Goal: Transaction & Acquisition: Purchase product/service

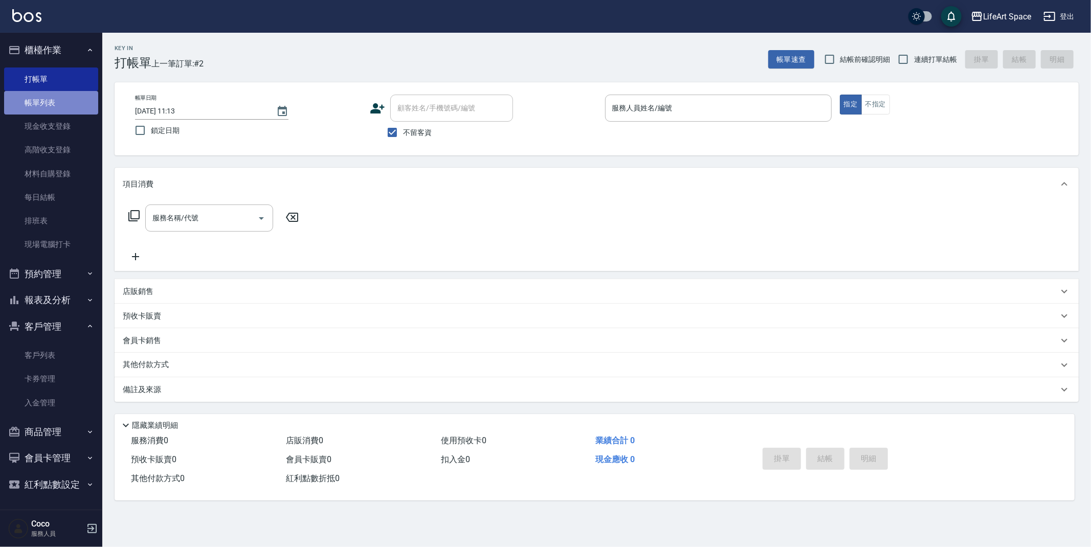
click at [80, 108] on link "帳單列表" at bounding box center [51, 103] width 94 height 24
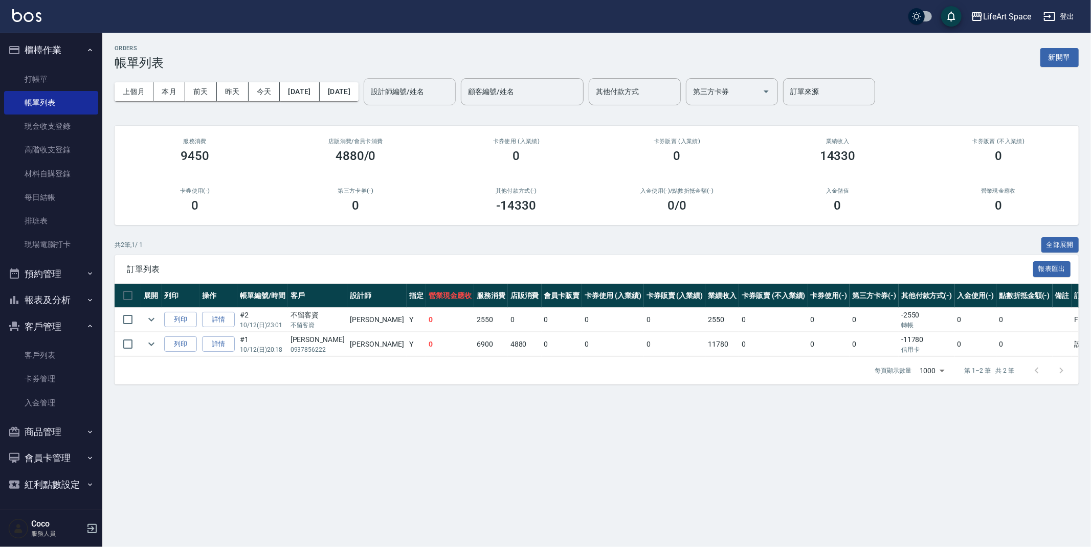
click at [412, 90] on input "設計師編號/姓名" at bounding box center [409, 92] width 83 height 18
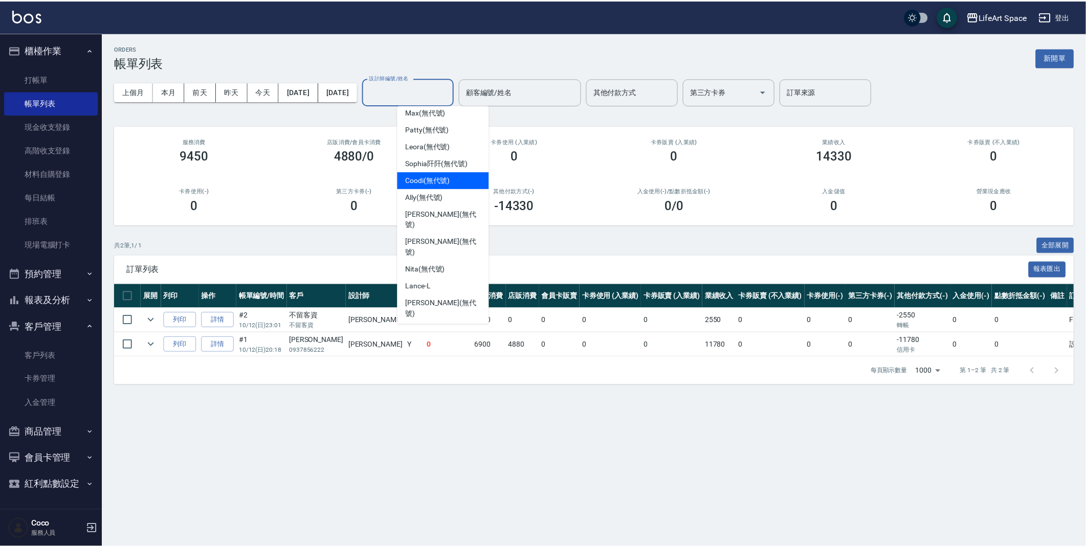
scroll to position [177, 0]
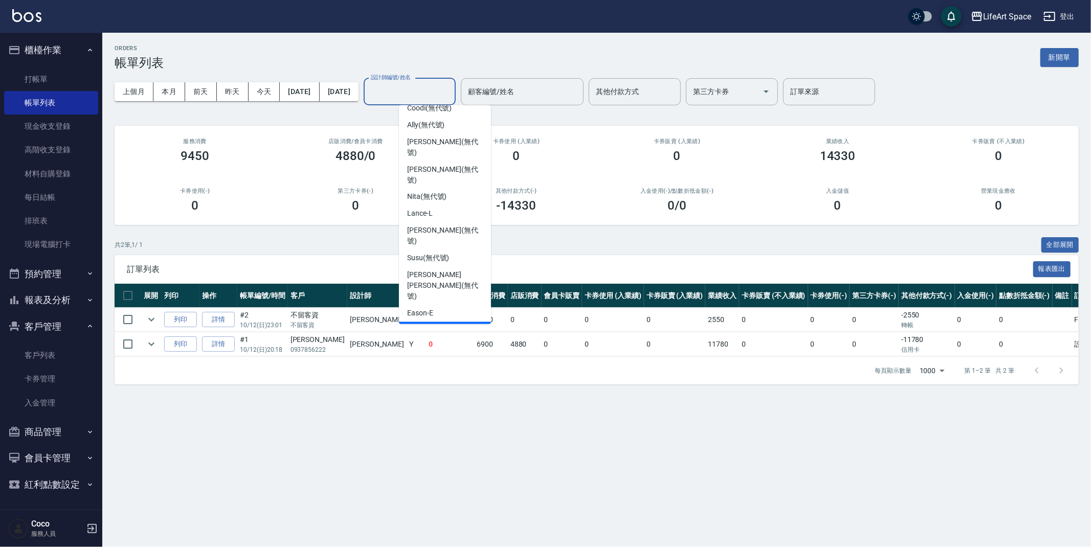
click at [438, 322] on div "Coco -C" at bounding box center [445, 330] width 92 height 17
type input "Coco-C"
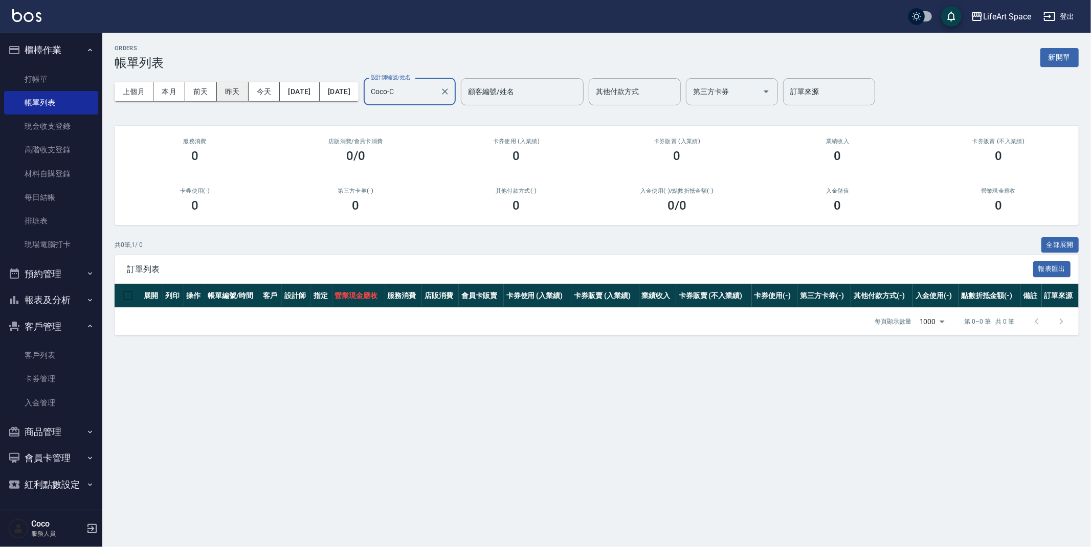
click at [224, 97] on button "昨天" at bounding box center [233, 91] width 32 height 19
click at [42, 72] on link "打帳單" at bounding box center [51, 79] width 94 height 24
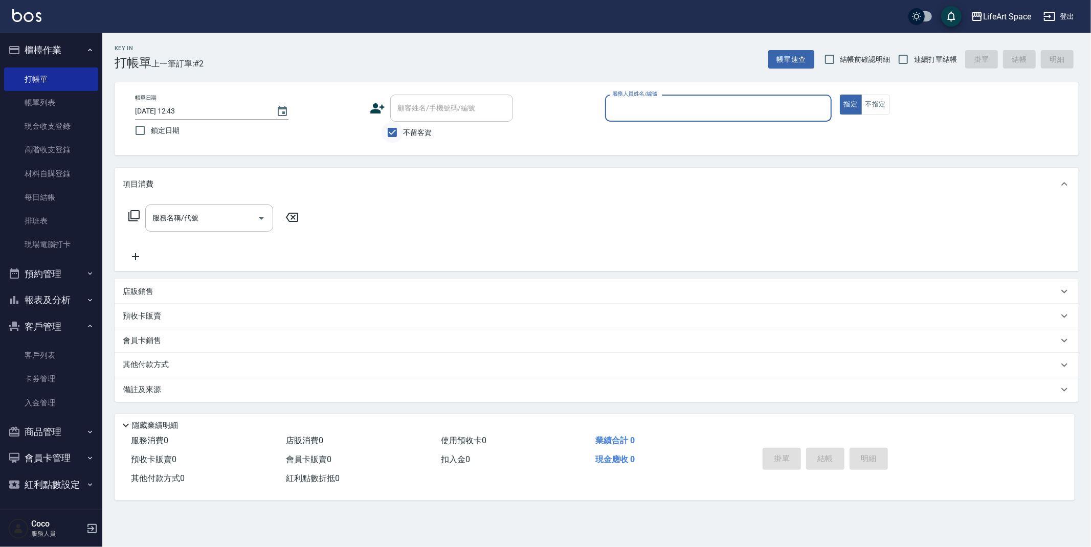
click at [387, 134] on input "不留客資" at bounding box center [391, 132] width 21 height 21
checkbox input "false"
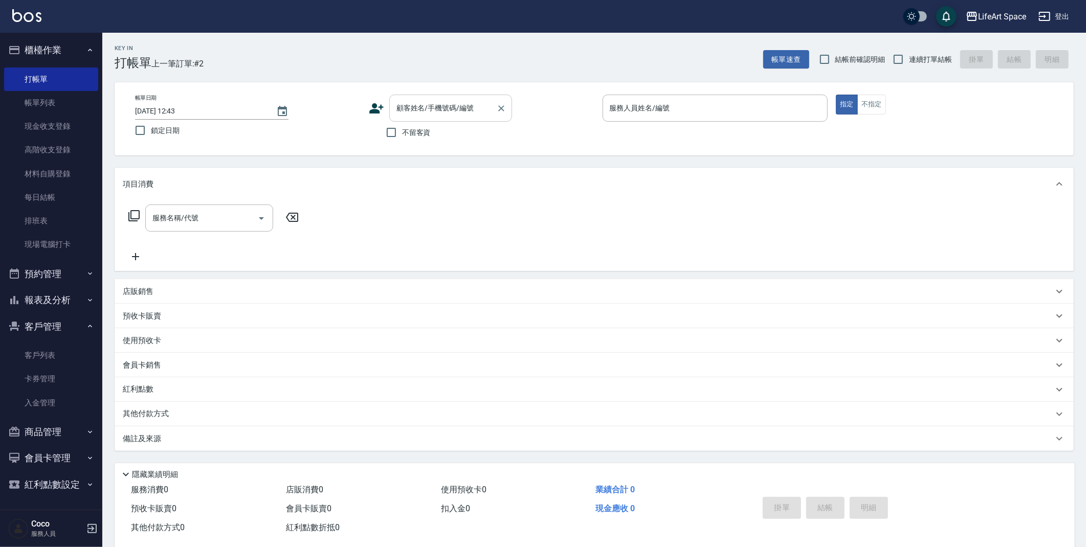
click at [420, 117] on input "顧客姓名/手機號碼/編號" at bounding box center [443, 108] width 98 height 18
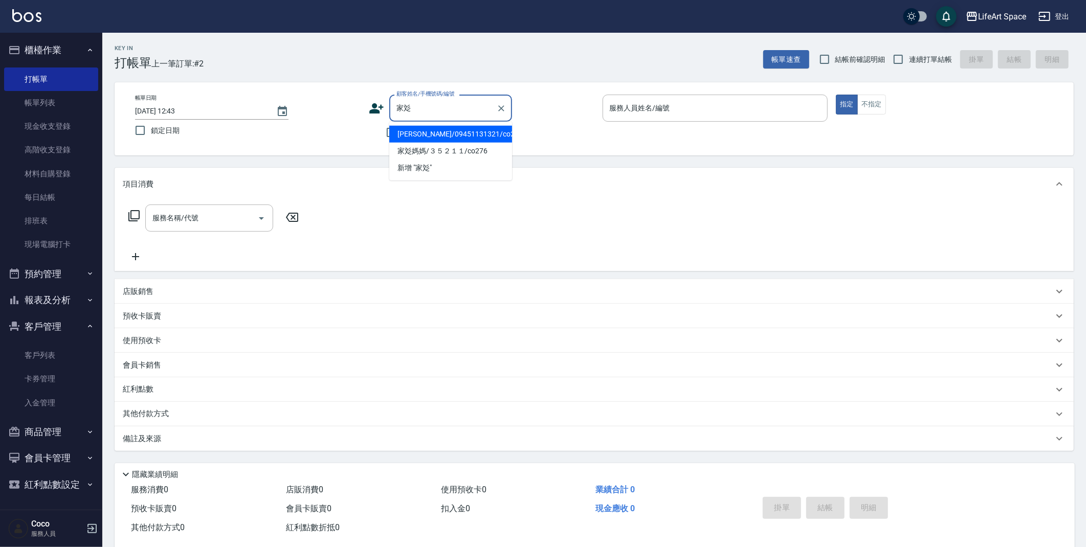
click at [412, 130] on li "[PERSON_NAME]/09451131321/co245" at bounding box center [450, 134] width 123 height 17
type input "[PERSON_NAME]/09451131321/co245"
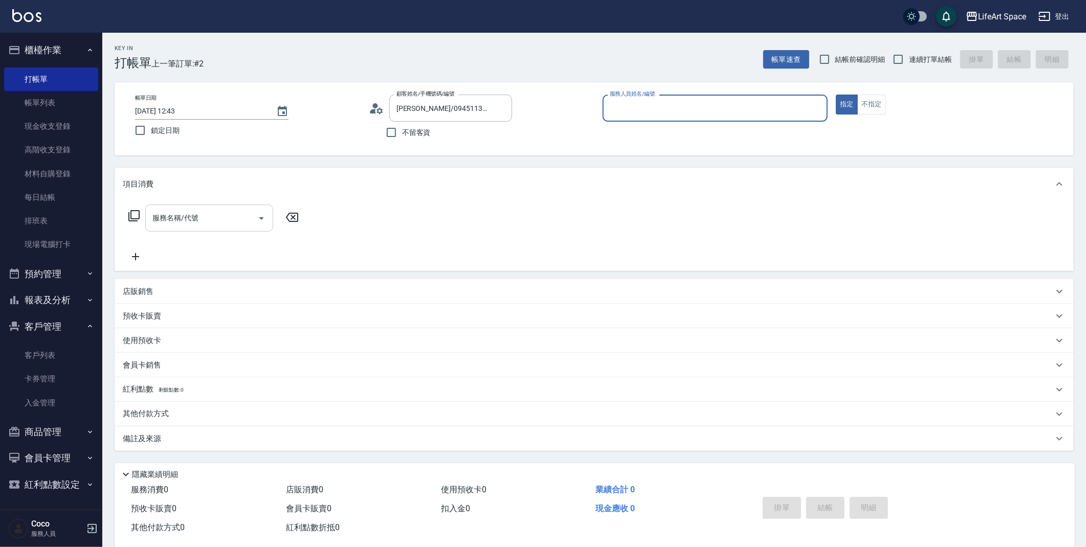
type input "Coco-C"
click at [252, 210] on input "服務名稱/代號" at bounding box center [201, 218] width 103 height 18
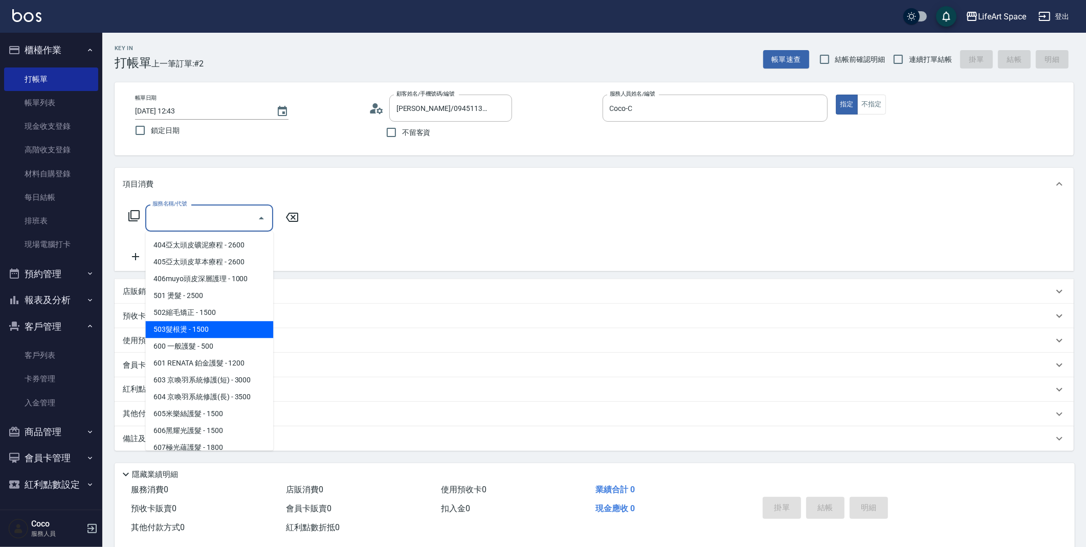
scroll to position [160, 0]
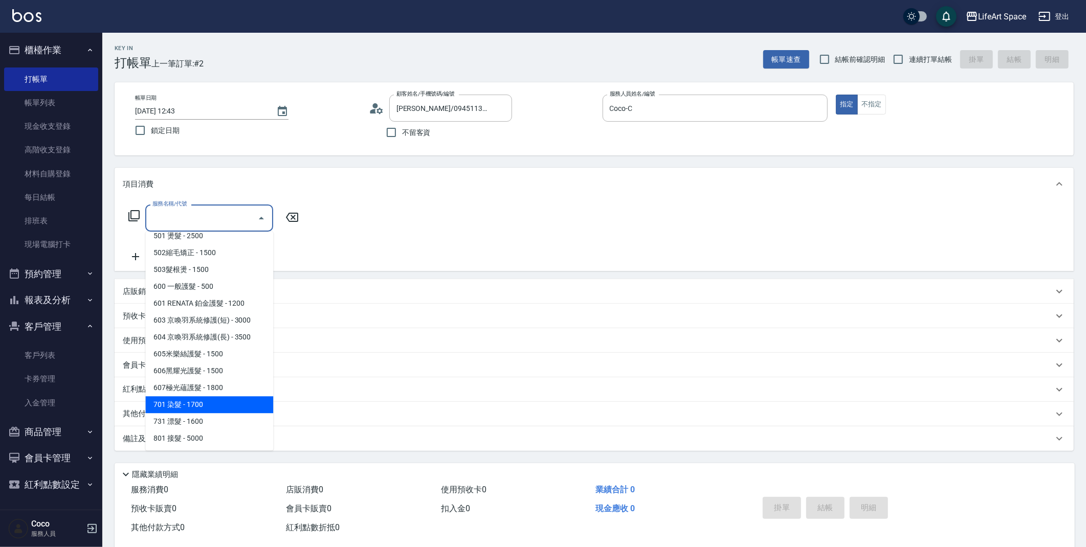
click at [187, 411] on span "701 染髮 - 1700" at bounding box center [209, 404] width 128 height 17
type input "701 染髮(701)"
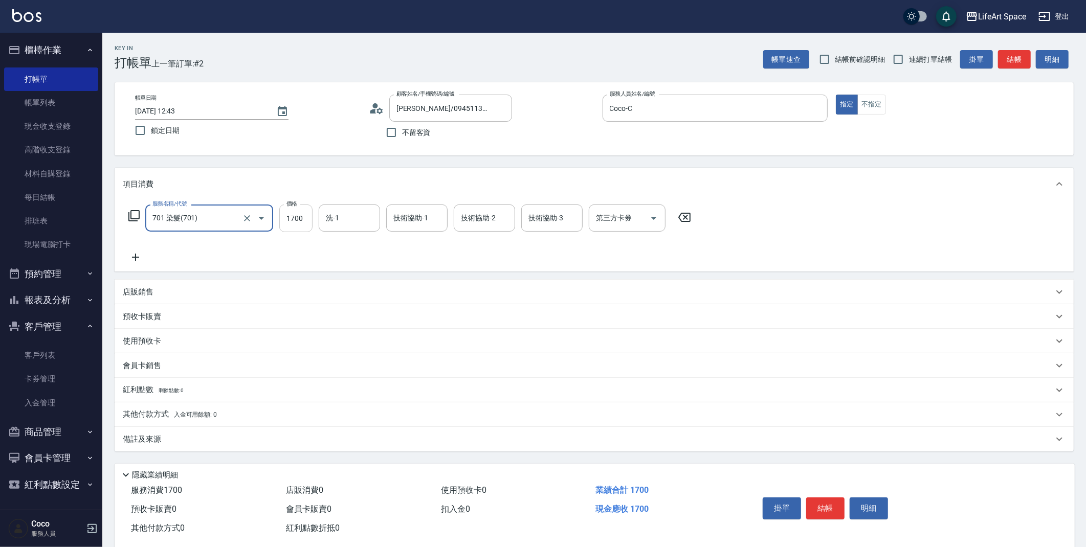
click at [299, 218] on input "1700" at bounding box center [295, 219] width 33 height 28
type input "1500"
click at [245, 429] on div "備註及來源" at bounding box center [594, 439] width 959 height 25
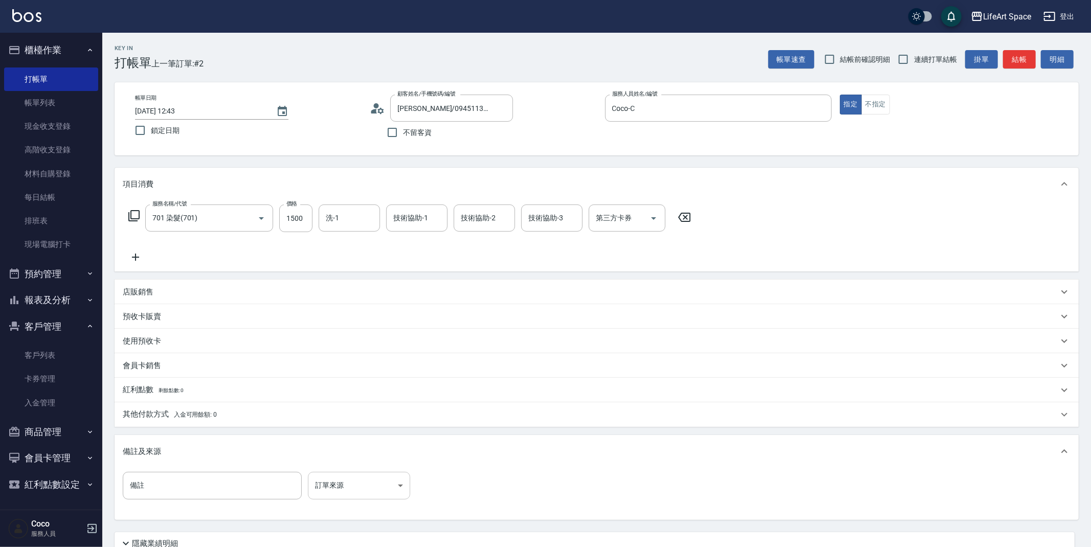
click at [345, 479] on body "LifeArt Space 登出 櫃檯作業 打帳單 帳單列表 現金收支登錄 高階收支登錄 材料自購登錄 每日結帳 排班表 現場電腦打卡 預約管理 預約管理 單…" at bounding box center [545, 315] width 1091 height 631
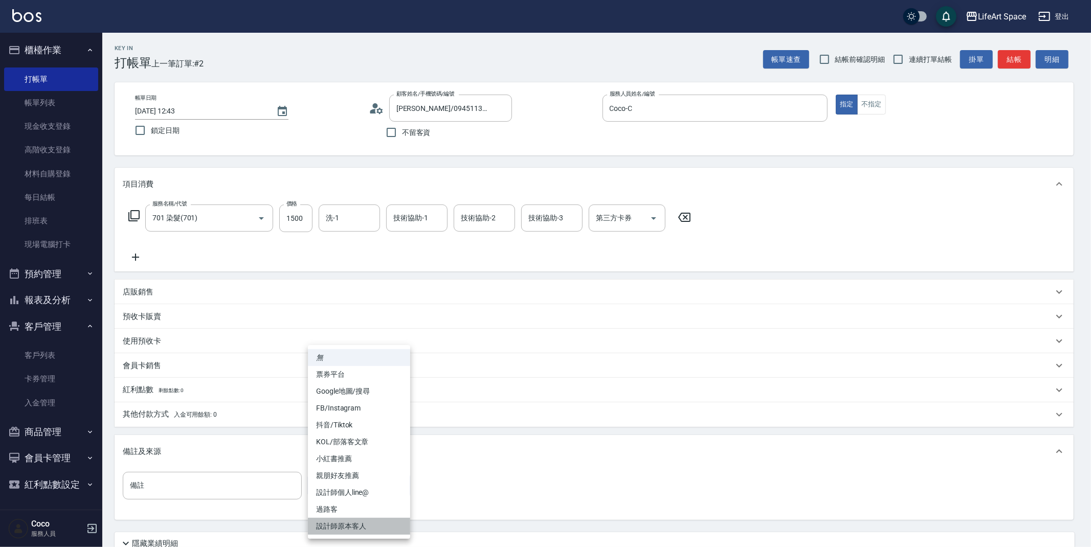
click at [345, 524] on li "設計師原本客人" at bounding box center [359, 526] width 102 height 17
type input "設計師原本客人"
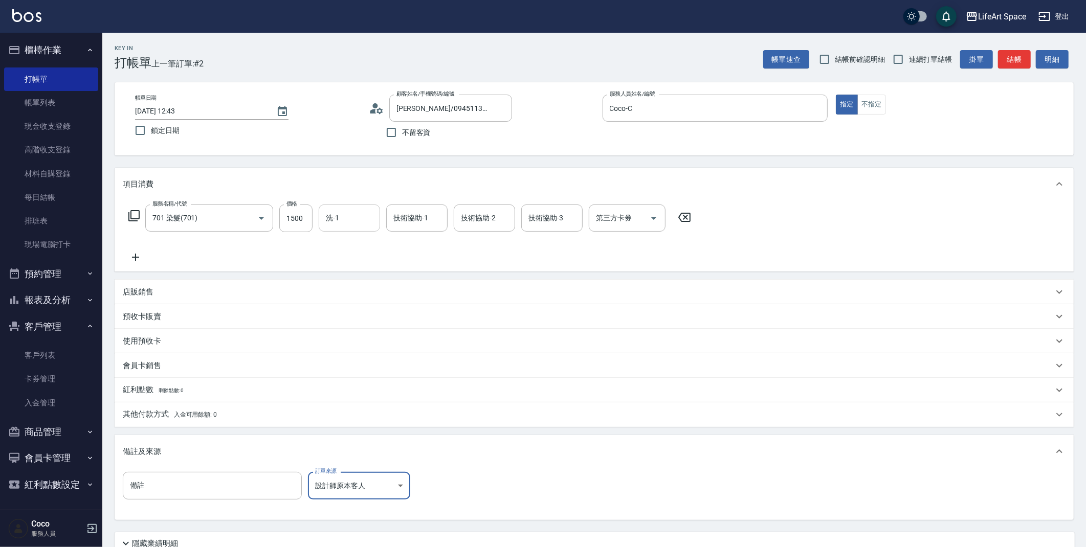
click at [349, 216] on input "洗-1" at bounding box center [349, 218] width 52 height 18
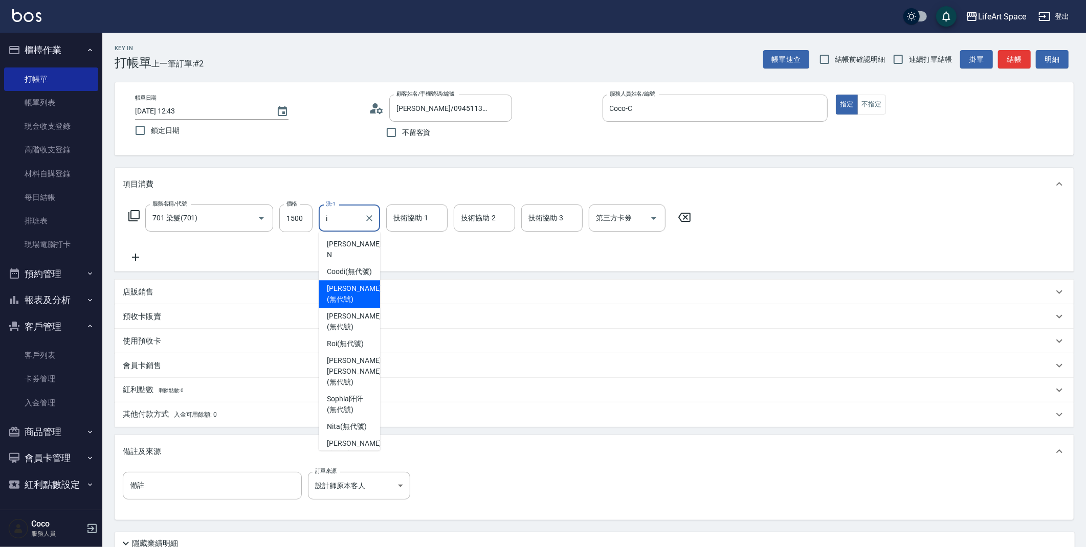
click at [360, 285] on span "[PERSON_NAME] (無代號)" at bounding box center [354, 293] width 54 height 21
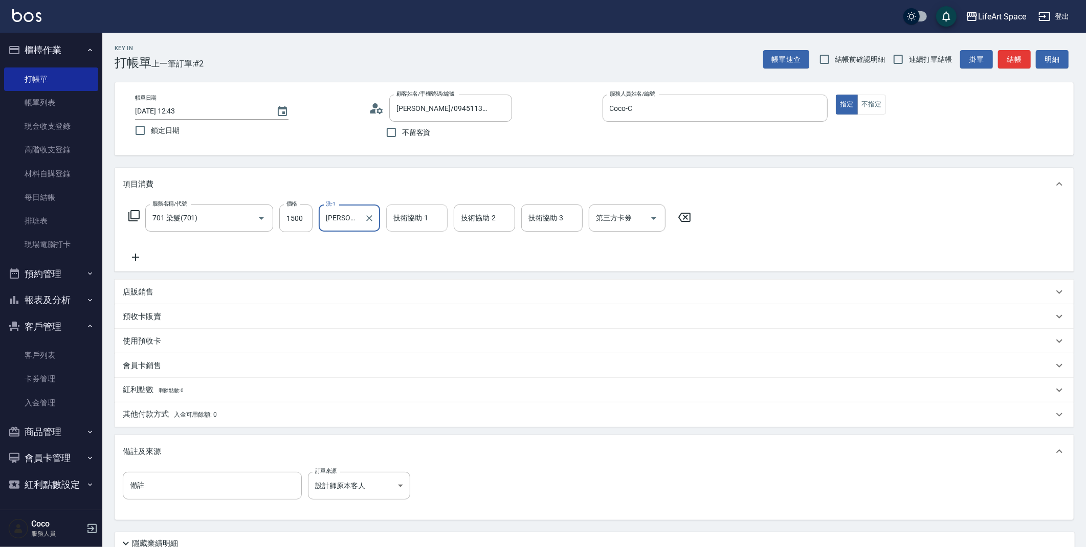
type input "[PERSON_NAME](無代號)"
click at [407, 215] on div "技術協助-1 技術協助-1" at bounding box center [416, 218] width 61 height 27
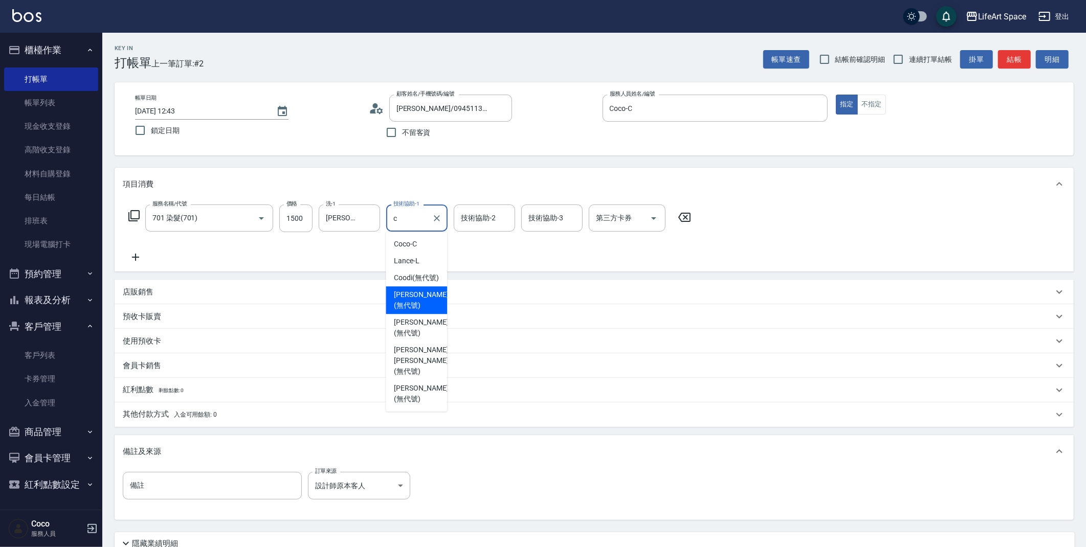
click at [431, 301] on div "[PERSON_NAME] (無代號)" at bounding box center [416, 300] width 61 height 28
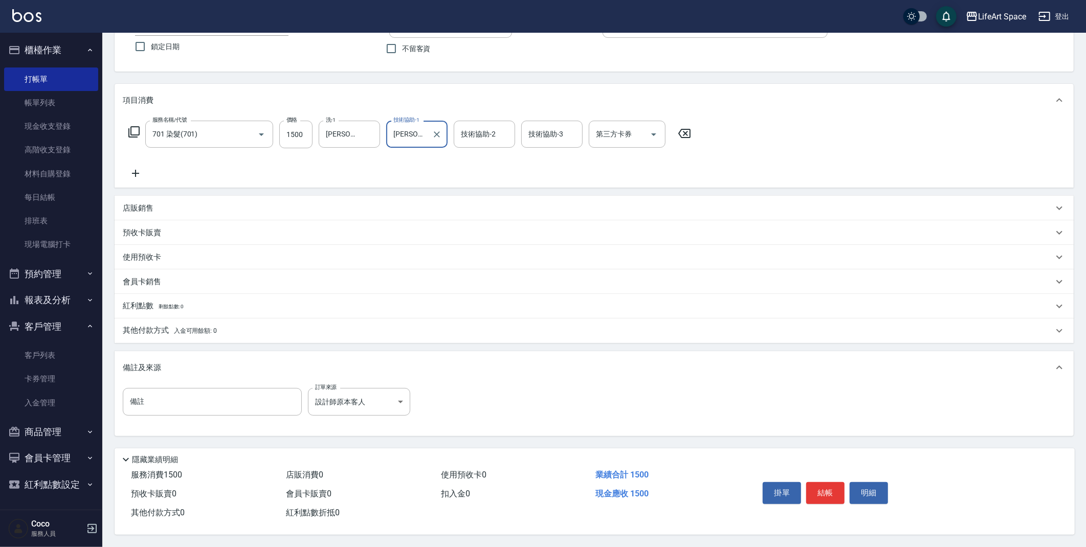
scroll to position [36, 0]
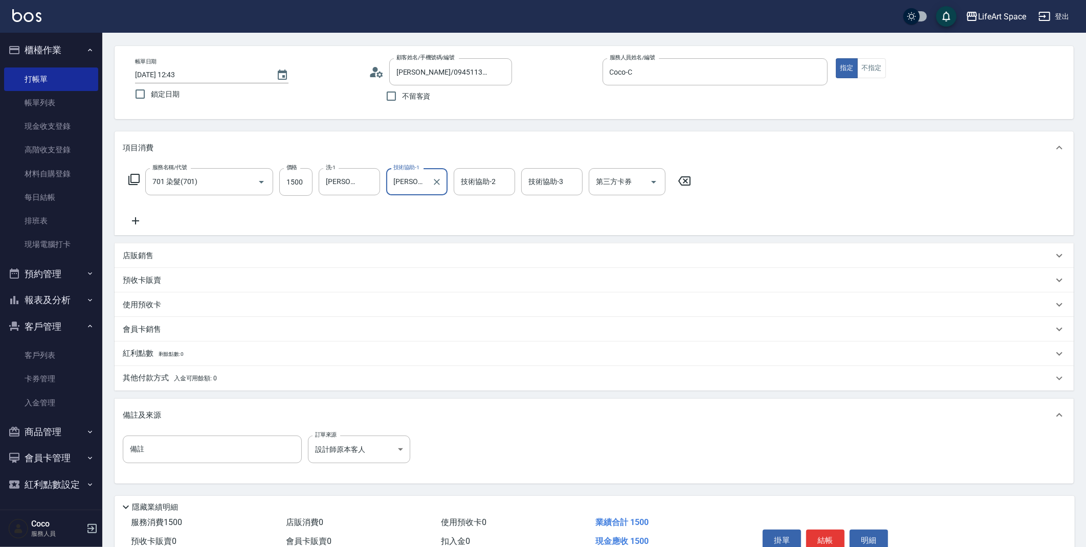
type input "[PERSON_NAME](無代號)"
click at [168, 73] on input "[DATE] 12:43" at bounding box center [200, 74] width 131 height 17
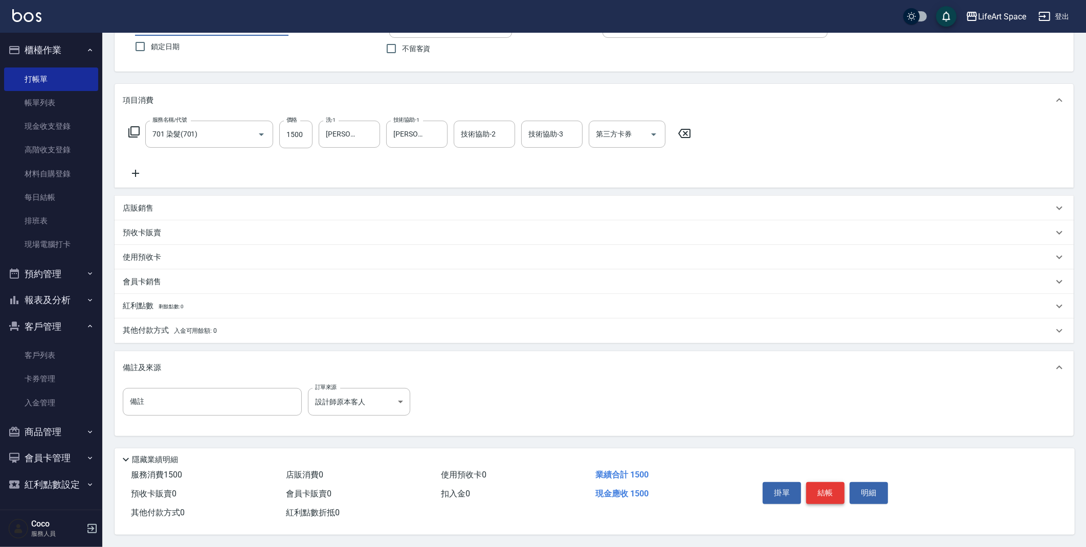
type input "[DATE] 12:43"
click at [824, 495] on button "結帳" at bounding box center [825, 492] width 38 height 21
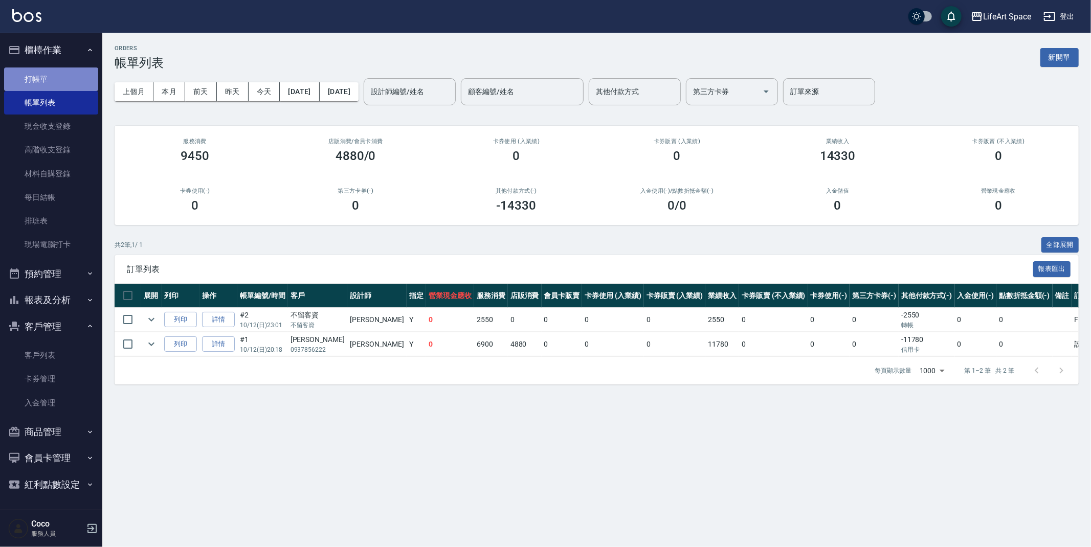
click at [59, 85] on link "打帳單" at bounding box center [51, 79] width 94 height 24
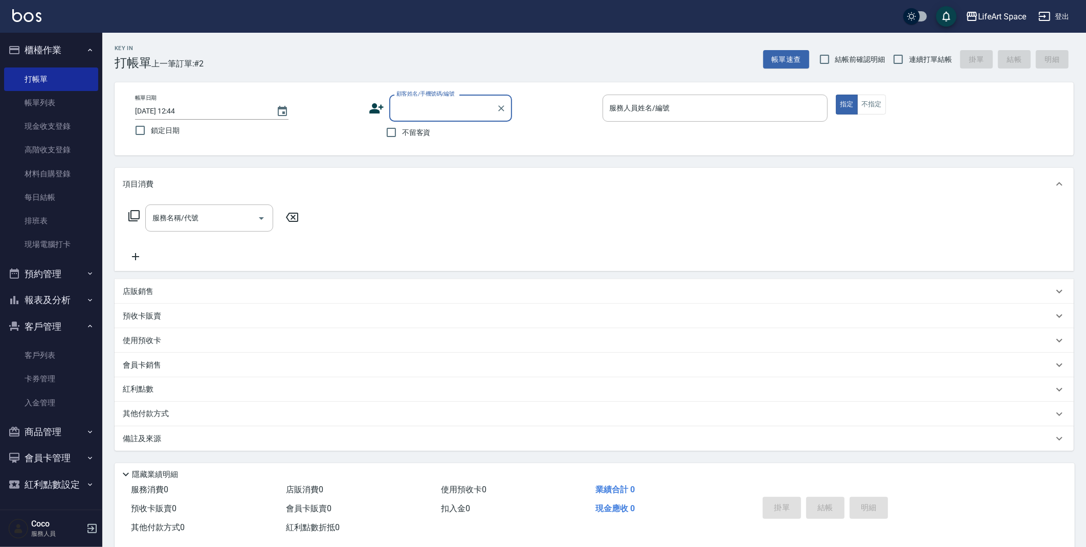
type input "r"
drag, startPoint x: 416, startPoint y: 133, endPoint x: 279, endPoint y: 185, distance: 145.8
click at [416, 133] on li "[PERSON_NAME]米/５８６４６４５/co415" at bounding box center [450, 140] width 123 height 28
type input "[PERSON_NAME]米/５８６４６４５/co415"
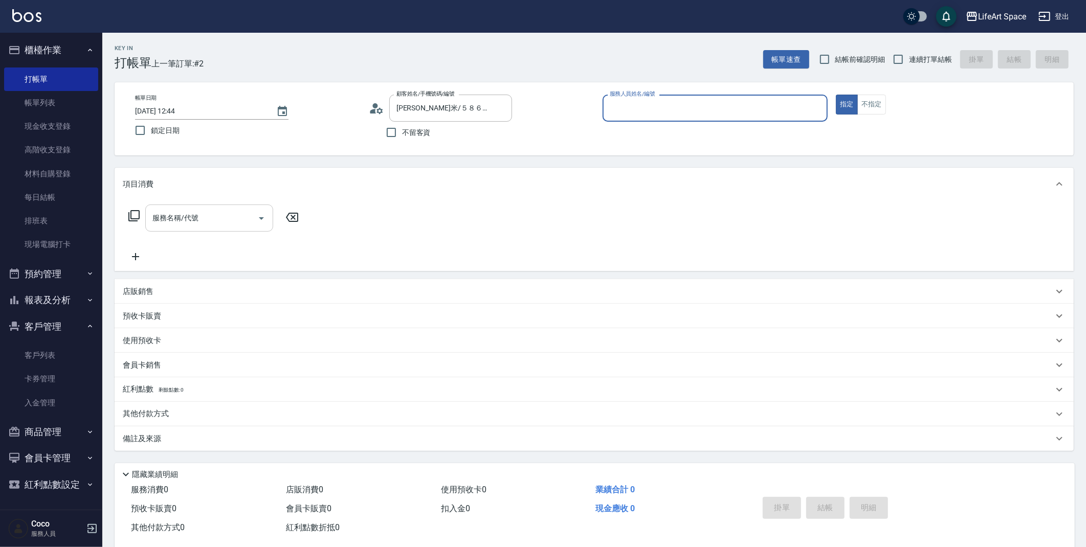
type input "Coco-C"
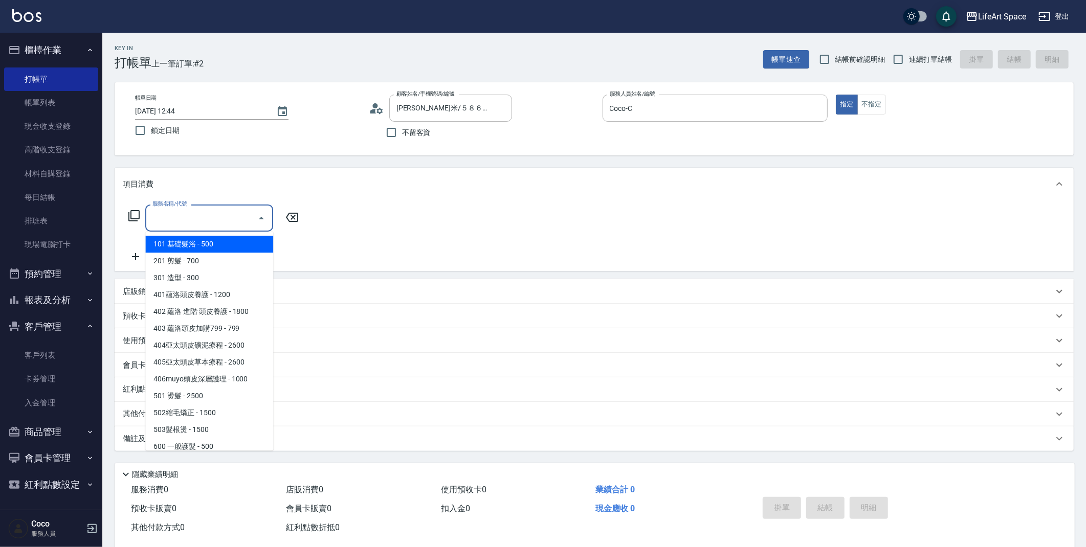
click at [194, 219] on input "服務名稱/代號" at bounding box center [201, 218] width 103 height 18
click at [199, 268] on span "201 剪髮 - 700" at bounding box center [209, 261] width 128 height 17
type input "201 剪髮(201)"
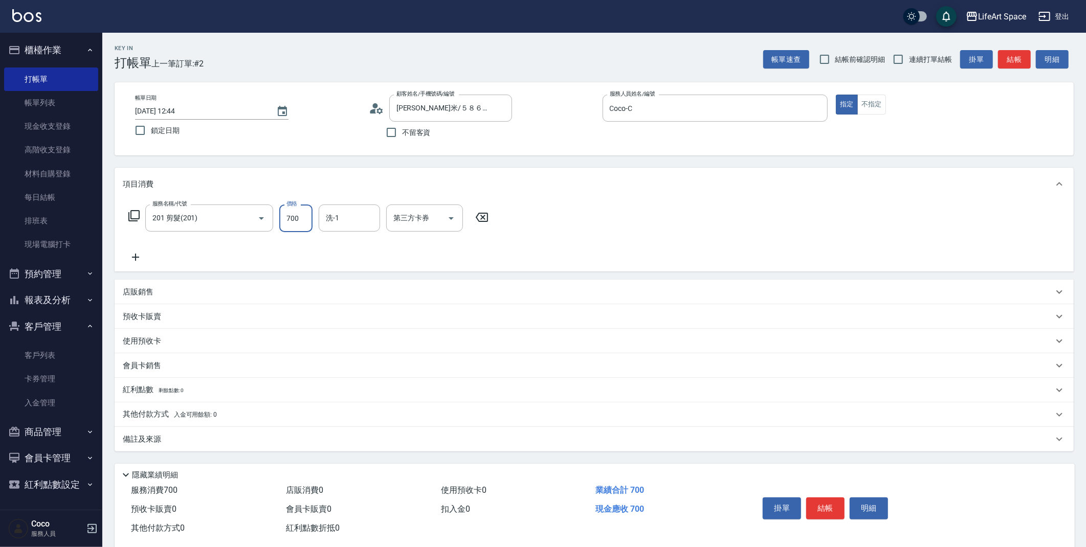
click at [299, 216] on input "700" at bounding box center [295, 219] width 33 height 28
type input "800"
click at [280, 447] on div "備註及來源" at bounding box center [594, 439] width 959 height 25
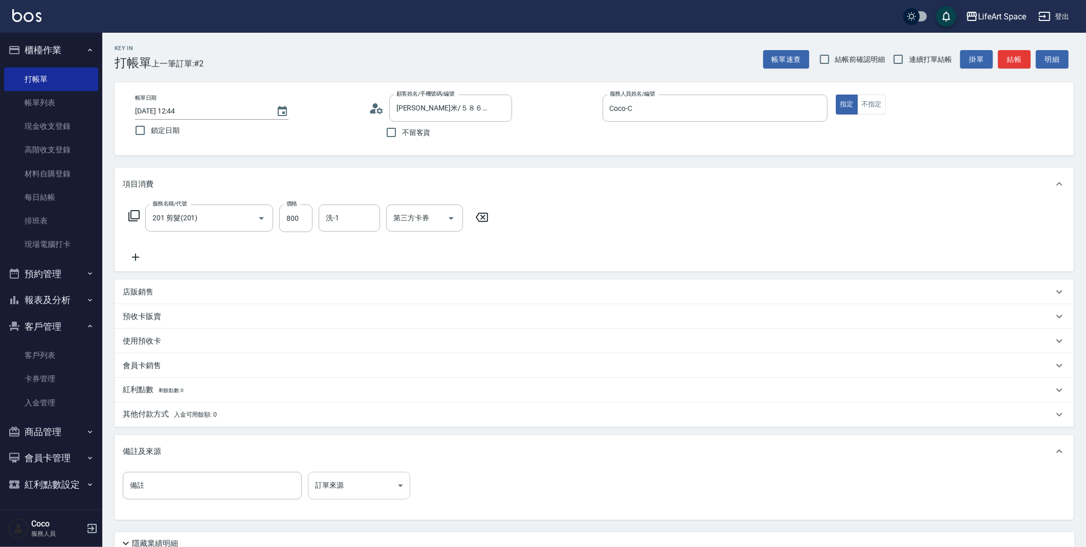
click at [377, 479] on body "LifeArt Space 登出 櫃檯作業 打帳單 帳單列表 現金收支登錄 高階收支登錄 材料自購登錄 每日結帳 排班表 現場電腦打卡 預約管理 預約管理 單…" at bounding box center [543, 315] width 1086 height 631
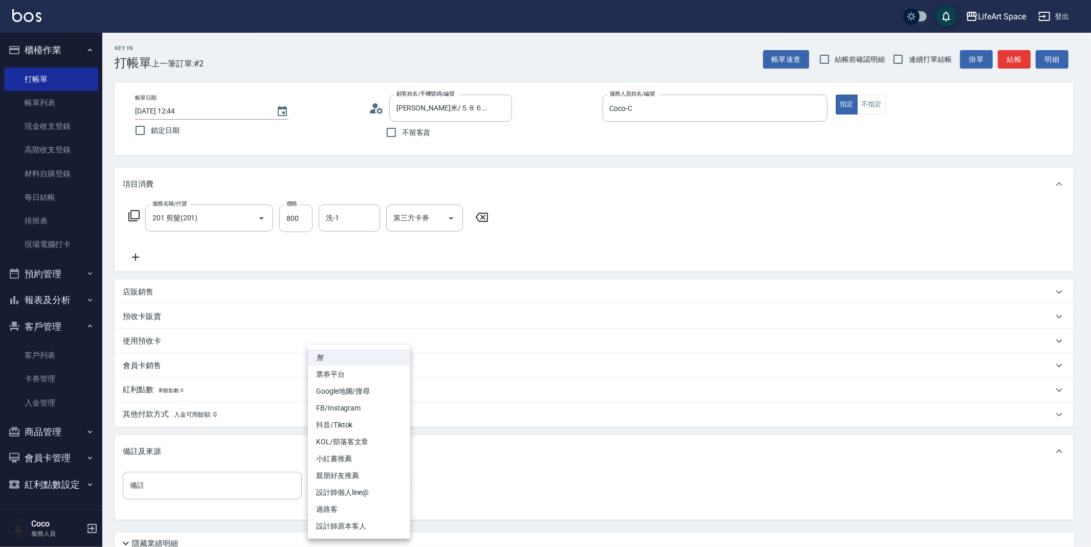
click at [381, 532] on li "設計師原本客人" at bounding box center [359, 526] width 102 height 17
type input "設計師原本客人"
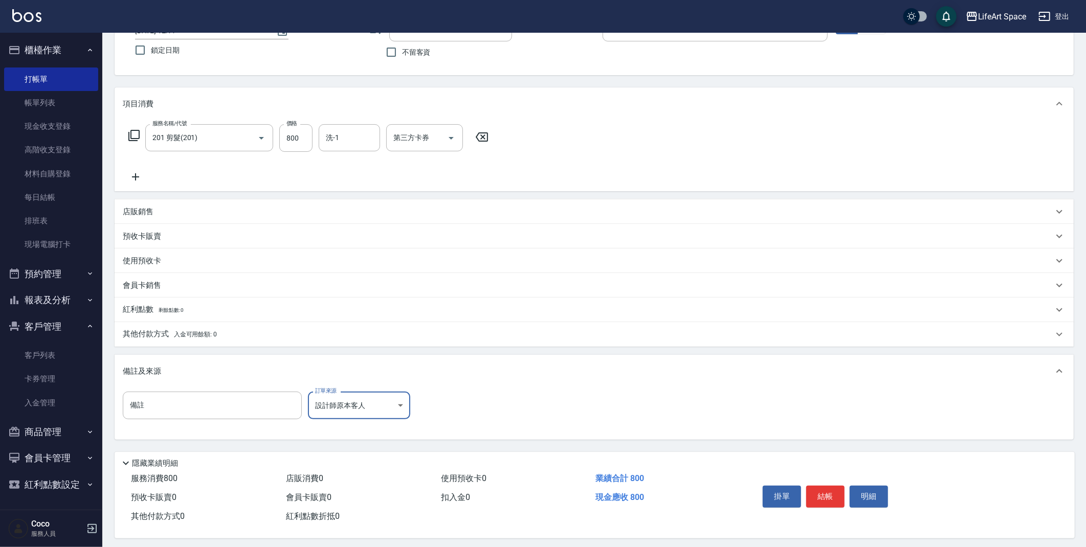
scroll to position [87, 0]
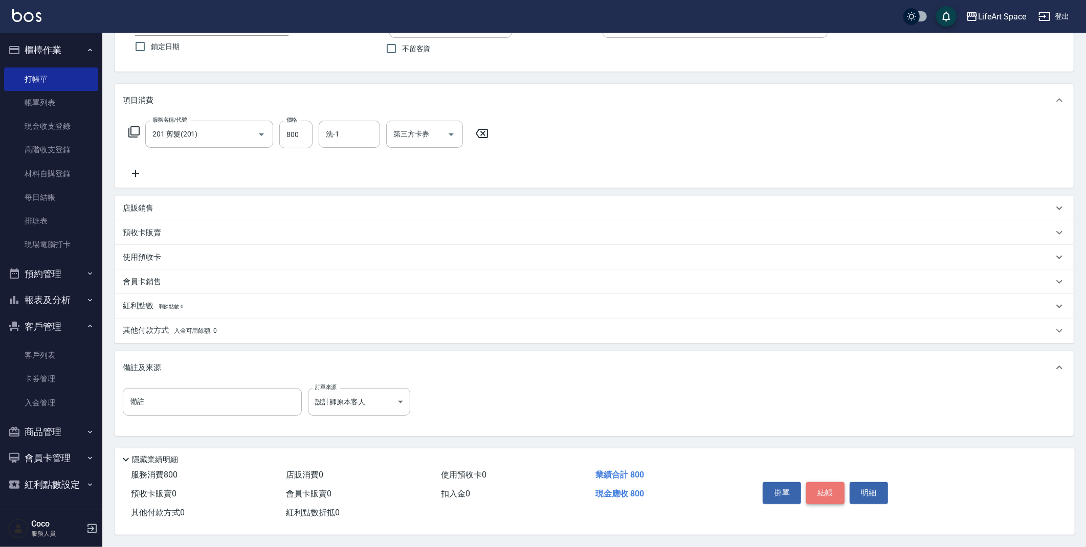
click at [826, 490] on button "結帳" at bounding box center [825, 492] width 38 height 21
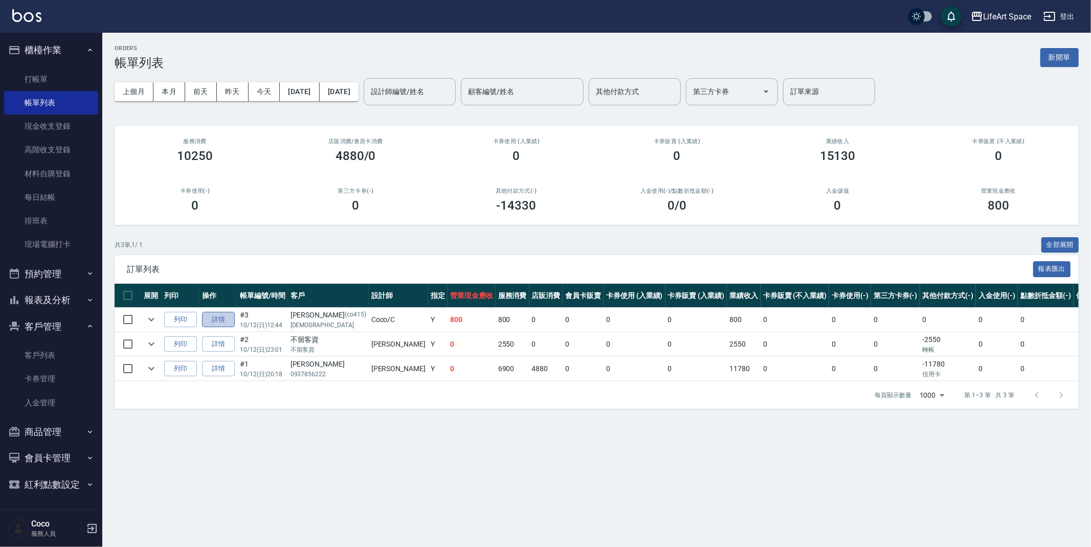
click at [210, 321] on link "詳情" at bounding box center [218, 320] width 33 height 16
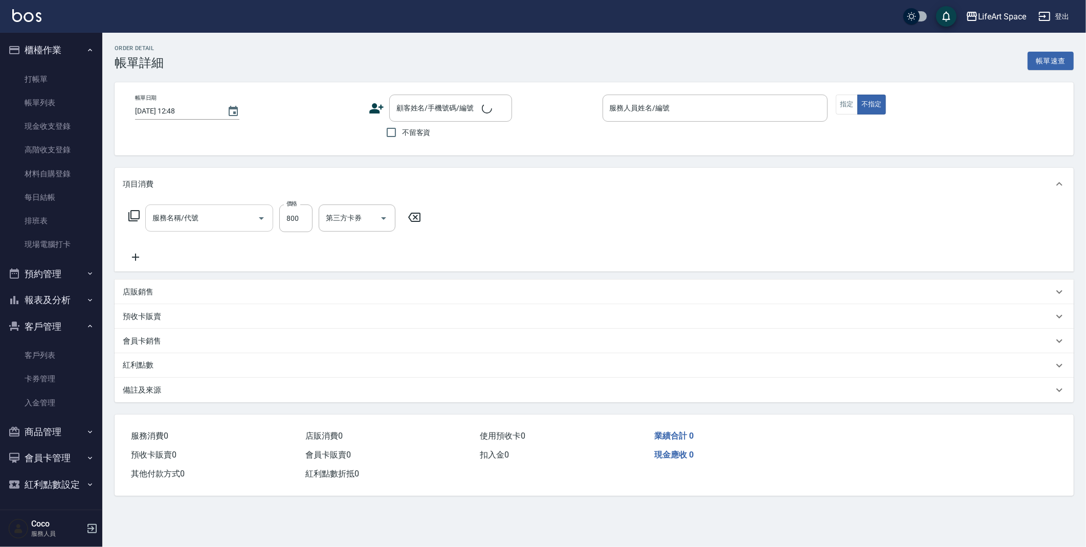
type input "[DATE] 12:44"
type input "Coco-C"
type input "201 剪髮(201)"
type input "設計師原本客人"
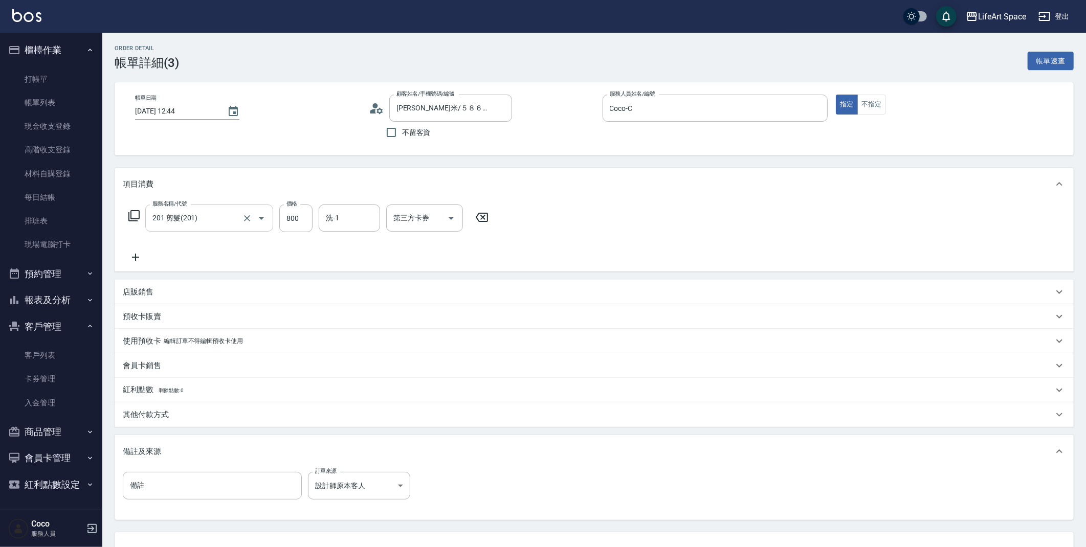
type input "[PERSON_NAME]米/５８６４６４５/co415"
click at [169, 114] on input "[DATE] 12:44" at bounding box center [176, 111] width 82 height 17
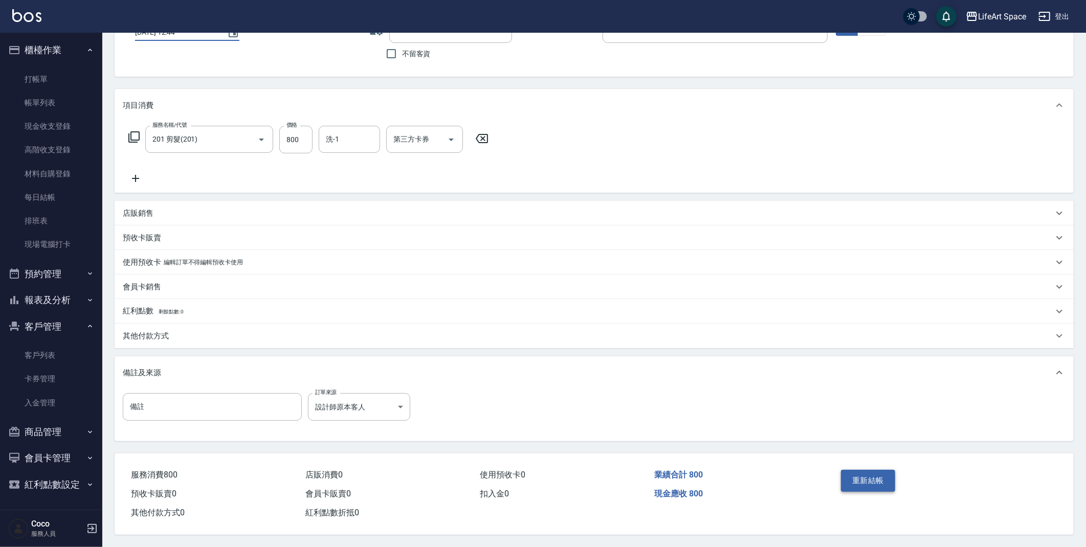
type input "[DATE] 12:44"
click at [878, 483] on button "重新結帳" at bounding box center [868, 480] width 54 height 21
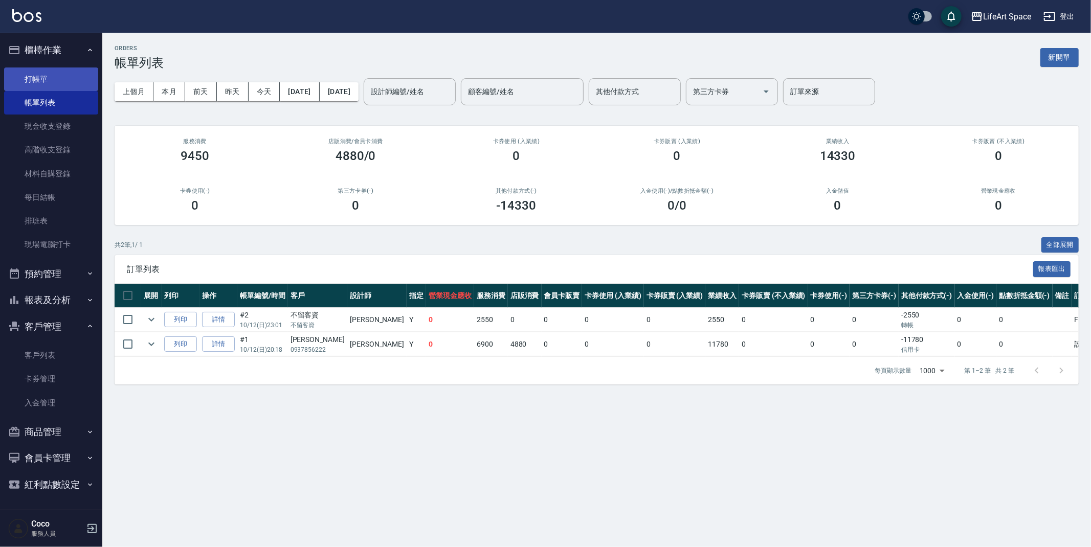
click at [94, 78] on link "打帳單" at bounding box center [51, 79] width 94 height 24
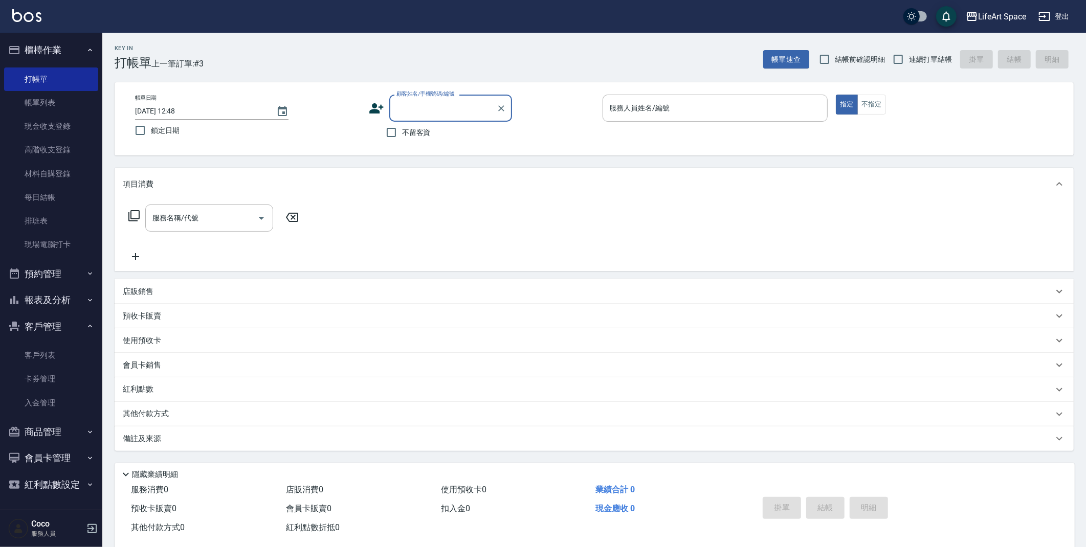
type input "d"
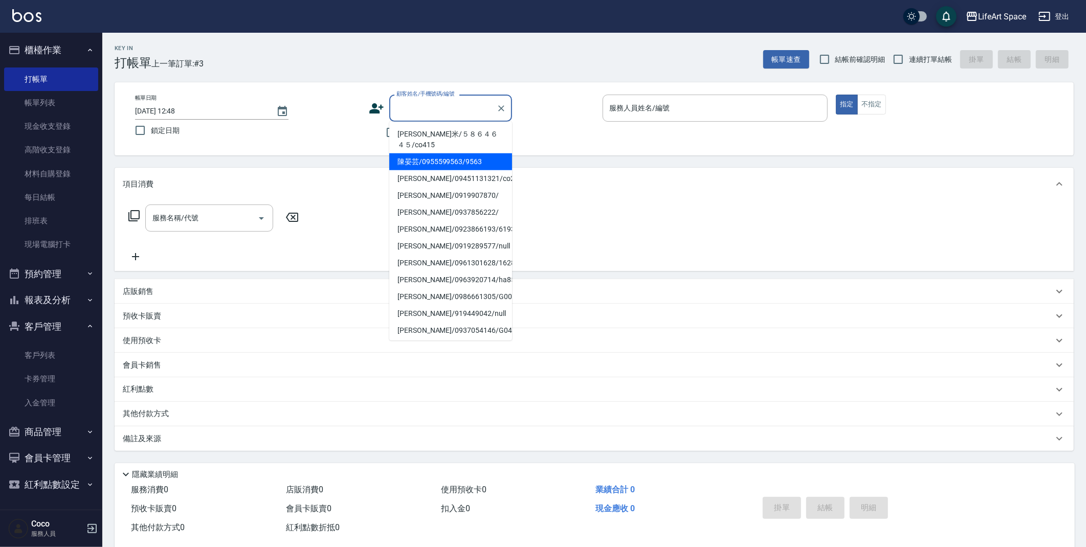
click at [470, 154] on li "陳晏芸/0955599563/9563" at bounding box center [450, 161] width 123 height 17
type input "陳晏芸/0955599563/9563"
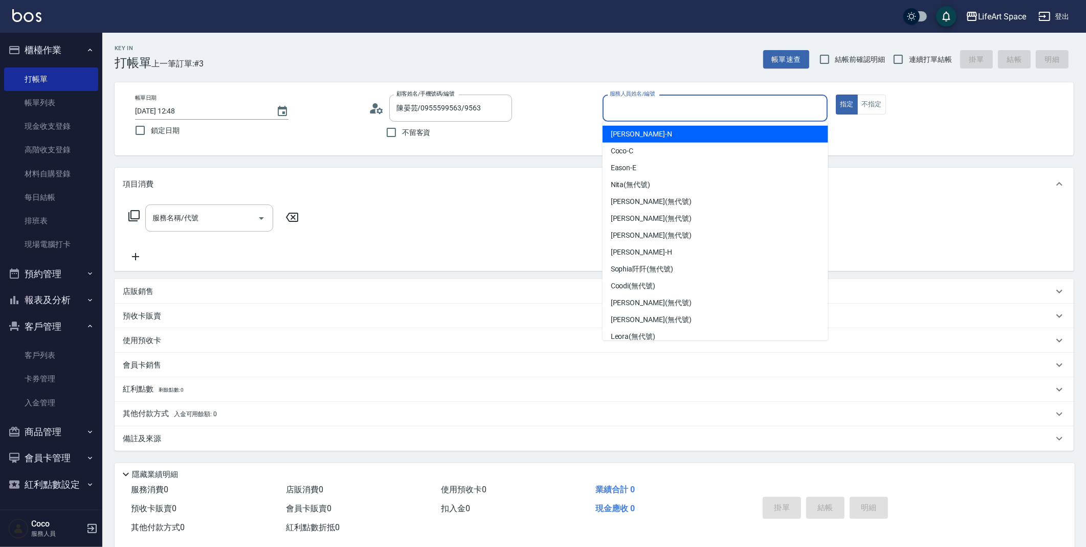
click at [640, 115] on input "服務人員姓名/編號" at bounding box center [715, 108] width 216 height 18
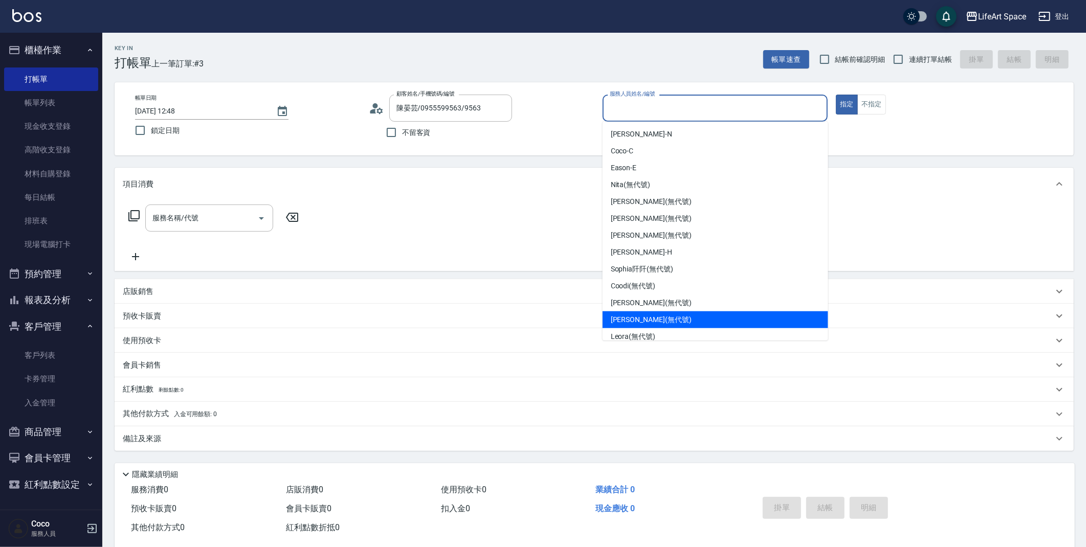
click at [667, 319] on div "[PERSON_NAME] (無代號)" at bounding box center [714, 319] width 225 height 17
type input "[PERSON_NAME](無代號)"
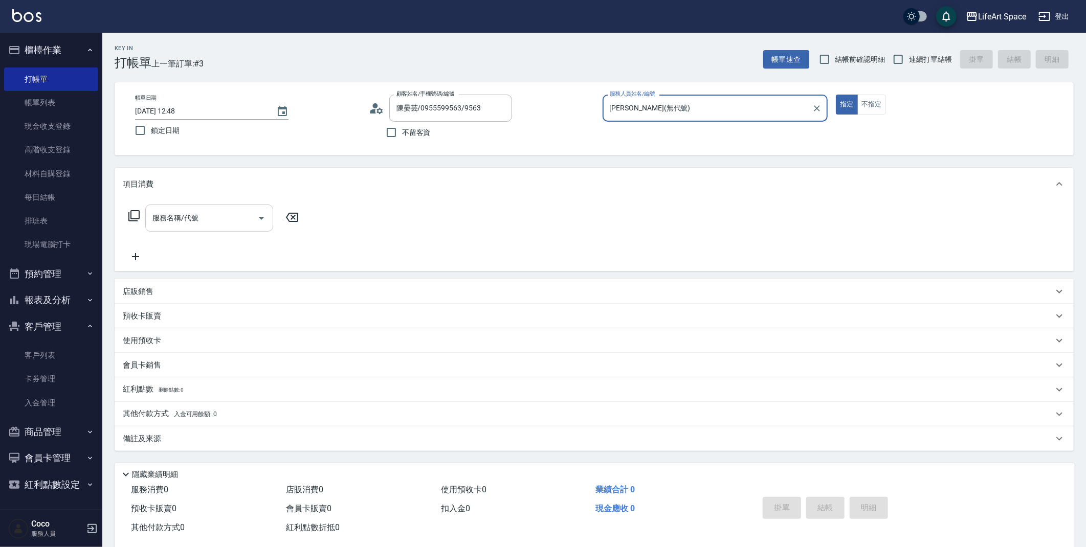
click at [204, 217] on input "服務名稱/代號" at bounding box center [201, 218] width 103 height 18
click at [371, 229] on div "服務名稱/代號 服務名稱/代號" at bounding box center [594, 235] width 959 height 71
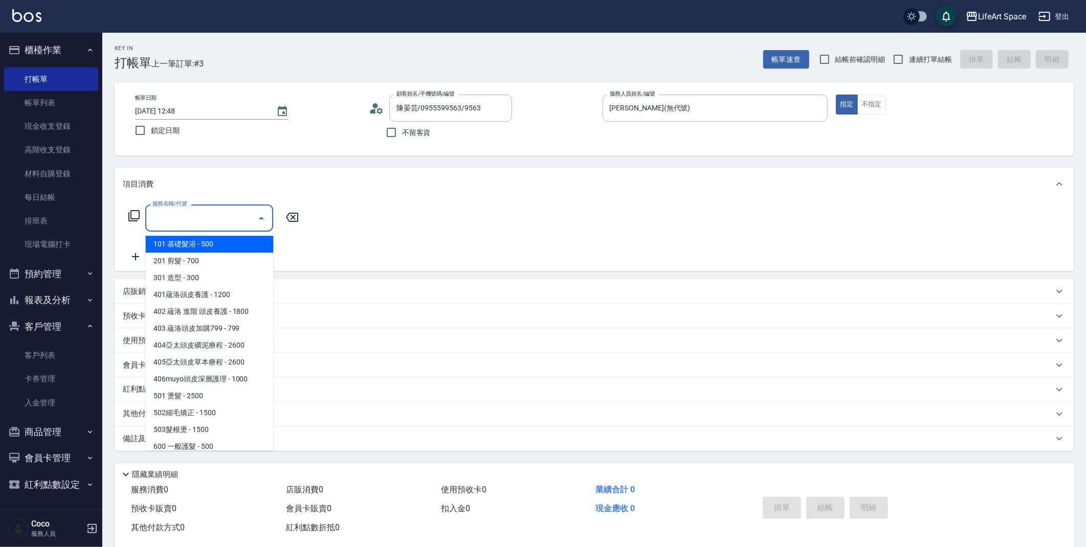
click at [180, 213] on div "服務名稱/代號 服務名稱/代號" at bounding box center [209, 218] width 128 height 27
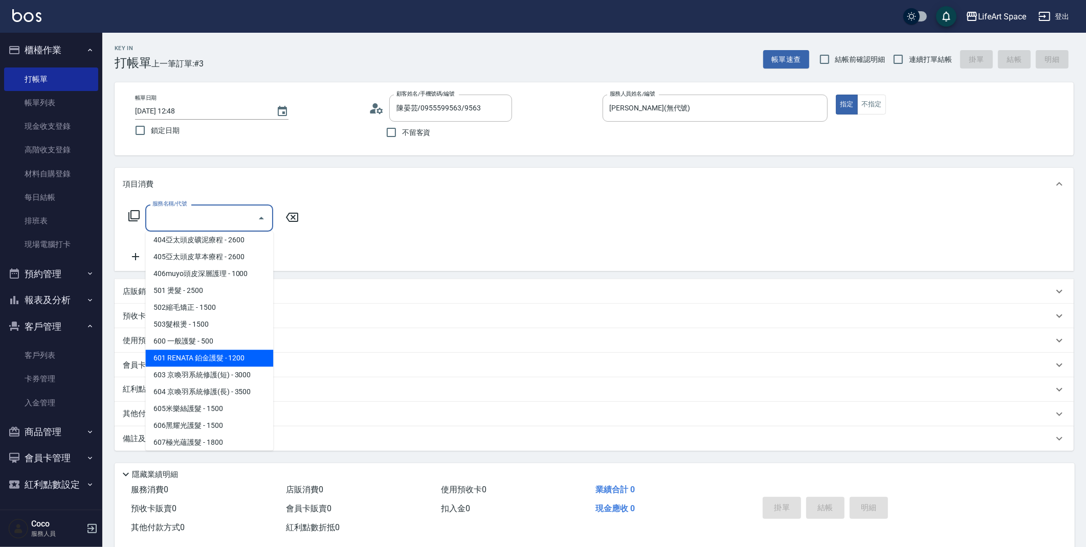
scroll to position [160, 0]
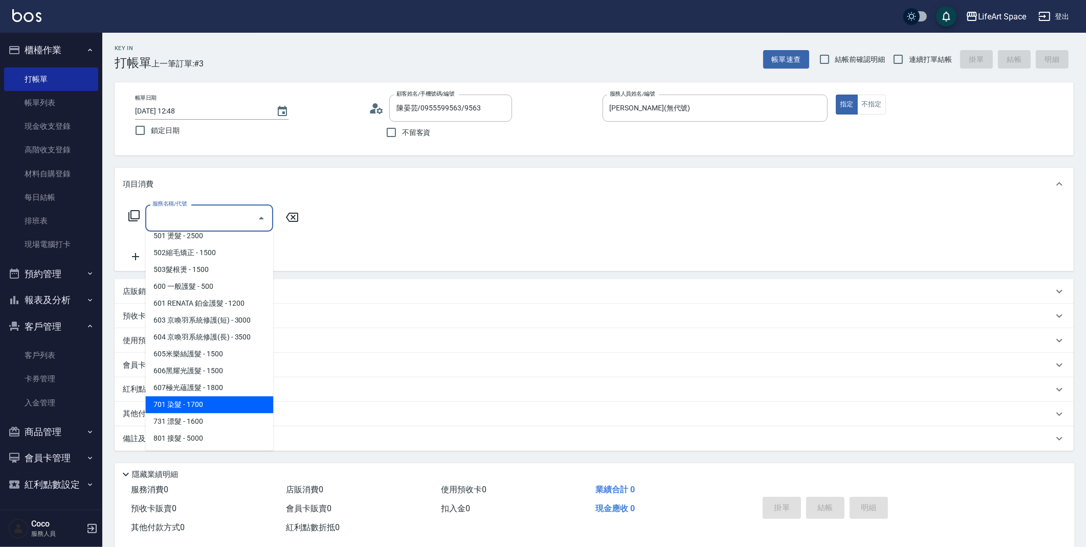
drag, startPoint x: 204, startPoint y: 405, endPoint x: 296, endPoint y: 237, distance: 192.2
click at [204, 404] on span "701 染髮 - 1700" at bounding box center [209, 404] width 128 height 17
type input "701 染髮(701)"
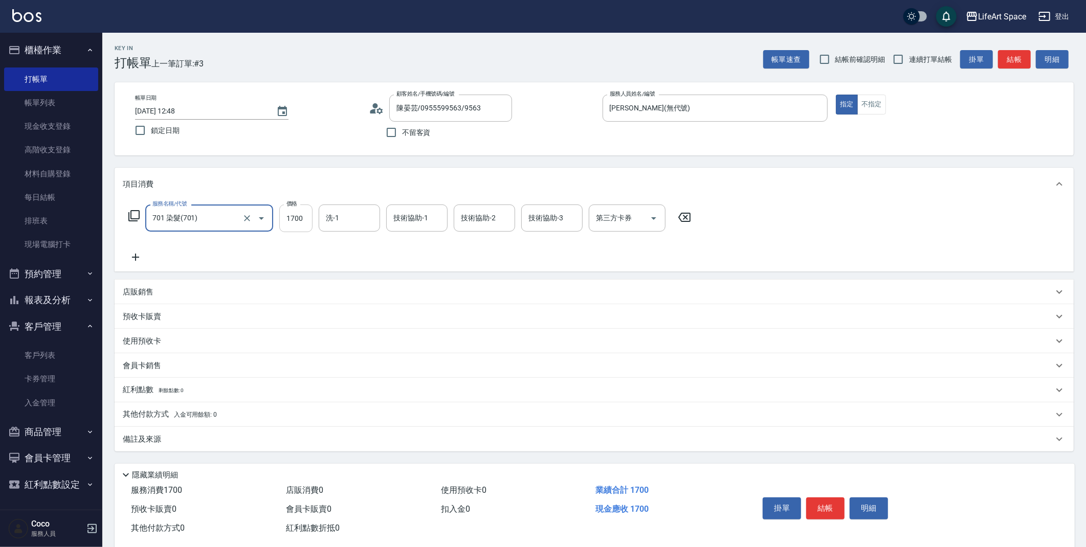
click at [308, 224] on input "1700" at bounding box center [295, 219] width 33 height 28
click at [308, 224] on input "0" at bounding box center [295, 219] width 33 height 28
type input "2400"
click at [359, 220] on input "洗-1" at bounding box center [349, 218] width 52 height 18
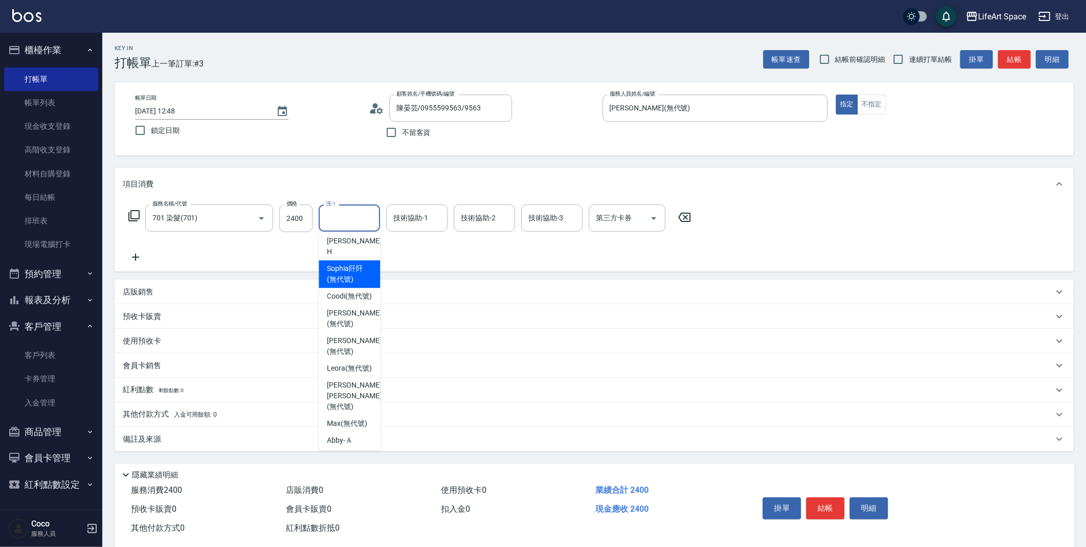
scroll to position [251, 0]
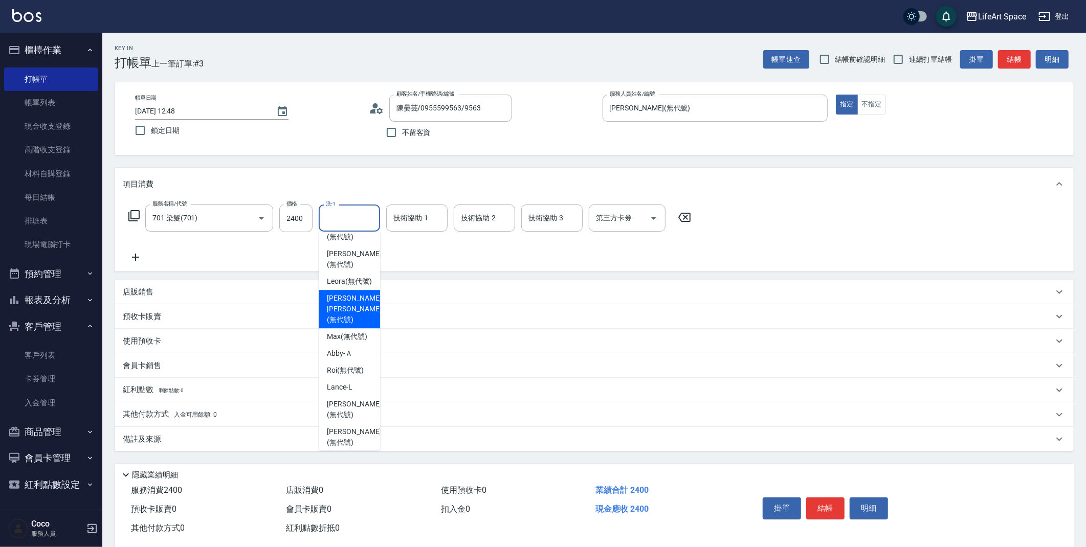
click at [359, 313] on span "[PERSON_NAME] [PERSON_NAME] (無代號)" at bounding box center [354, 309] width 54 height 32
type input "[PERSON_NAME] [PERSON_NAME](無代號)"
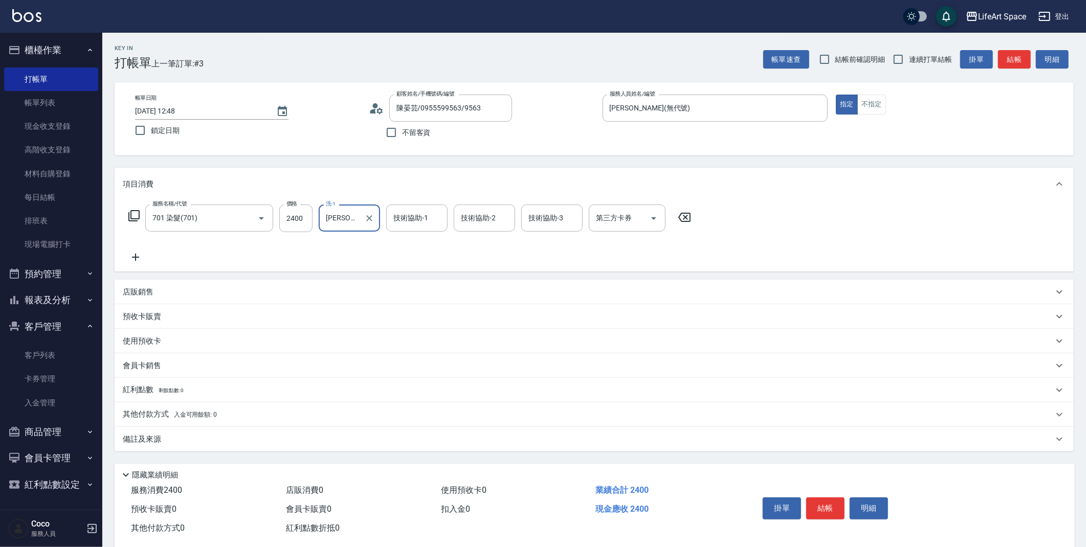
click at [138, 255] on icon at bounding box center [136, 257] width 26 height 12
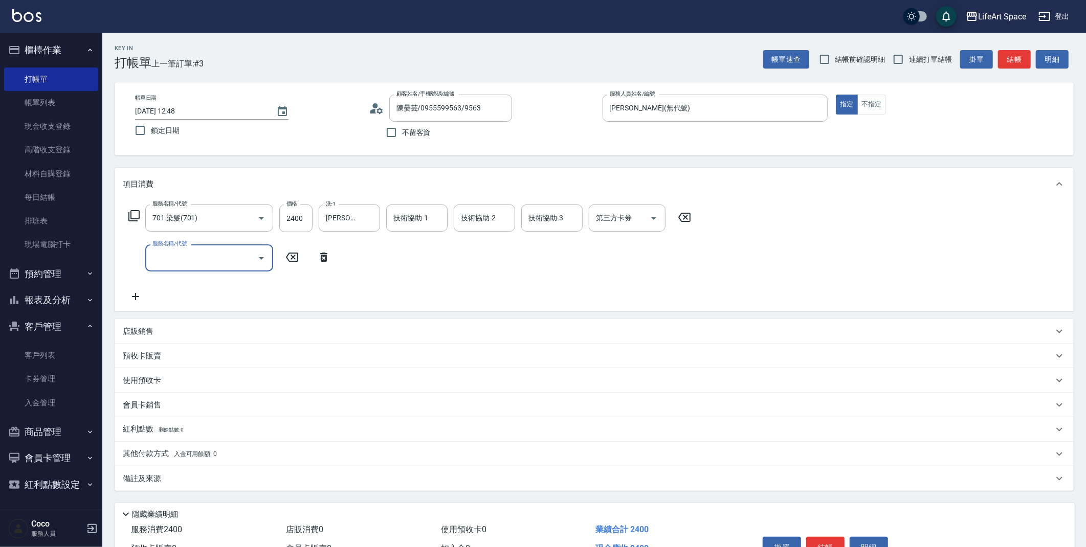
click at [165, 257] on input "服務名稱/代號" at bounding box center [201, 258] width 103 height 18
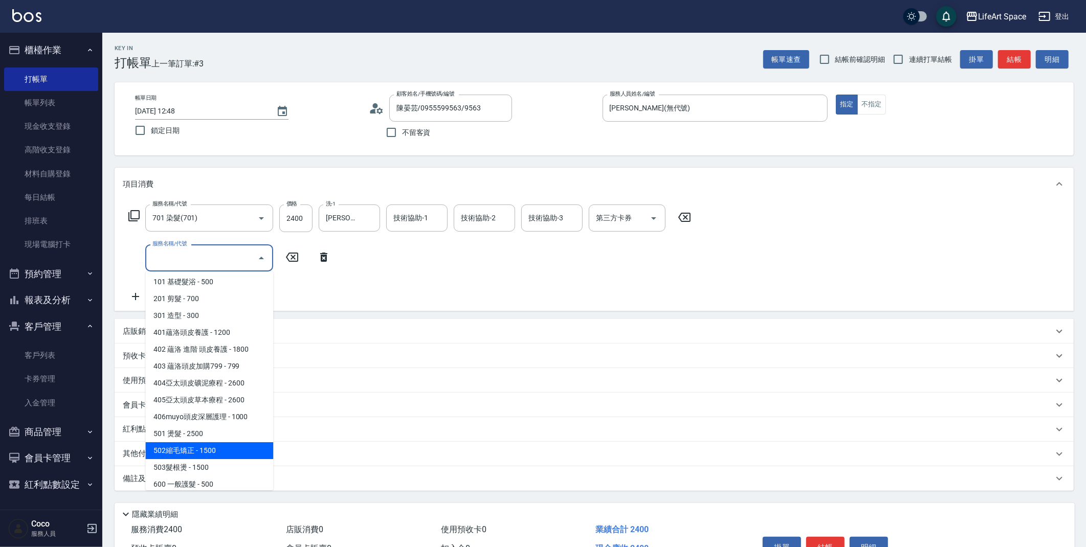
scroll to position [160, 0]
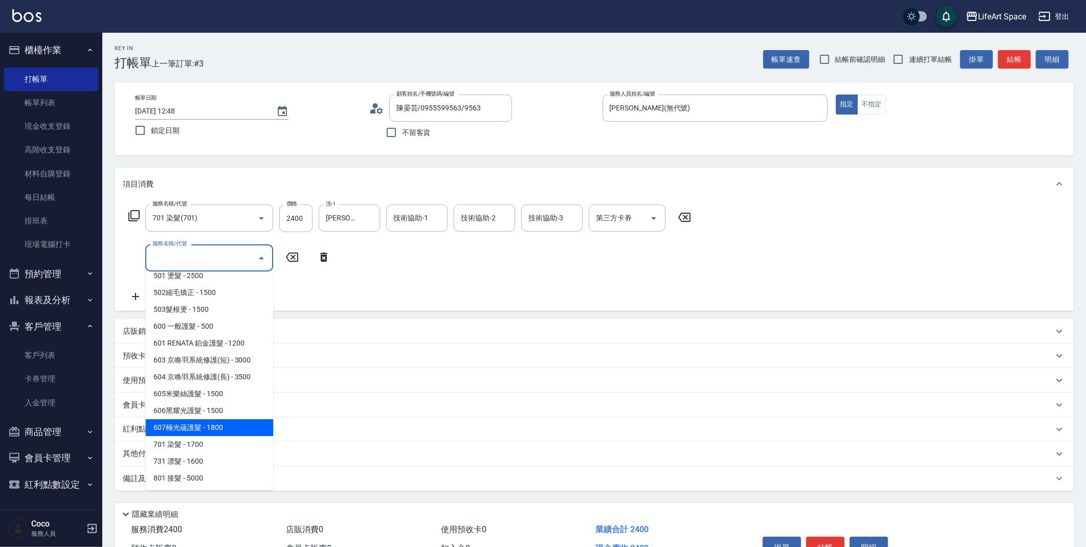
click at [217, 423] on span "607極光蘊護髮 - 1800" at bounding box center [209, 427] width 128 height 17
type input "607極光蘊護髮(607)"
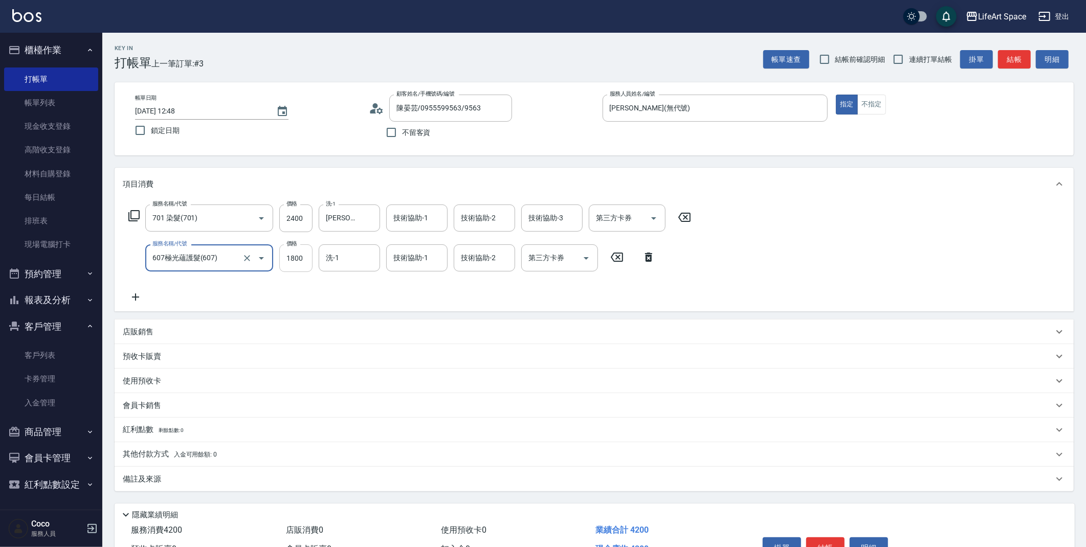
click at [302, 262] on input "1800" at bounding box center [295, 258] width 33 height 28
type input "2200"
click at [351, 253] on input "洗-1" at bounding box center [349, 258] width 52 height 18
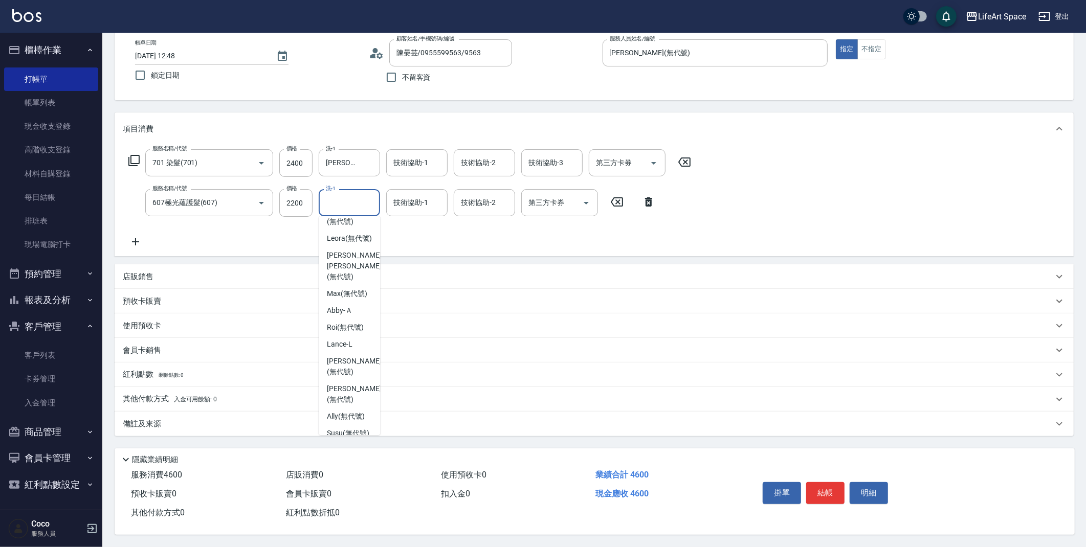
scroll to position [316, 0]
click at [352, 231] on span "[PERSON_NAME] [PERSON_NAME] (無代號)" at bounding box center [354, 238] width 54 height 32
type input "[PERSON_NAME] [PERSON_NAME](無代號)"
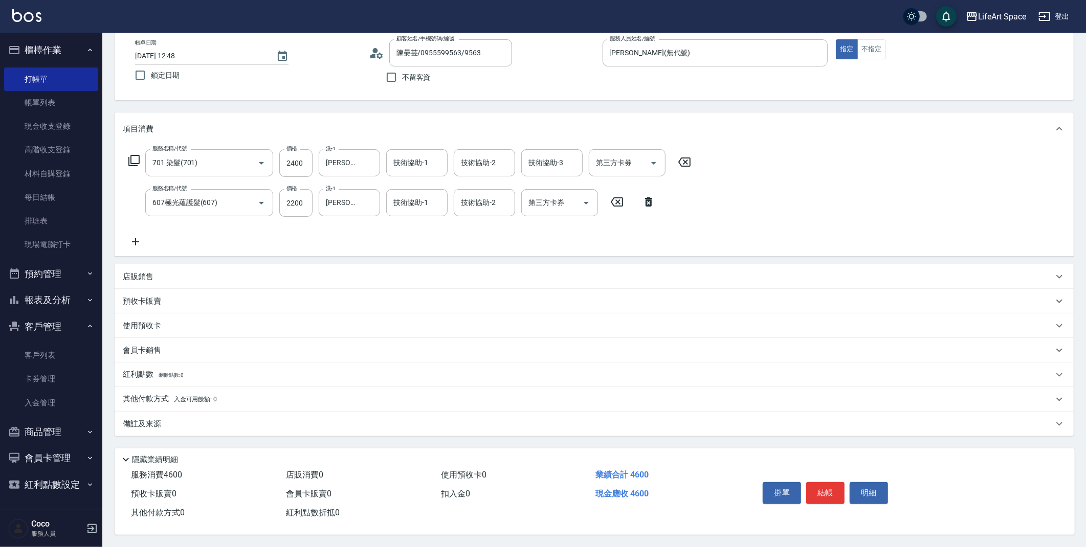
click at [132, 277] on p "店販銷售" at bounding box center [138, 277] width 31 height 11
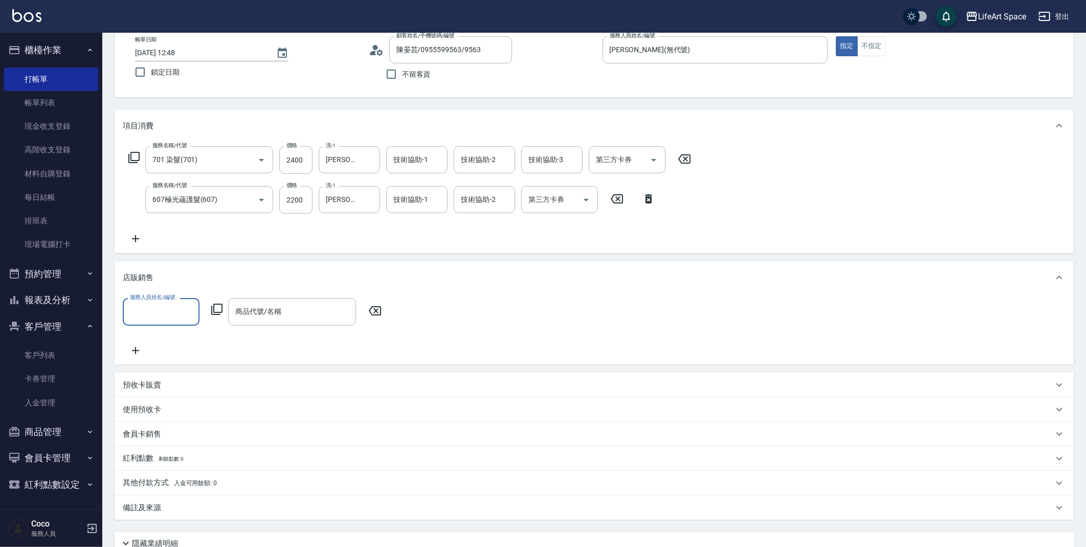
scroll to position [0, 0]
click at [160, 317] on input "服務人員姓名/編號" at bounding box center [160, 312] width 67 height 18
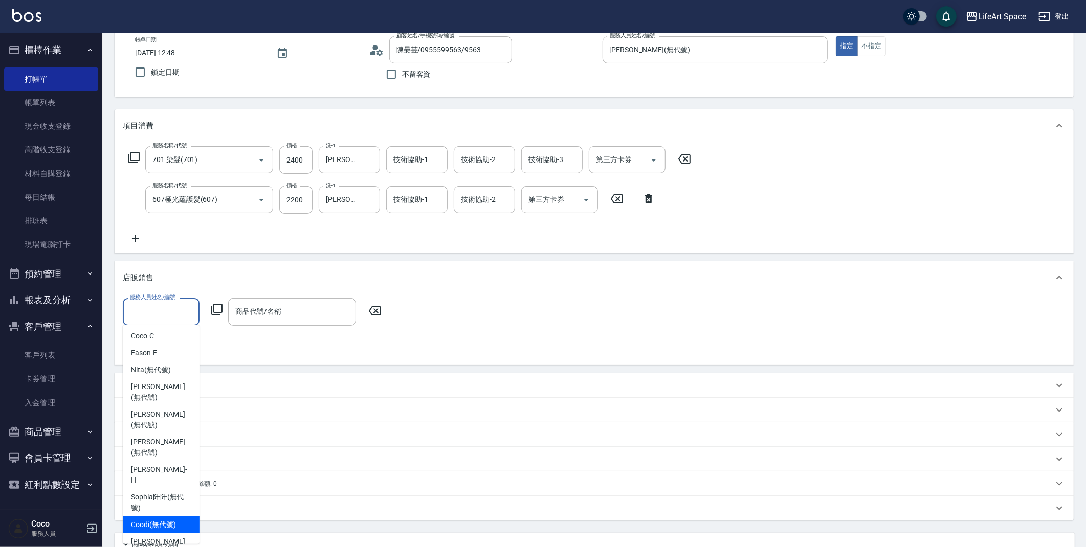
scroll to position [44, 0]
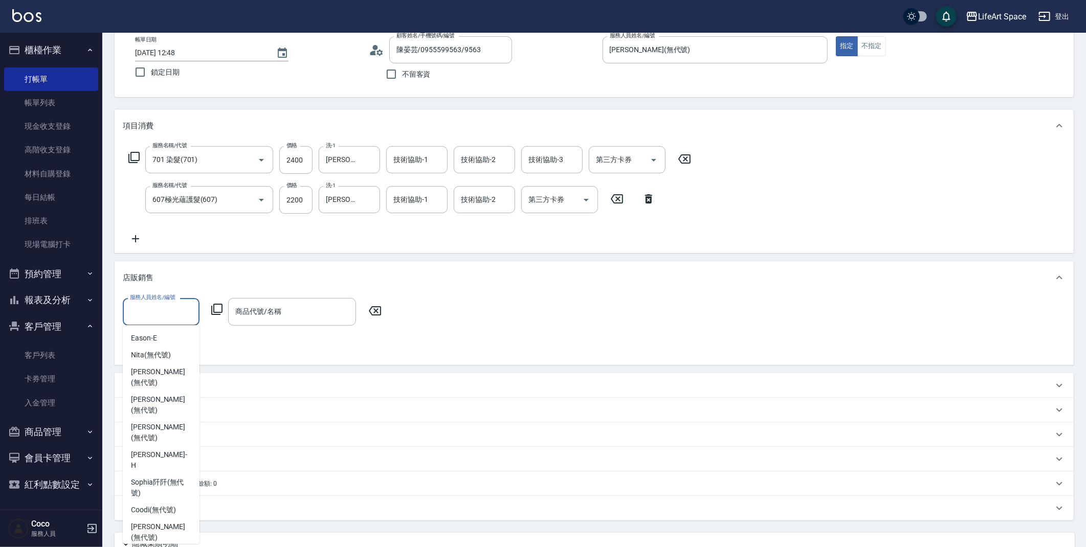
type input "[PERSON_NAME](無代號)"
click at [260, 307] on div "商品代號/名稱 商品代號/名稱" at bounding box center [292, 311] width 128 height 27
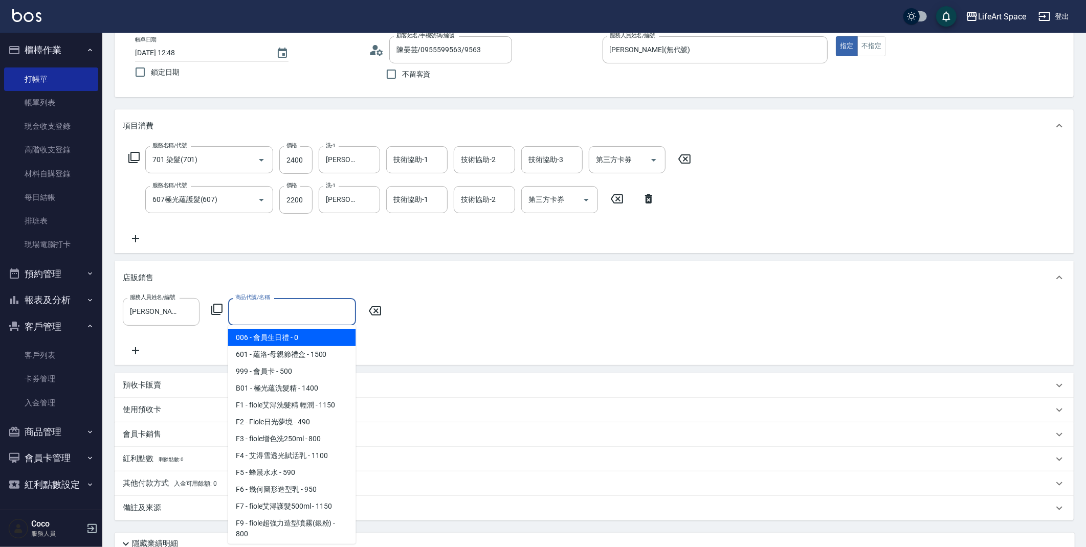
click at [281, 333] on span "006 - 會員生日禮 - 0" at bounding box center [292, 337] width 128 height 17
type input "會員生日禮"
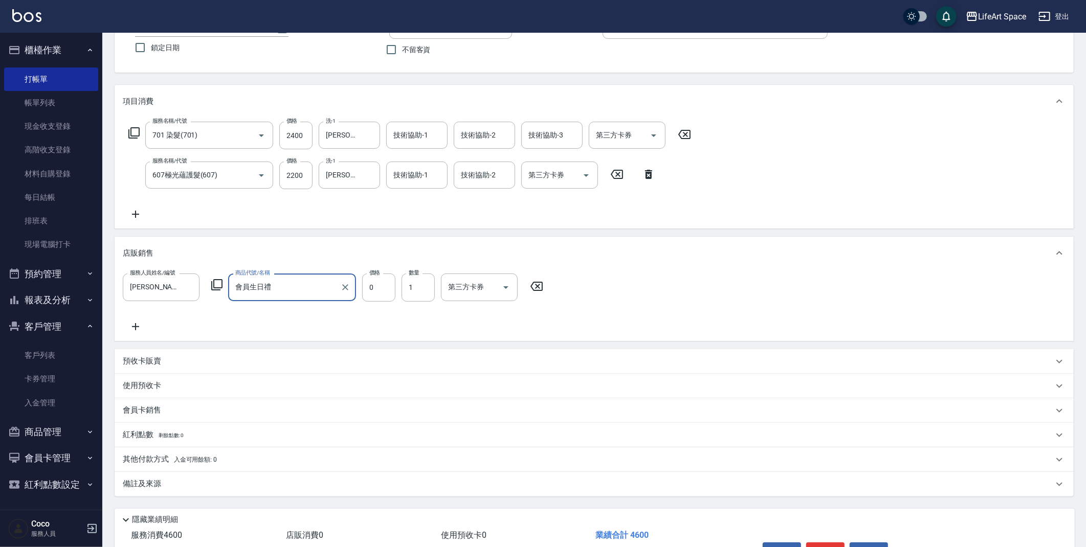
scroll to position [121, 0]
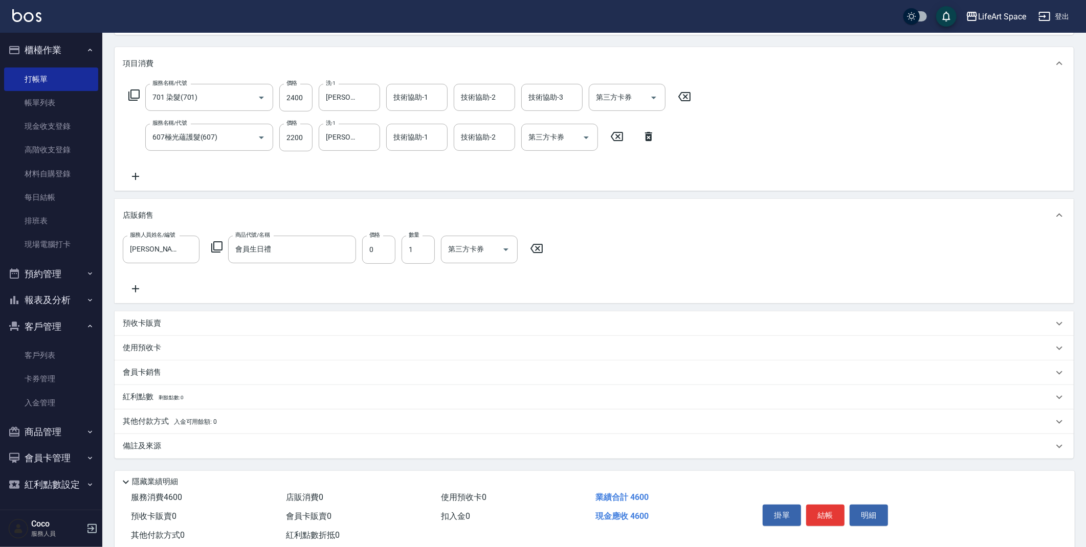
click at [153, 373] on p "會員卡銷售" at bounding box center [142, 372] width 38 height 11
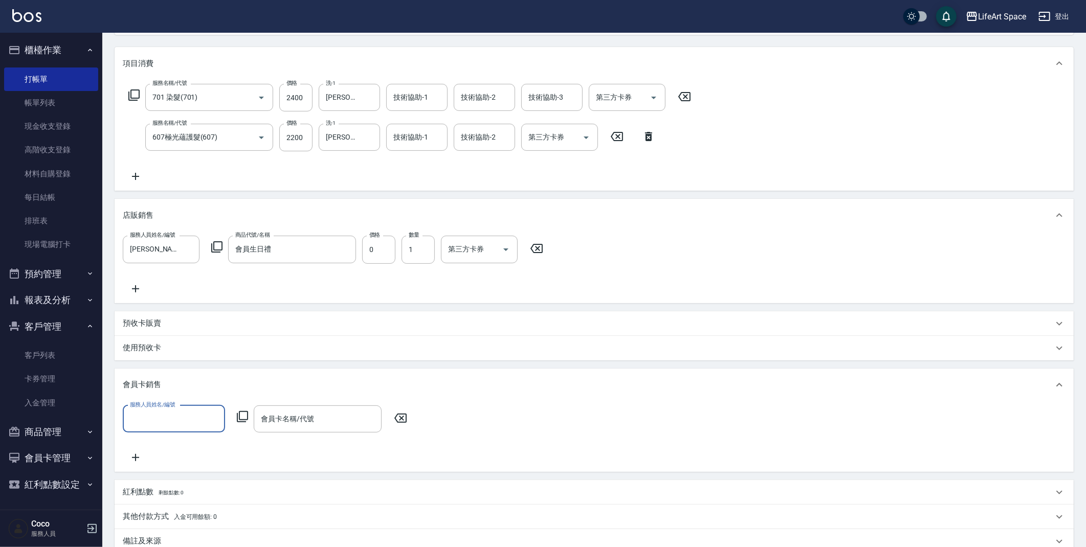
scroll to position [0, 0]
click at [161, 416] on input "服務人員姓名/編號" at bounding box center [173, 419] width 93 height 18
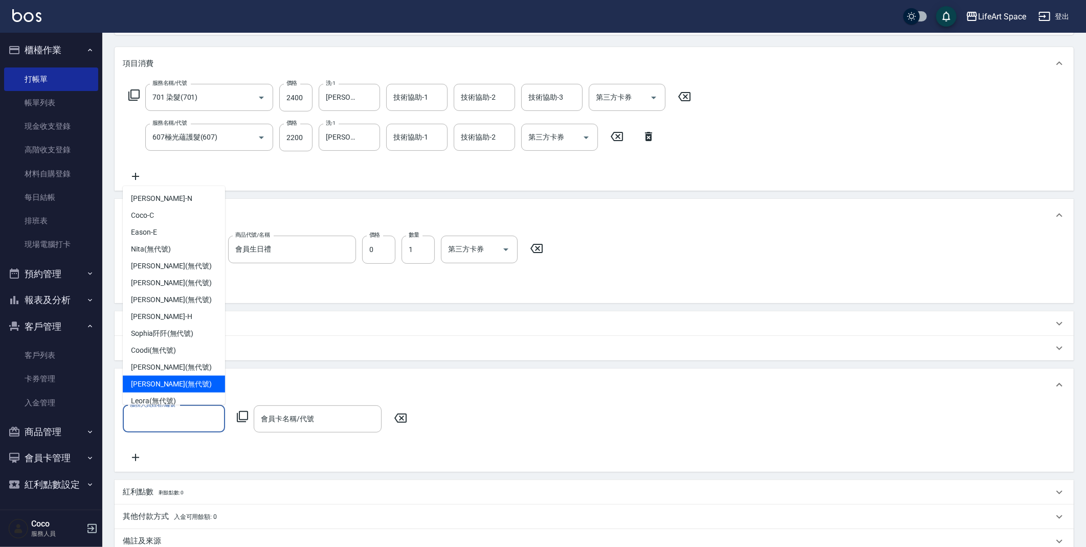
click at [169, 387] on span "[PERSON_NAME] (無代號)" at bounding box center [171, 384] width 81 height 11
type input "[PERSON_NAME](無代號)"
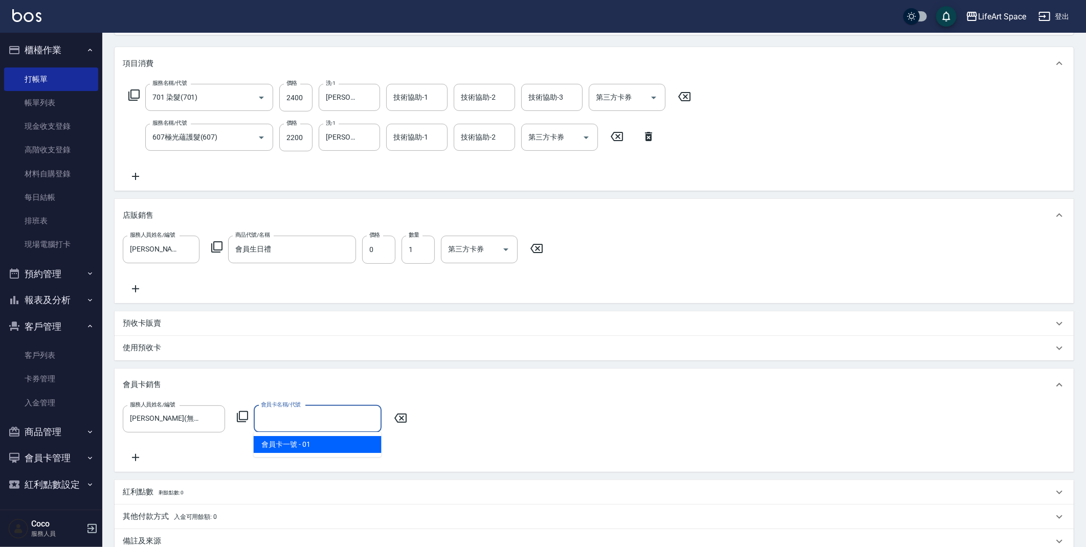
click at [278, 415] on input "會員卡名稱/代號" at bounding box center [317, 419] width 119 height 18
click at [299, 444] on span "會員卡一號 - 01" at bounding box center [318, 444] width 128 height 17
type input "會員卡一號-0天"
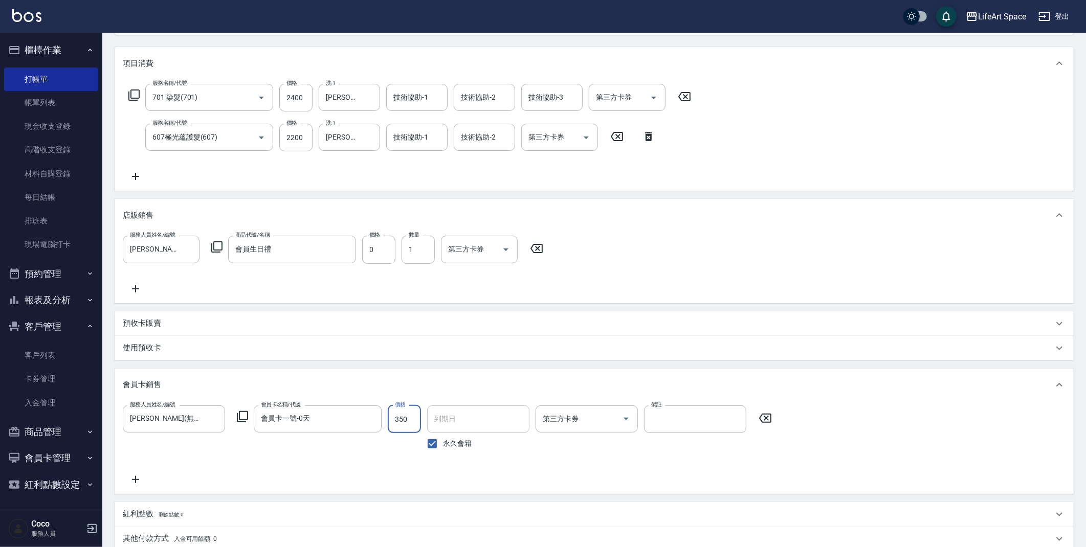
click at [414, 423] on input "350" at bounding box center [404, 419] width 33 height 28
type input "500"
click at [434, 444] on input "永久會籍" at bounding box center [431, 443] width 21 height 21
checkbox input "false"
click at [456, 419] on input "[DATE]" at bounding box center [474, 419] width 95 height 28
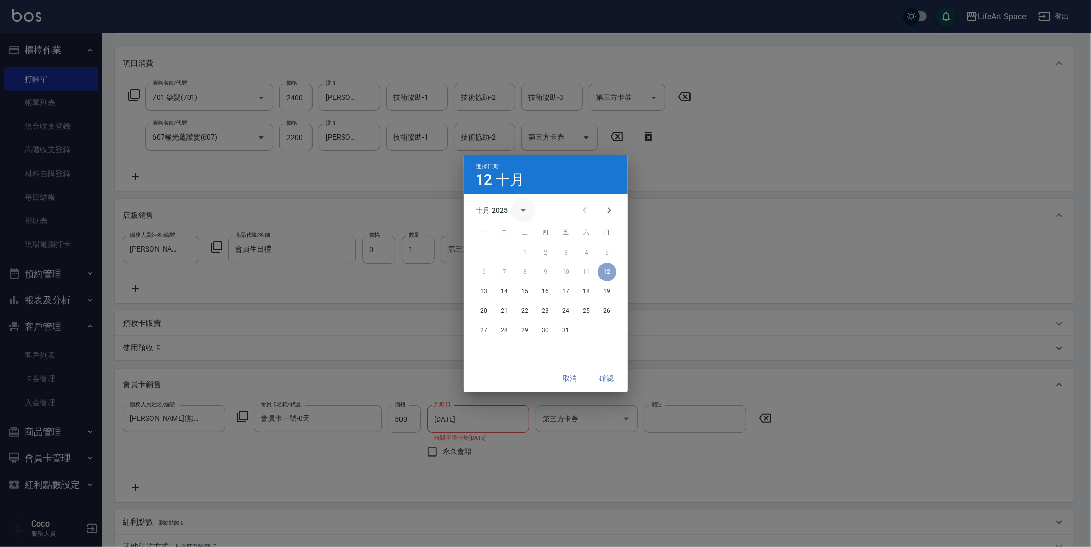
click at [522, 209] on icon "calendar view is open, switch to year view" at bounding box center [523, 210] width 12 height 12
click at [547, 233] on button "2026" at bounding box center [545, 234] width 37 height 18
type input "[DATE]"
click at [606, 374] on button "確認" at bounding box center [607, 378] width 33 height 19
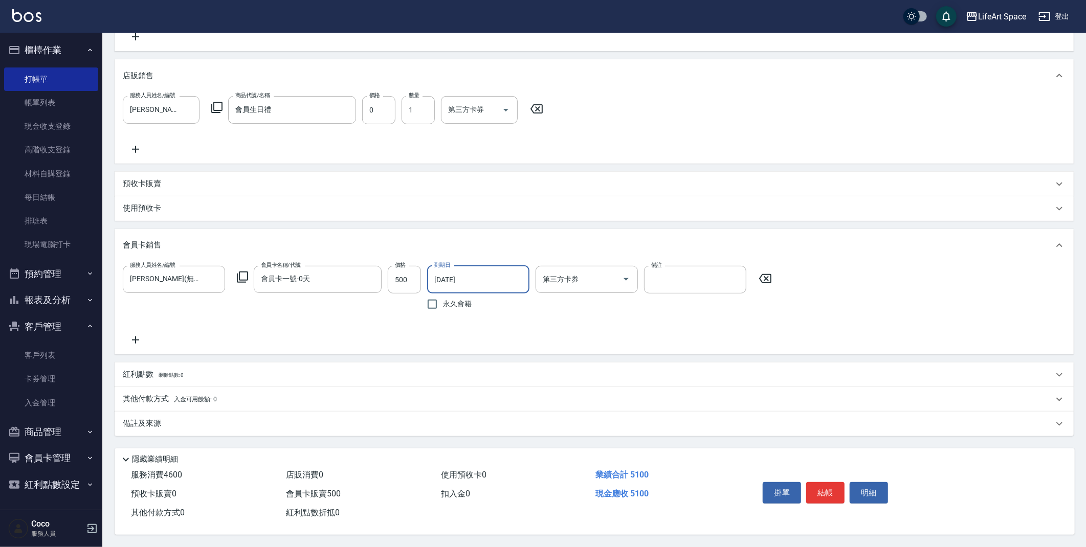
scroll to position [263, 0]
click at [830, 487] on button "結帳" at bounding box center [825, 492] width 38 height 21
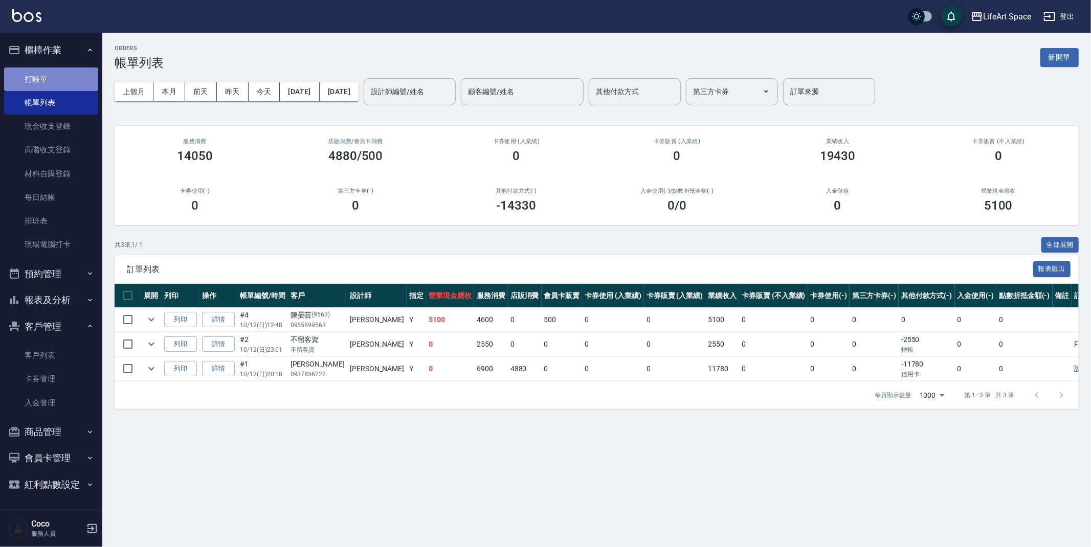
click at [50, 87] on link "打帳單" at bounding box center [51, 79] width 94 height 24
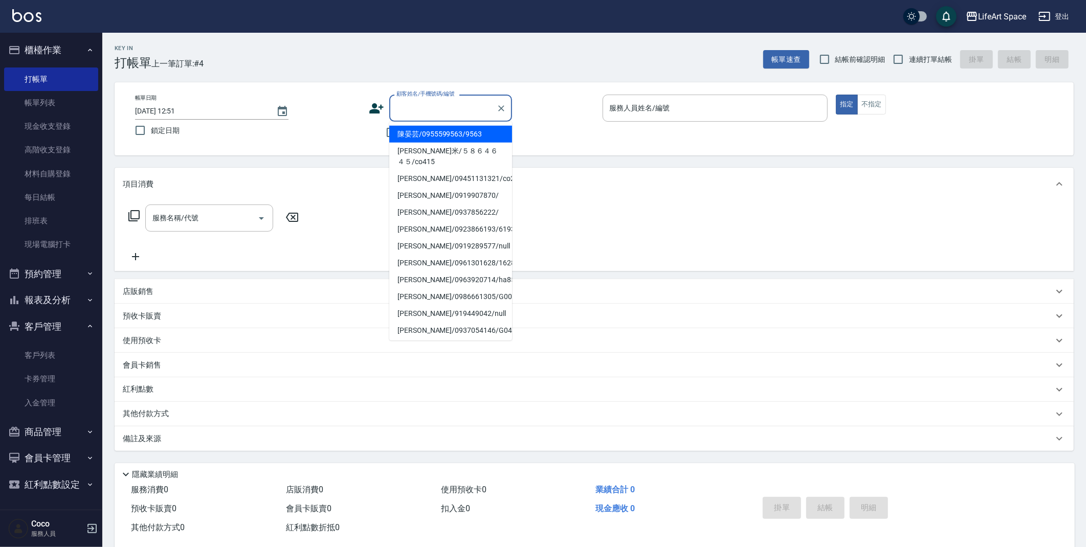
click at [423, 111] on input "顧客姓名/手機號碼/編號" at bounding box center [443, 108] width 98 height 18
type input "c"
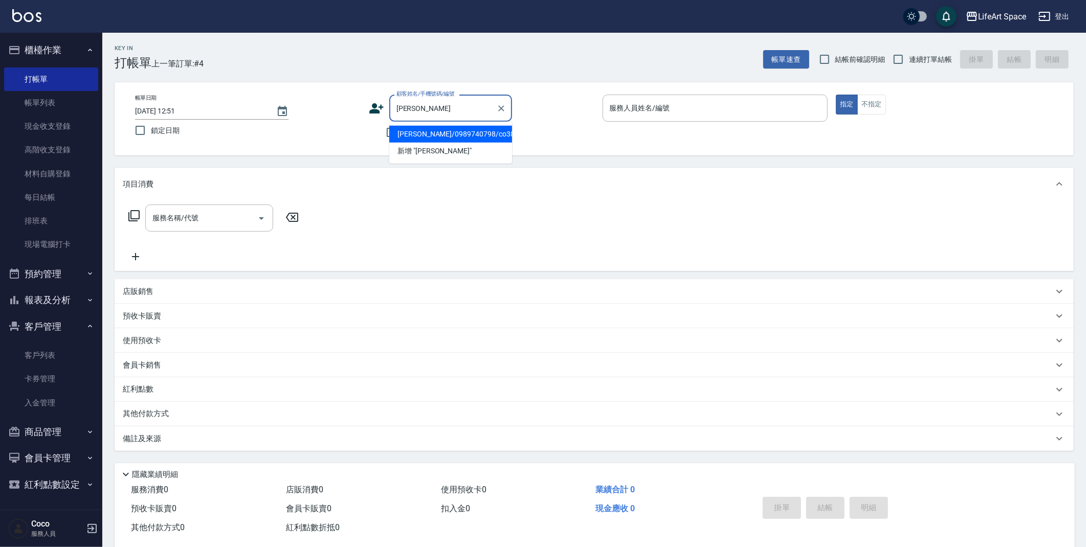
click at [405, 141] on li "[PERSON_NAME]/0989740798/co381" at bounding box center [450, 134] width 123 height 17
type input "[PERSON_NAME]/0989740798/co381"
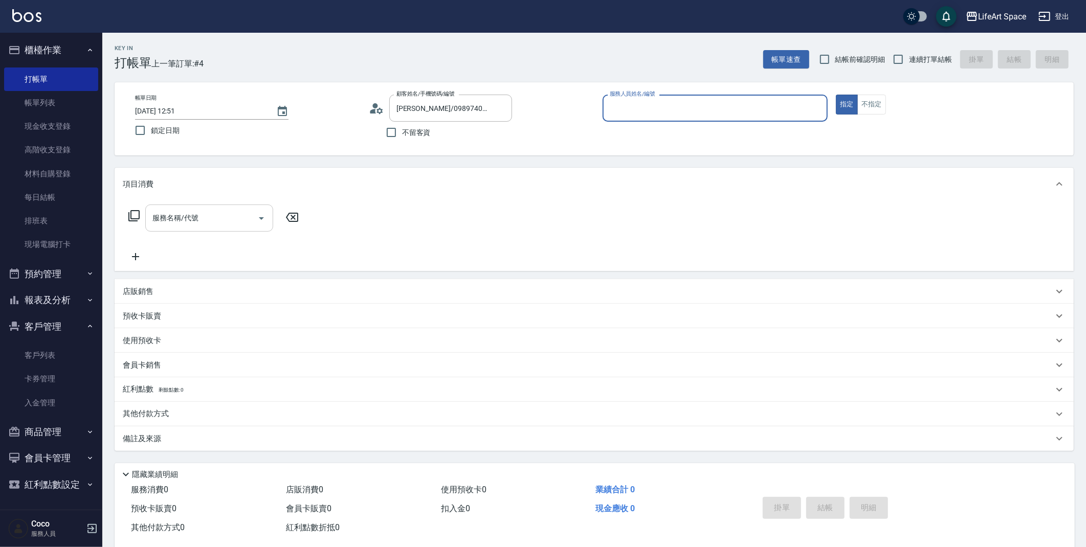
type input "Coco-C"
click at [382, 115] on icon at bounding box center [376, 108] width 15 height 15
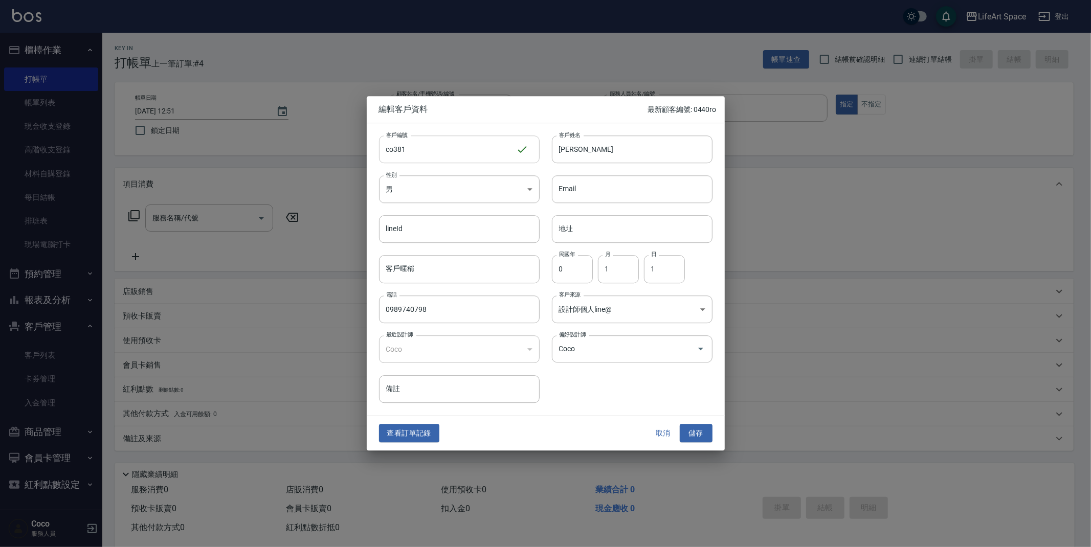
click at [429, 150] on input "co381" at bounding box center [447, 150] width 137 height 28
type input "co381*"
click at [693, 427] on button "儲存" at bounding box center [696, 433] width 33 height 19
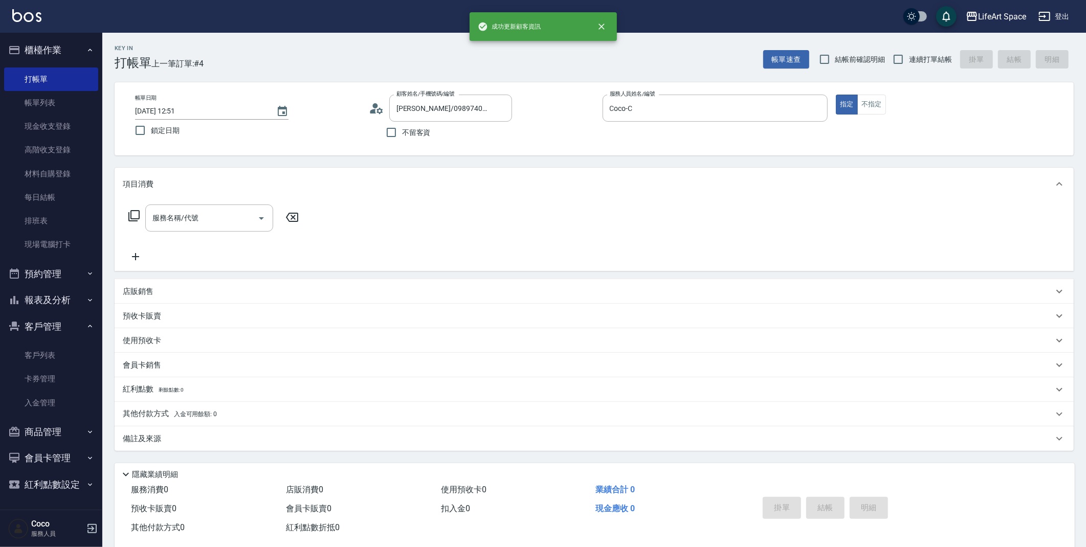
click at [205, 245] on div "服務名稱/代號 服務名稱/代號" at bounding box center [214, 234] width 182 height 58
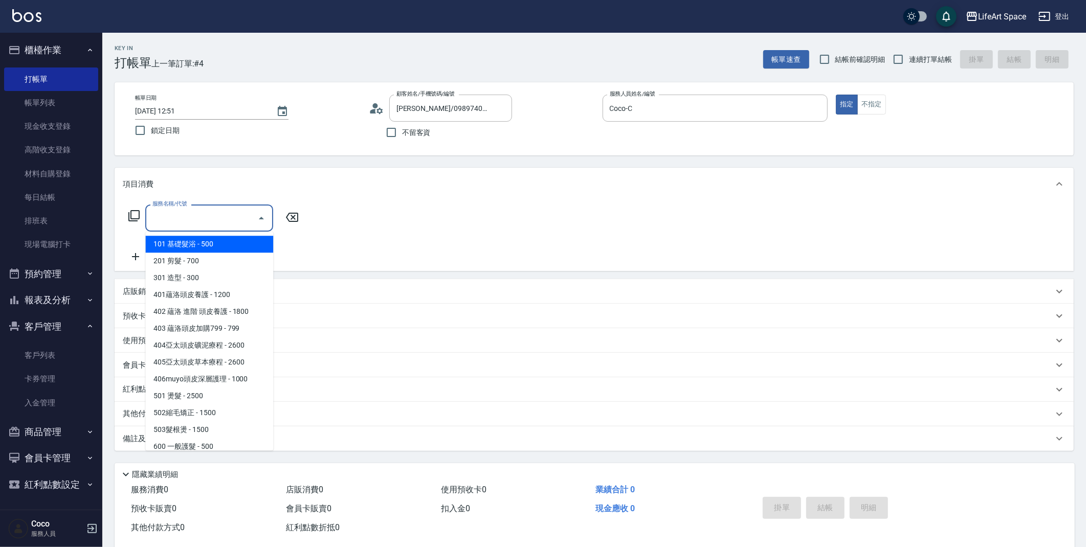
click at [201, 210] on input "服務名稱/代號" at bounding box center [201, 218] width 103 height 18
click at [194, 260] on span "201 剪髮 - 700" at bounding box center [209, 261] width 128 height 17
type input "201 剪髮(201)"
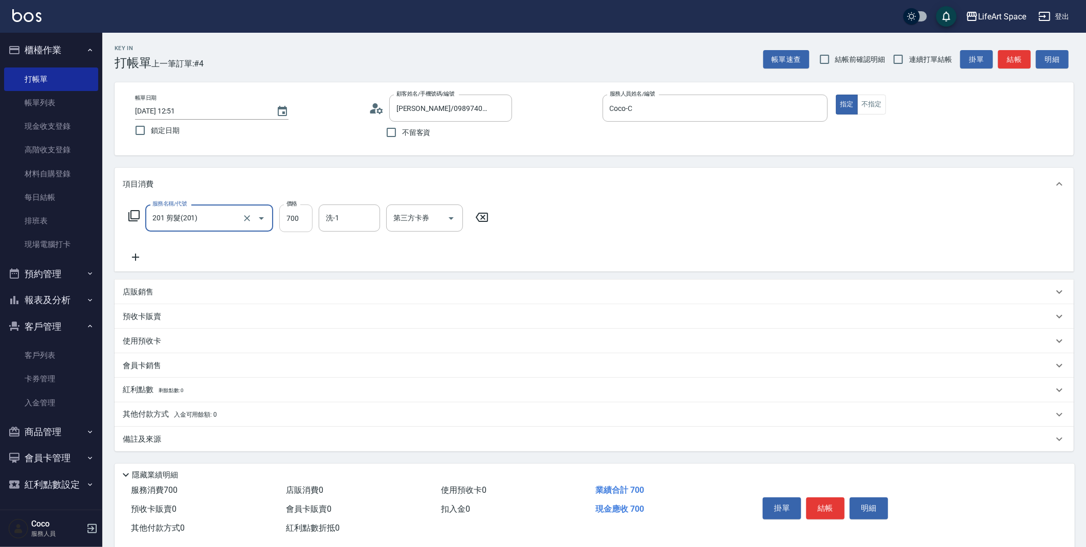
click at [306, 219] on input "700" at bounding box center [295, 219] width 33 height 28
type input "800"
click at [168, 110] on input "[DATE] 12:51" at bounding box center [200, 111] width 131 height 17
type input "[DATE] 12:51"
click at [162, 444] on div "備註及來源" at bounding box center [588, 439] width 930 height 11
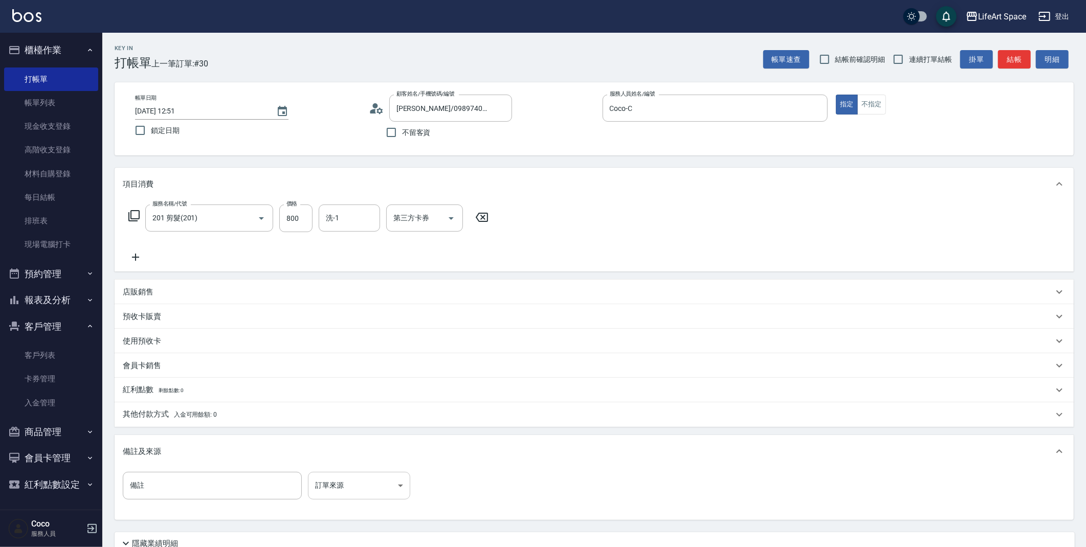
click at [356, 499] on body "LifeArt Space 登出 櫃檯作業 打帳單 帳單列表 現金收支登錄 高階收支登錄 材料自購登錄 每日結帳 排班表 現場電腦打卡 預約管理 預約管理 單…" at bounding box center [543, 315] width 1086 height 631
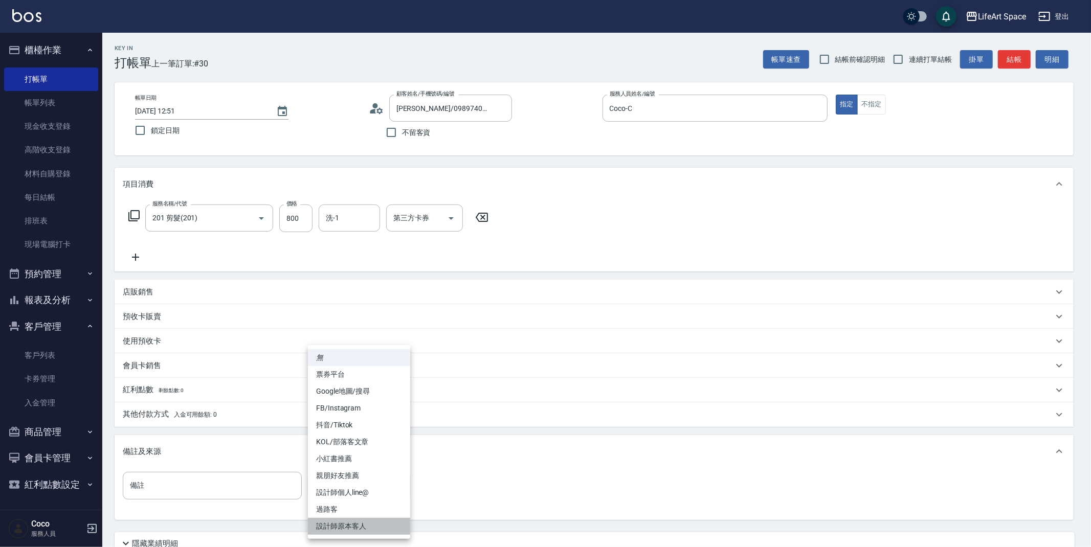
click at [353, 531] on li "設計師原本客人" at bounding box center [359, 526] width 102 height 17
type input "設計師原本客人"
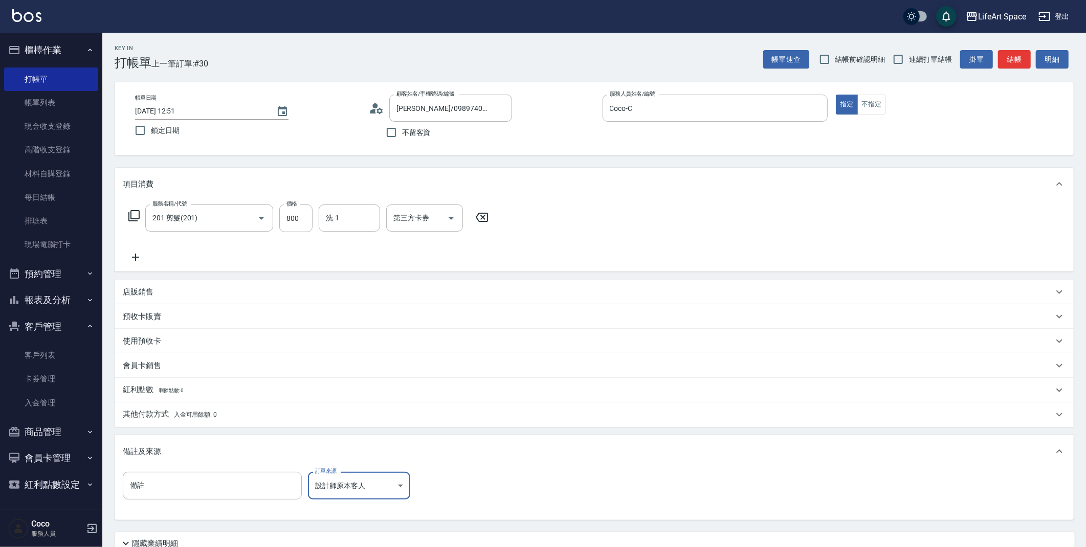
click at [133, 255] on icon at bounding box center [136, 257] width 26 height 12
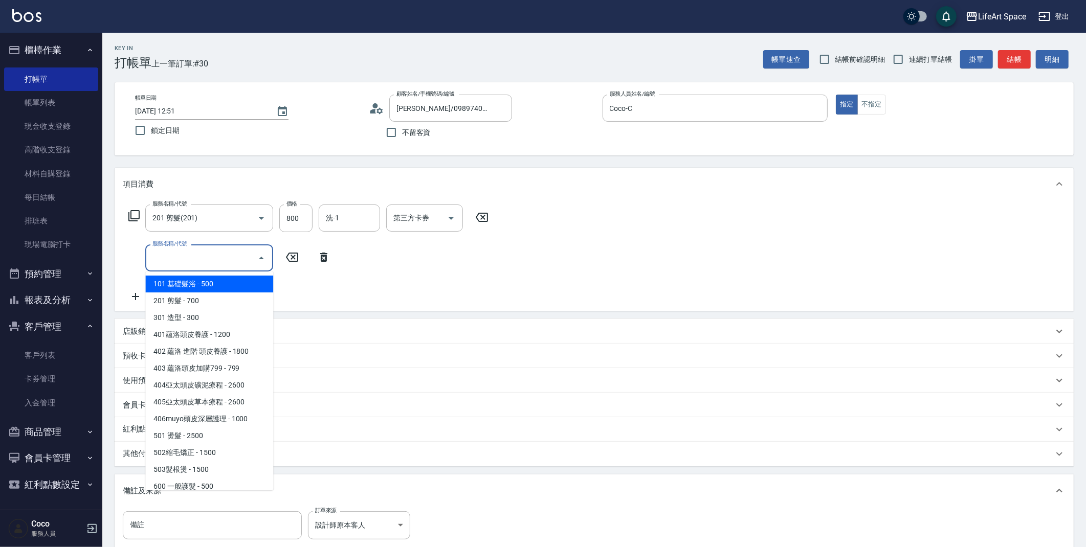
click at [175, 255] on input "服務名稱/代號" at bounding box center [201, 258] width 103 height 18
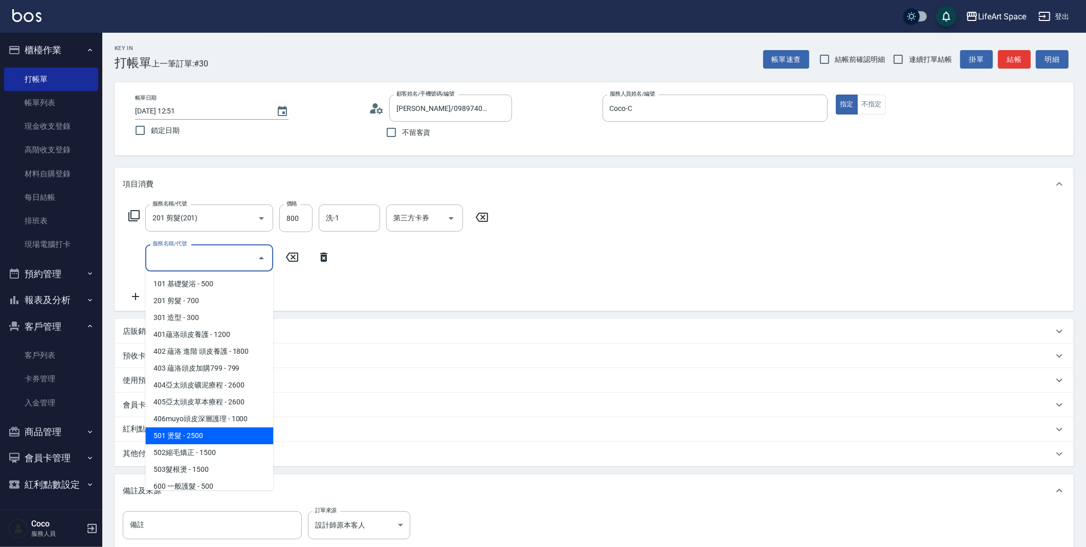
click at [208, 442] on span "501 燙髮 - 2500" at bounding box center [209, 435] width 128 height 17
type input "501 燙髮(501)"
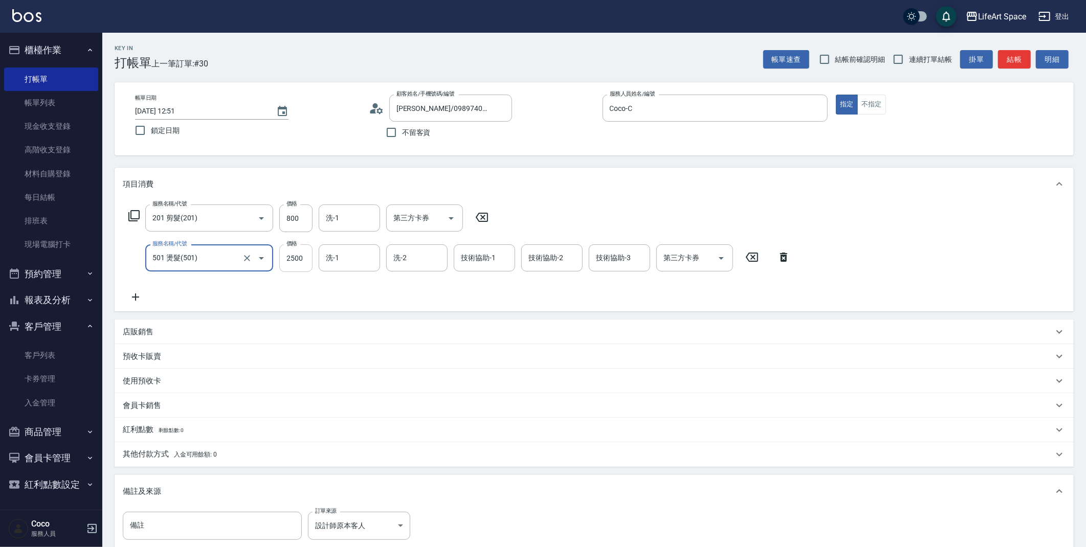
click at [304, 261] on input "2500" at bounding box center [295, 258] width 33 height 28
type input "2840"
click at [174, 336] on div "店販銷售" at bounding box center [588, 332] width 930 height 11
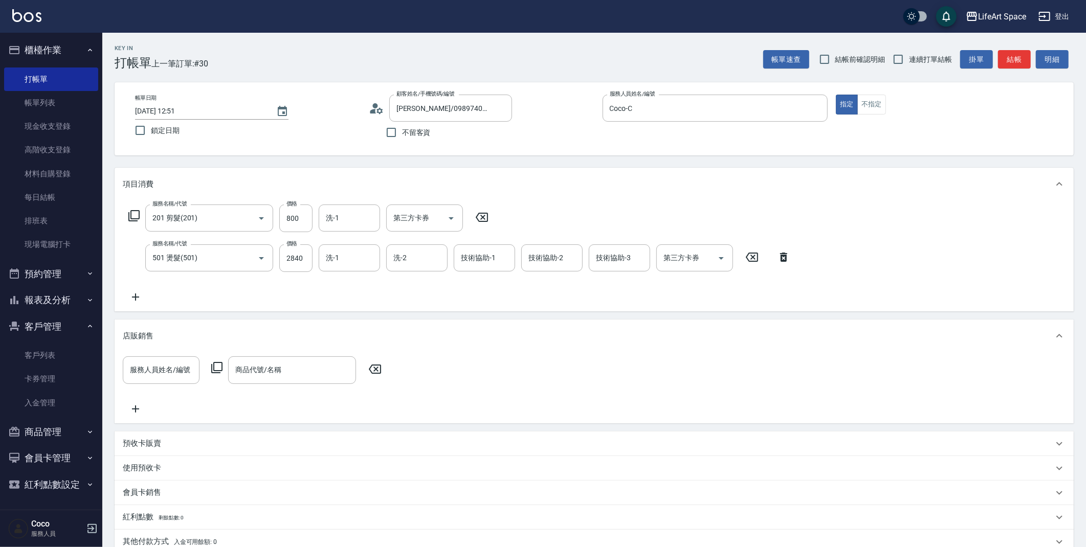
click at [165, 334] on div "店販銷售" at bounding box center [588, 336] width 930 height 11
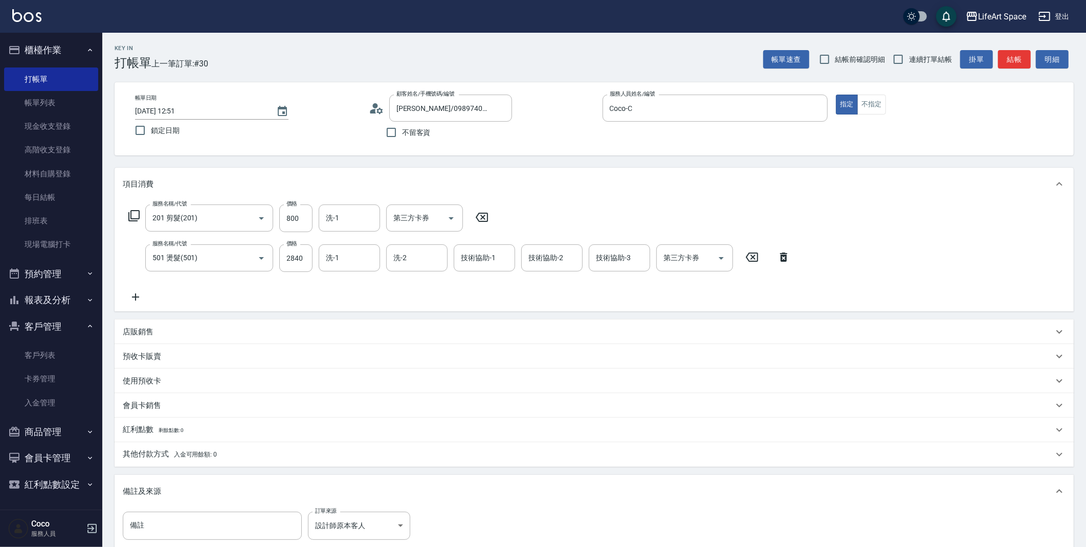
click at [165, 410] on div "會員卡銷售" at bounding box center [588, 405] width 930 height 11
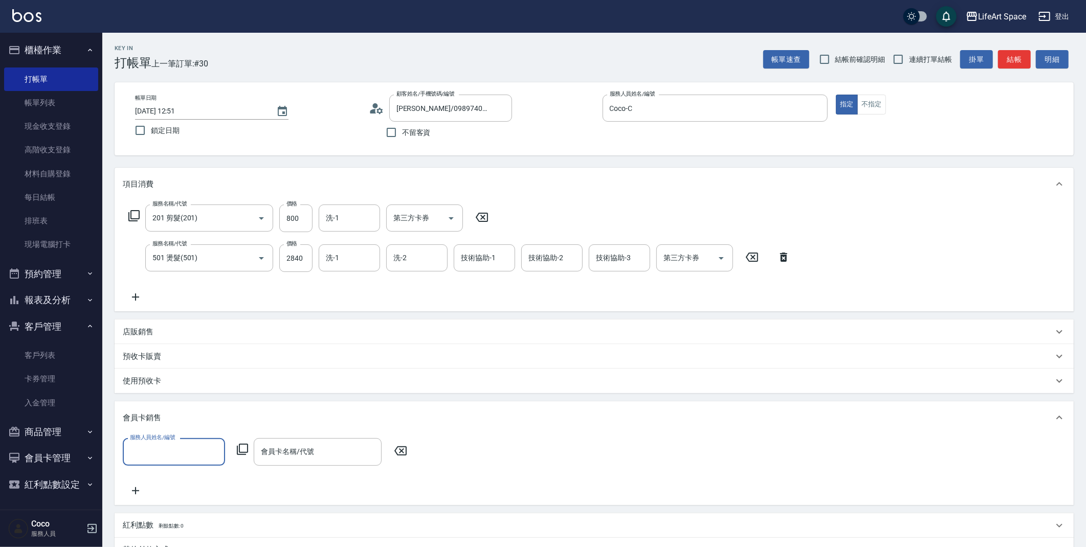
click at [174, 443] on input "服務人員姓名/編號" at bounding box center [173, 452] width 93 height 18
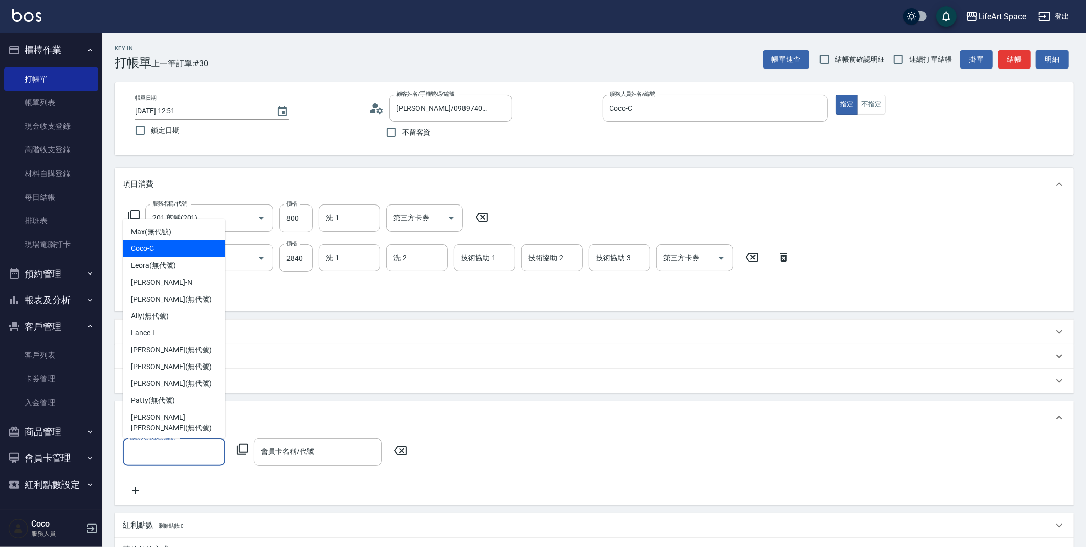
click at [173, 254] on div "Coco -C" at bounding box center [174, 248] width 102 height 17
type input "Coco-C"
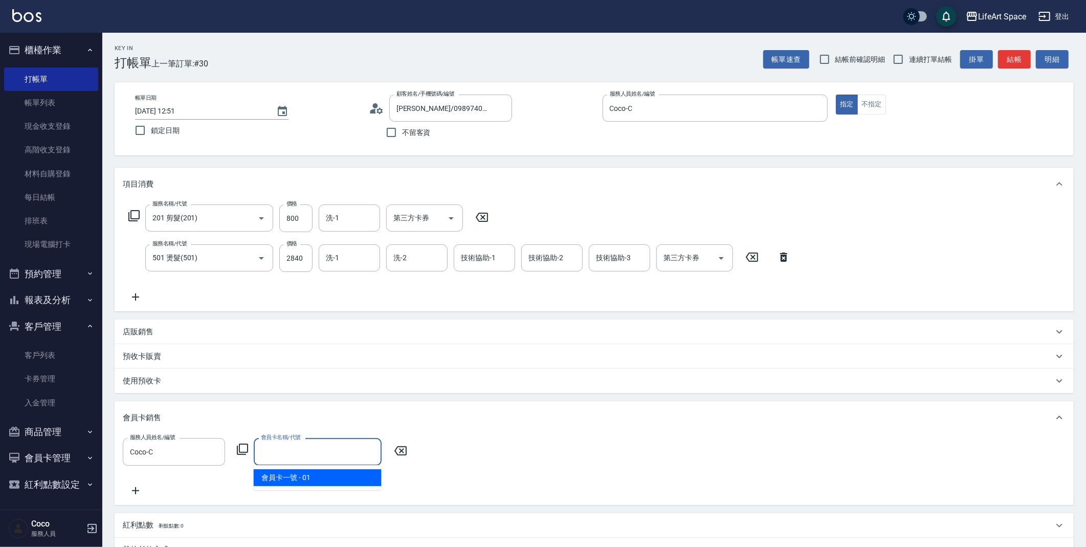
click at [287, 458] on input "會員卡名稱/代號" at bounding box center [317, 452] width 119 height 18
click at [303, 479] on span "會員卡一號 - 01" at bounding box center [318, 477] width 128 height 17
type input "會員卡一號-0天"
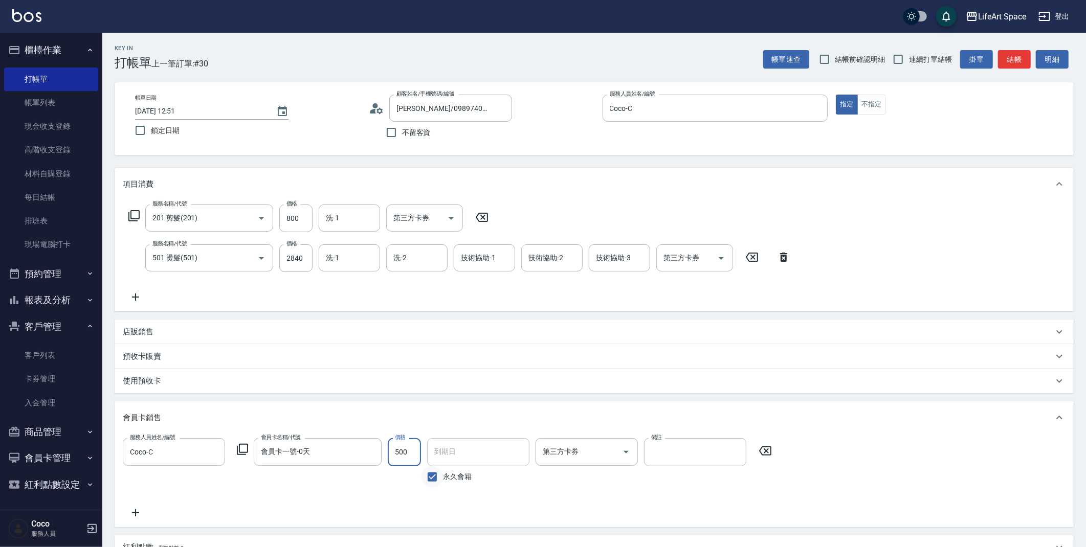
type input "500"
click at [442, 476] on input "永久會籍" at bounding box center [431, 476] width 21 height 21
checkbox input "false"
click at [470, 458] on input "[DATE]" at bounding box center [474, 452] width 95 height 28
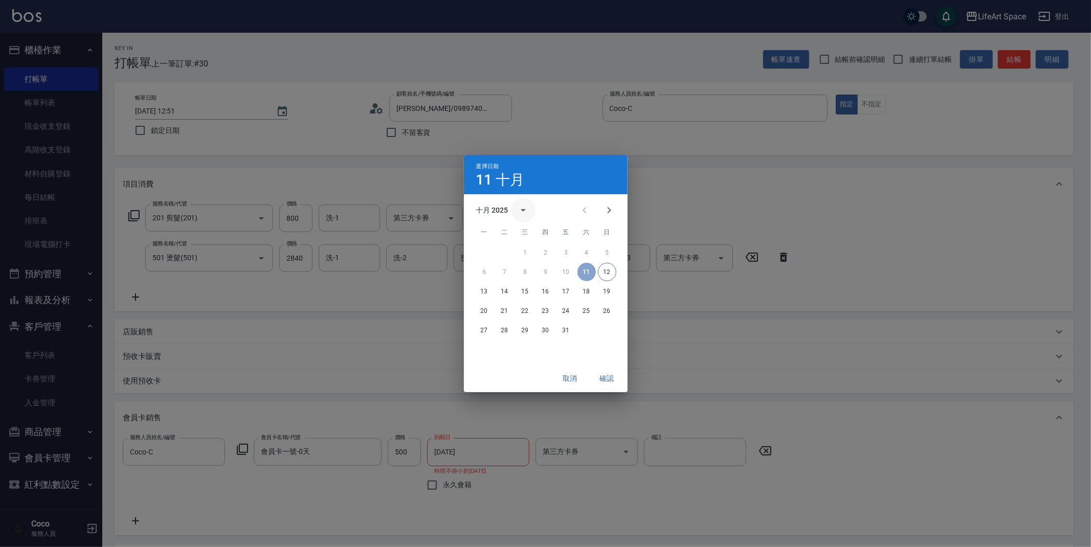
click at [518, 214] on icon "calendar view is open, switch to year view" at bounding box center [523, 210] width 12 height 12
click at [530, 237] on button "2026" at bounding box center [545, 234] width 37 height 18
type input "[DATE]"
click at [607, 382] on button "確認" at bounding box center [607, 378] width 33 height 19
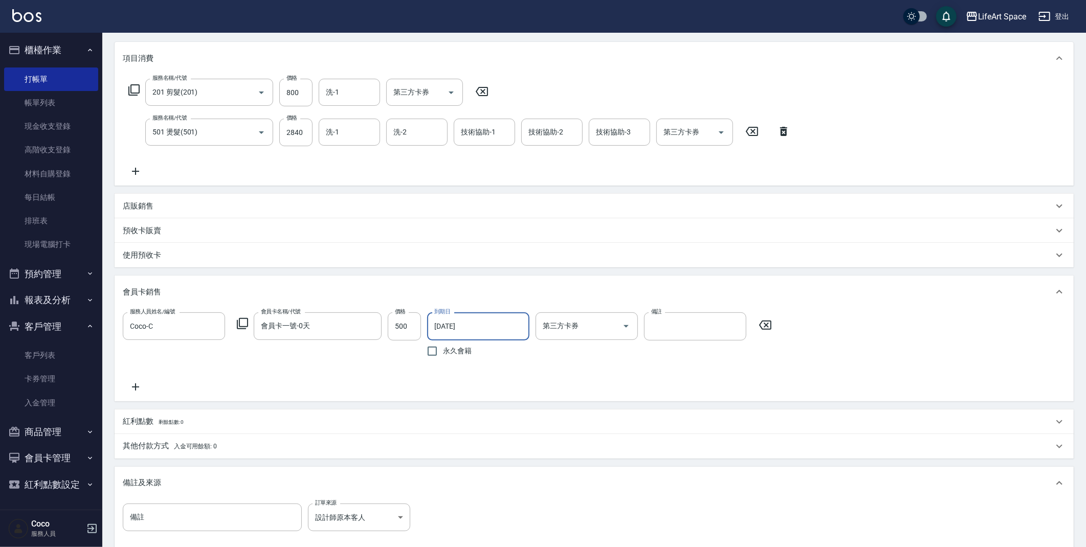
scroll to position [244, 0]
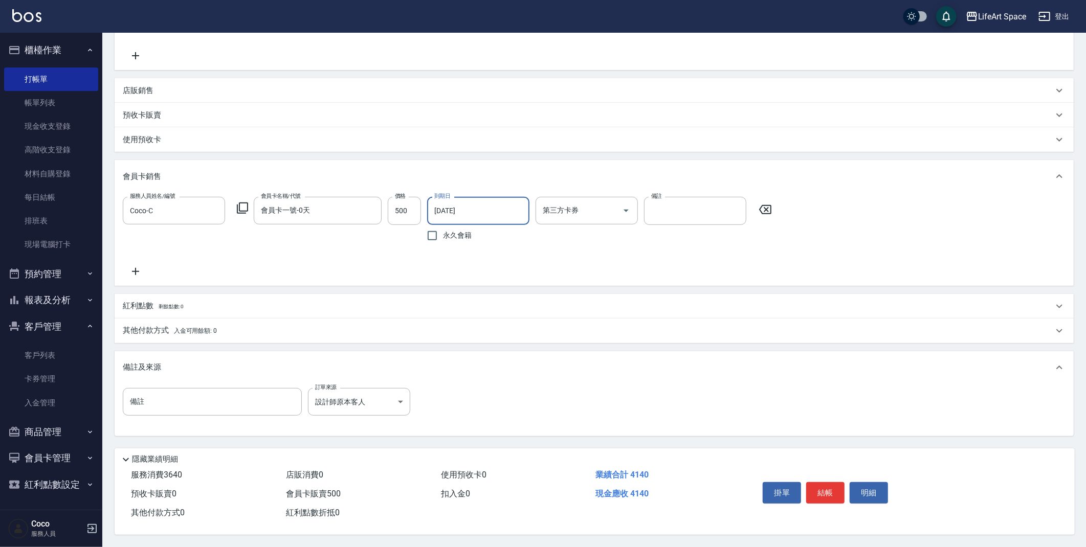
click at [141, 327] on p "其他付款方式 入金可用餘額: 0" at bounding box center [170, 330] width 94 height 11
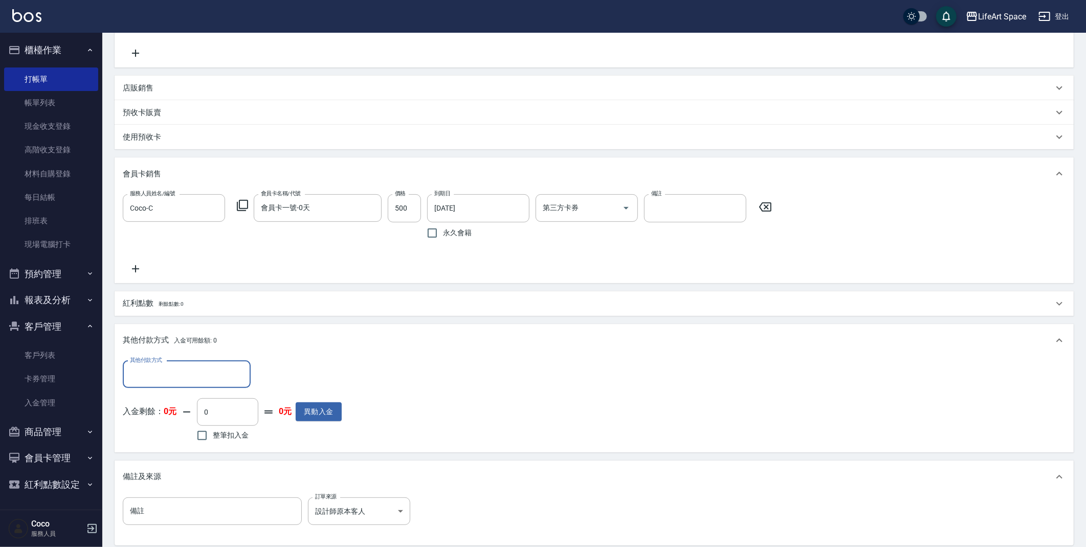
scroll to position [1, 0]
click at [200, 370] on input "其他付款方式" at bounding box center [186, 375] width 119 height 18
click at [186, 398] on span "轉帳" at bounding box center [187, 400] width 128 height 17
type input "轉帳"
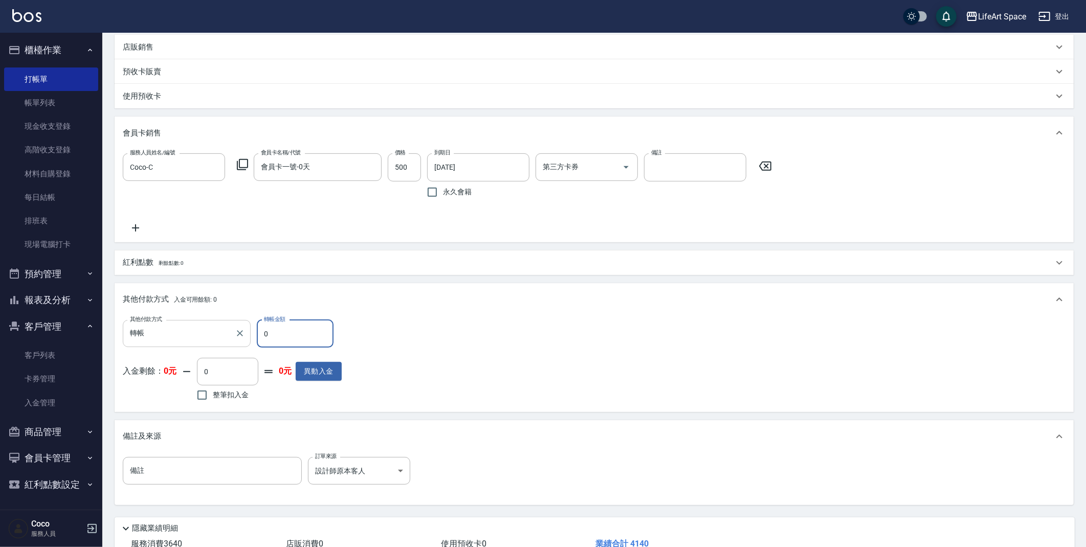
scroll to position [356, 0]
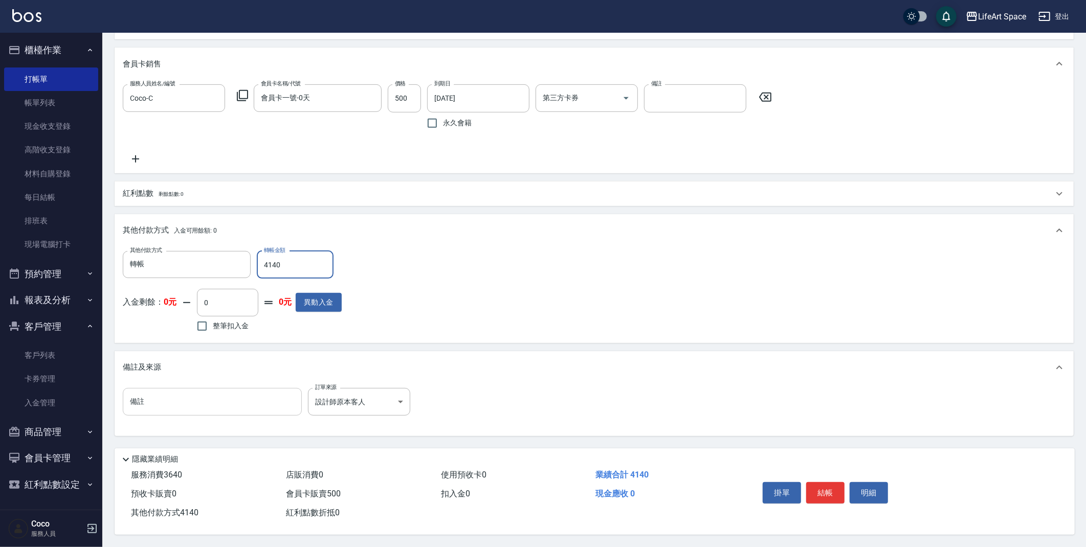
type input "4140"
click at [220, 394] on input "備註" at bounding box center [212, 402] width 179 height 28
drag, startPoint x: 1026, startPoint y: 398, endPoint x: 1088, endPoint y: 204, distance: 203.9
click at [1086, 204] on html "LifeArt Space 登出 櫃檯作業 打帳單 帳單列表 現金收支登錄 高階收支登錄 材料自購登錄 每日結帳 排班表 現場電腦打卡 預約管理 預約管理 單…" at bounding box center [543, 96] width 1086 height 901
click at [246, 397] on input ":8 10/11" at bounding box center [212, 402] width 179 height 28
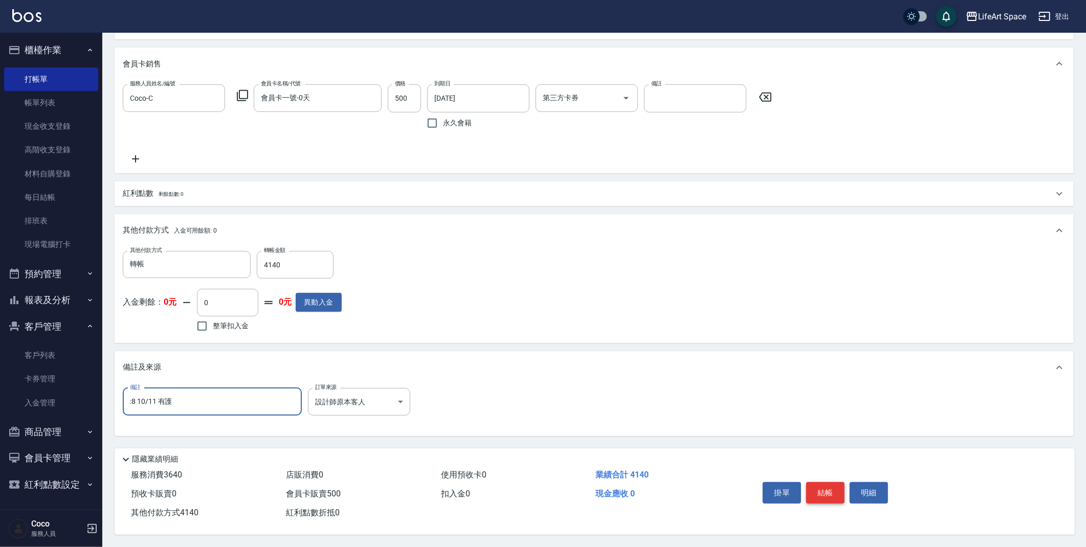
type input ":8 10/11 有護"
click at [837, 489] on button "結帳" at bounding box center [825, 492] width 38 height 21
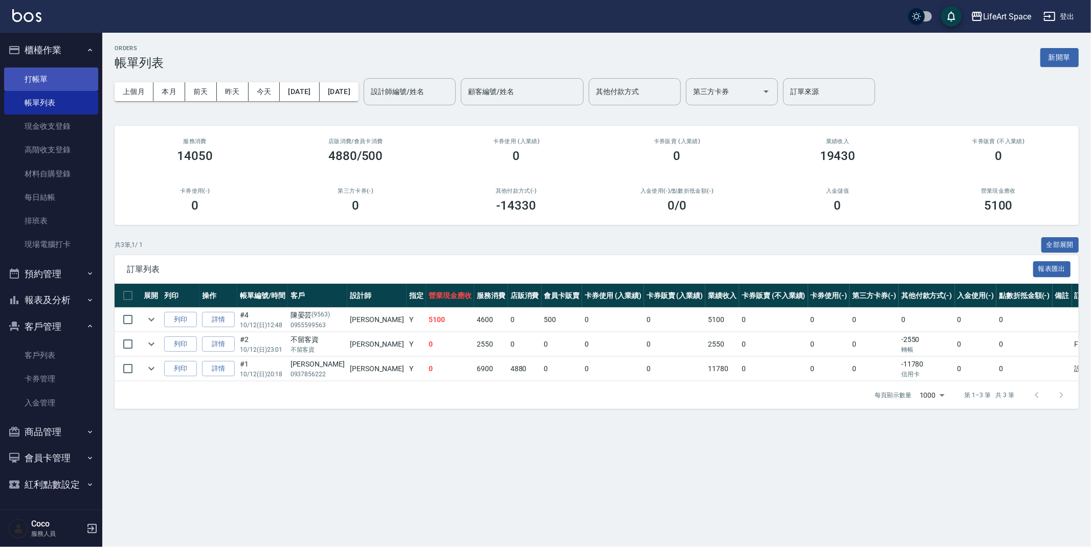
click at [64, 80] on link "打帳單" at bounding box center [51, 79] width 94 height 24
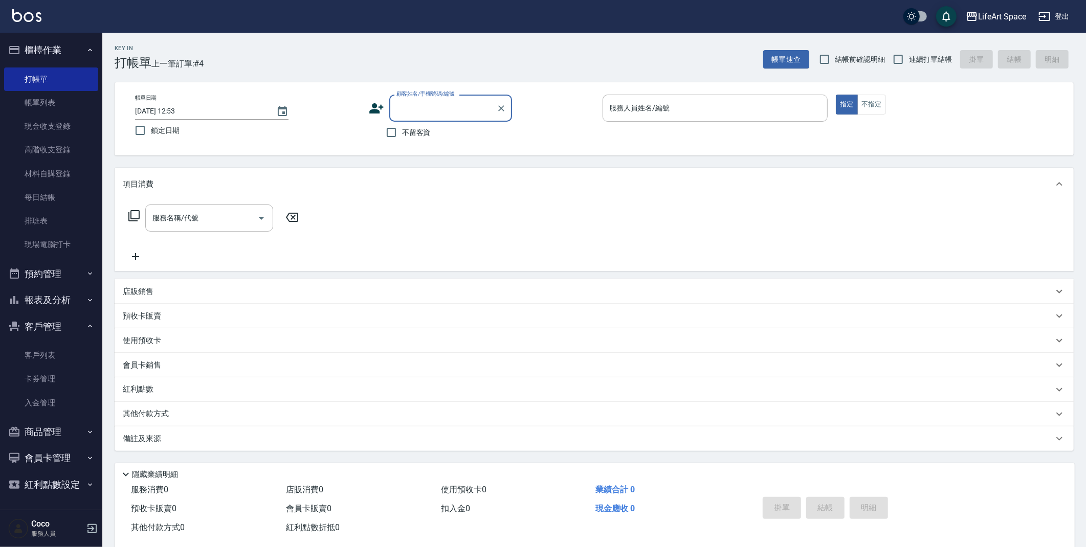
click at [417, 107] on input "顧客姓名/手機號碼/編號" at bounding box center [443, 108] width 98 height 18
click at [379, 130] on div "不留客資" at bounding box center [440, 132] width 143 height 21
click at [386, 133] on input "不留客資" at bounding box center [390, 132] width 21 height 21
checkbox input "true"
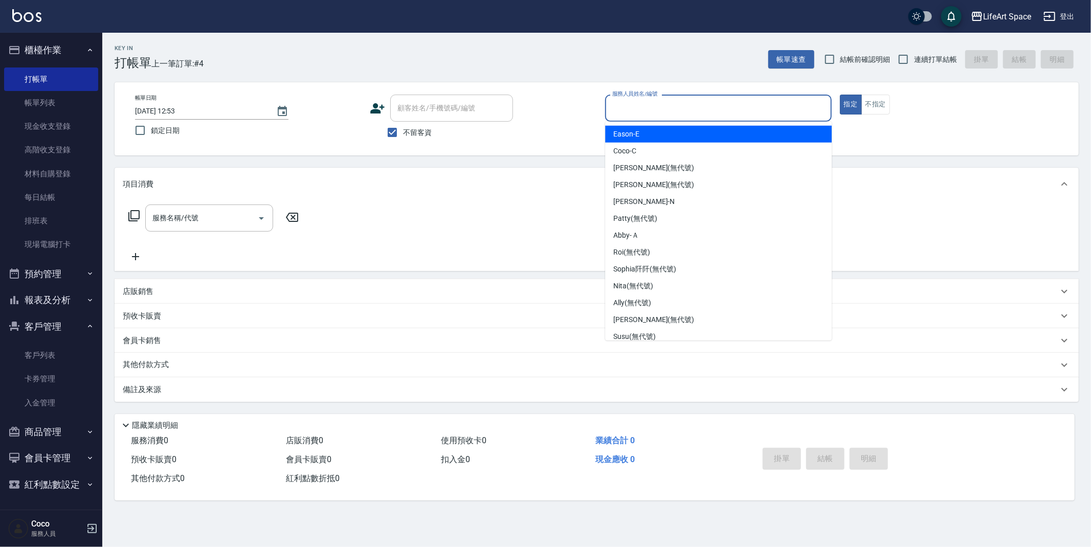
click at [774, 106] on input "服務人員姓名/編號" at bounding box center [718, 108] width 217 height 18
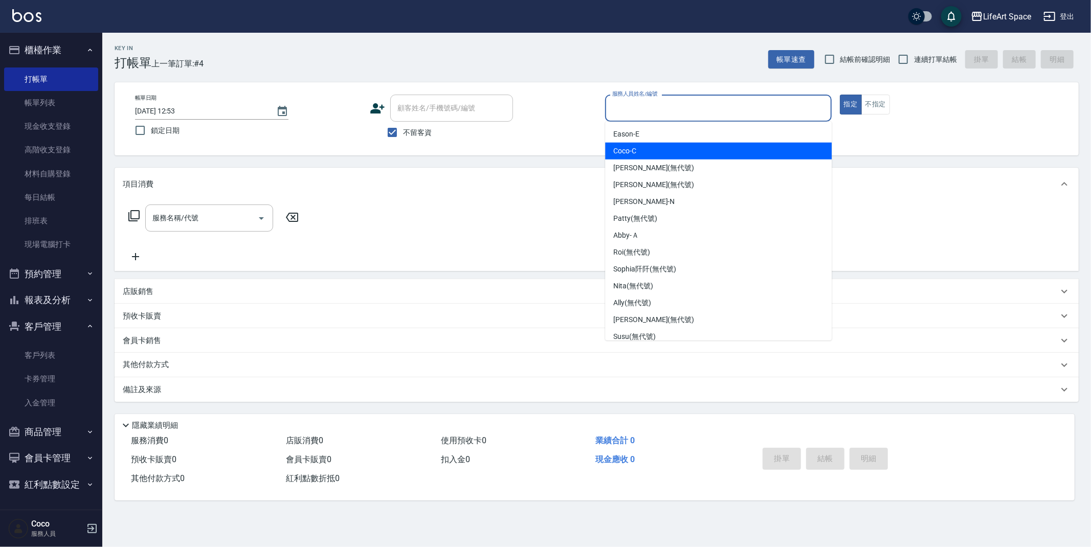
click at [732, 146] on div "Coco -C" at bounding box center [718, 151] width 227 height 17
type input "Coco-C"
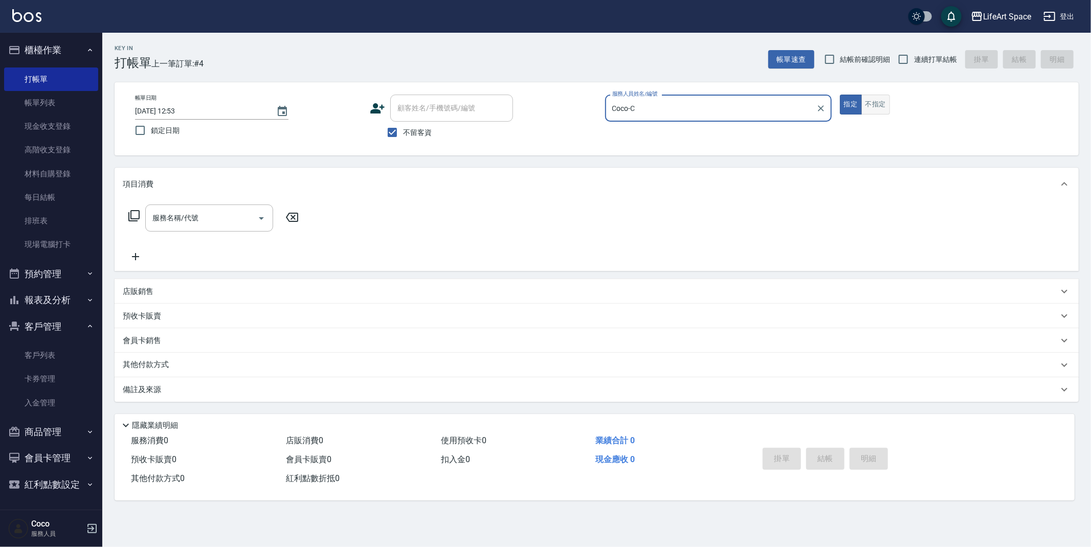
click at [874, 104] on button "不指定" at bounding box center [875, 105] width 29 height 20
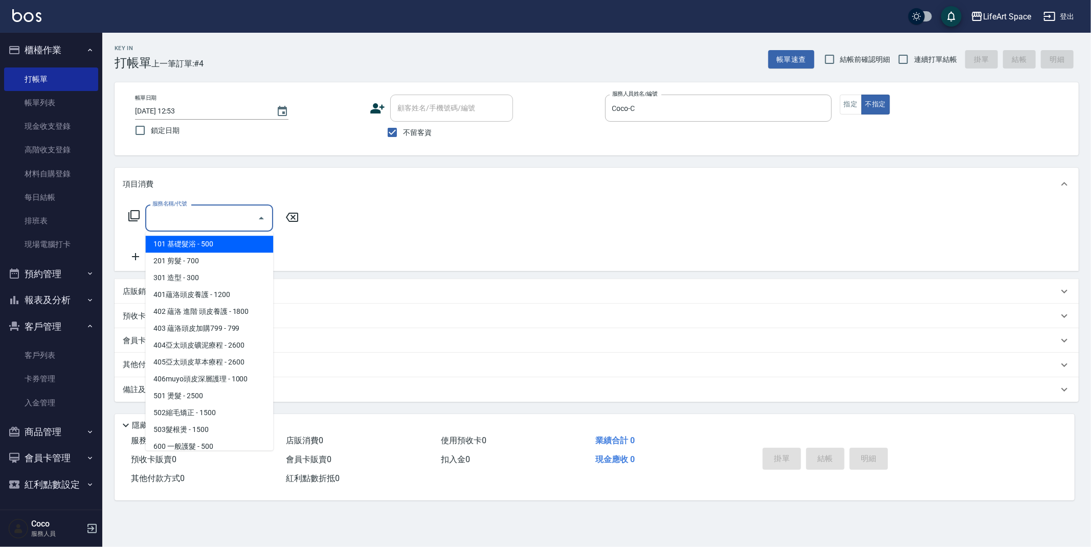
click at [163, 217] on input "服務名稱/代號" at bounding box center [201, 218] width 103 height 18
click at [200, 244] on span "101 基礎髮浴 - 500" at bounding box center [209, 244] width 128 height 17
type input "101 基礎髮浴 (101)"
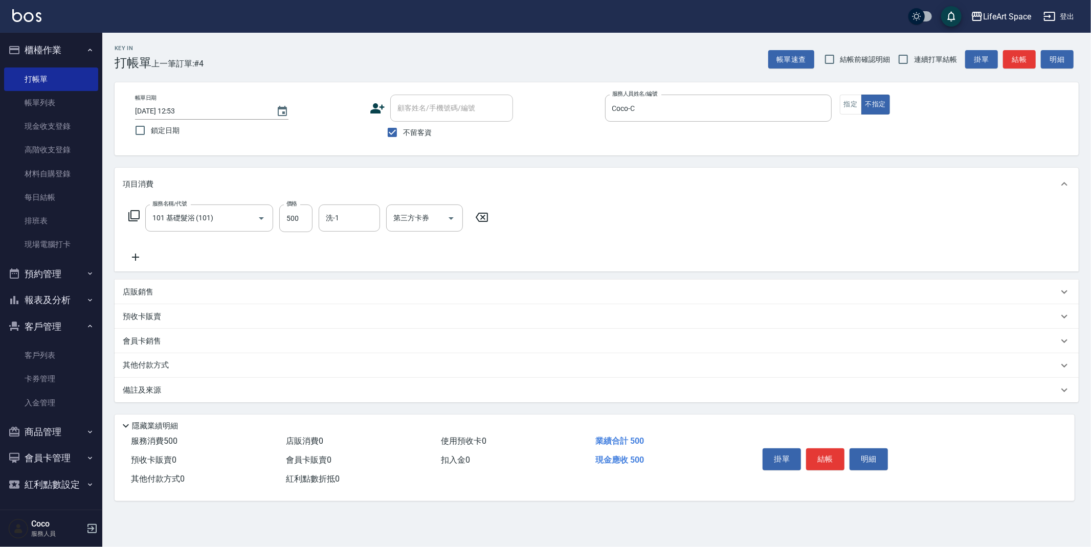
click at [273, 400] on div "備註及來源" at bounding box center [597, 390] width 964 height 25
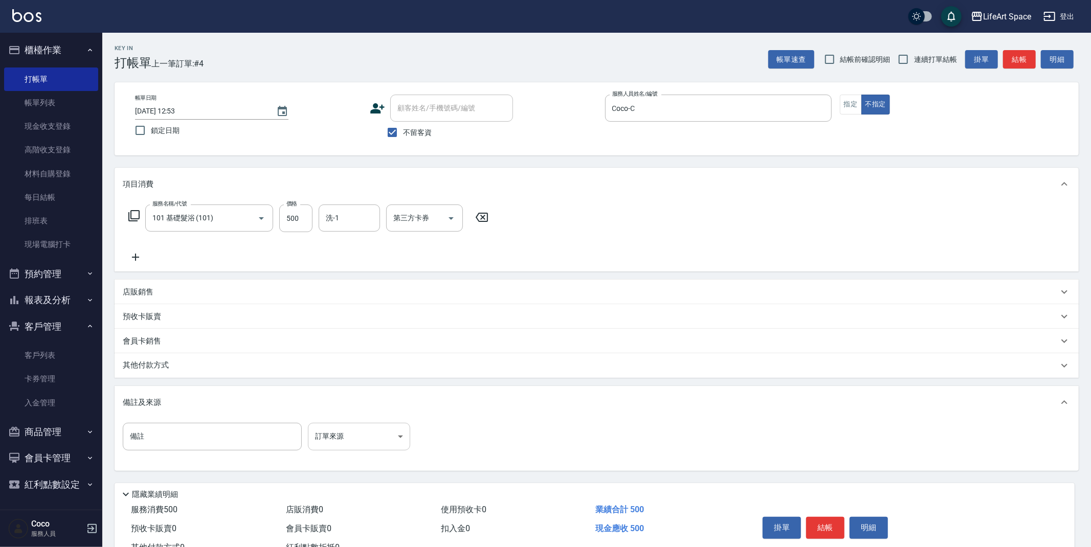
click at [343, 425] on body "LifeArt Space 登出 櫃檯作業 打帳單 帳單列表 現金收支登錄 高階收支登錄 材料自購登錄 每日結帳 排班表 現場電腦打卡 預約管理 預約管理 單…" at bounding box center [545, 291] width 1091 height 582
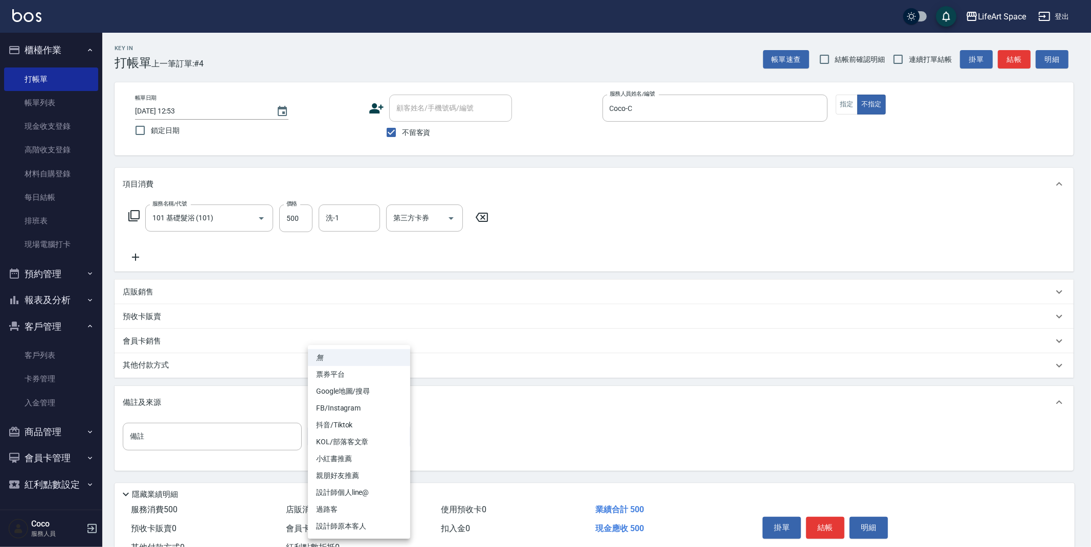
click at [359, 508] on li "過路客" at bounding box center [359, 509] width 102 height 17
type input "過路客"
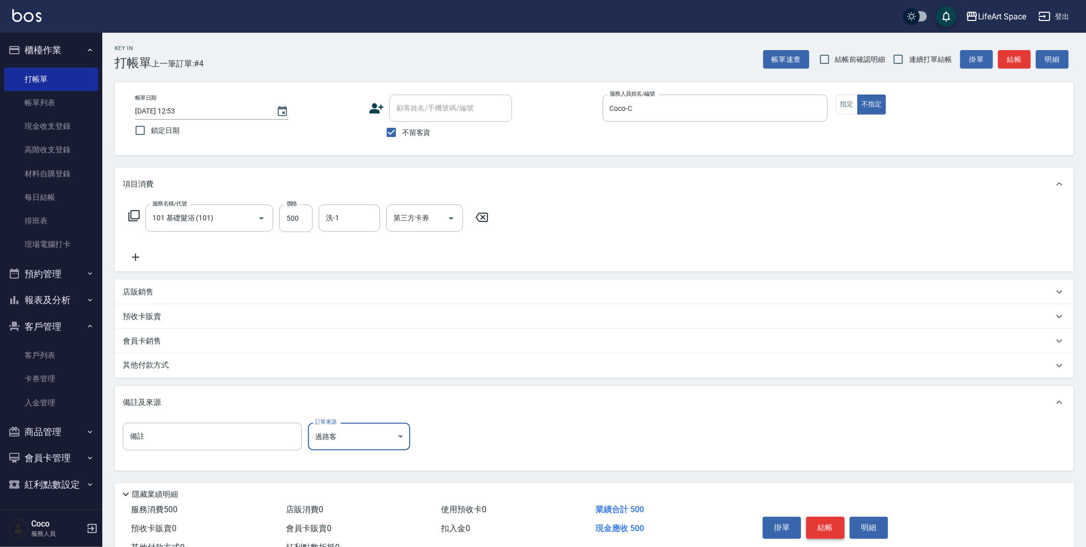
click at [832, 526] on button "結帳" at bounding box center [825, 527] width 38 height 21
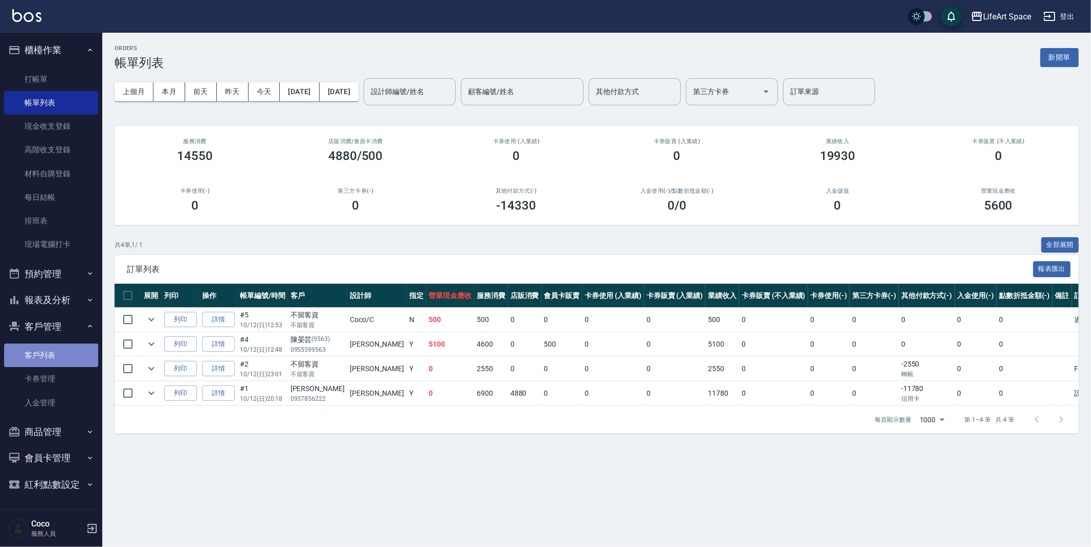
drag, startPoint x: 80, startPoint y: 356, endPoint x: 90, endPoint y: 348, distance: 13.0
click at [80, 356] on link "客戶列表" at bounding box center [51, 356] width 94 height 24
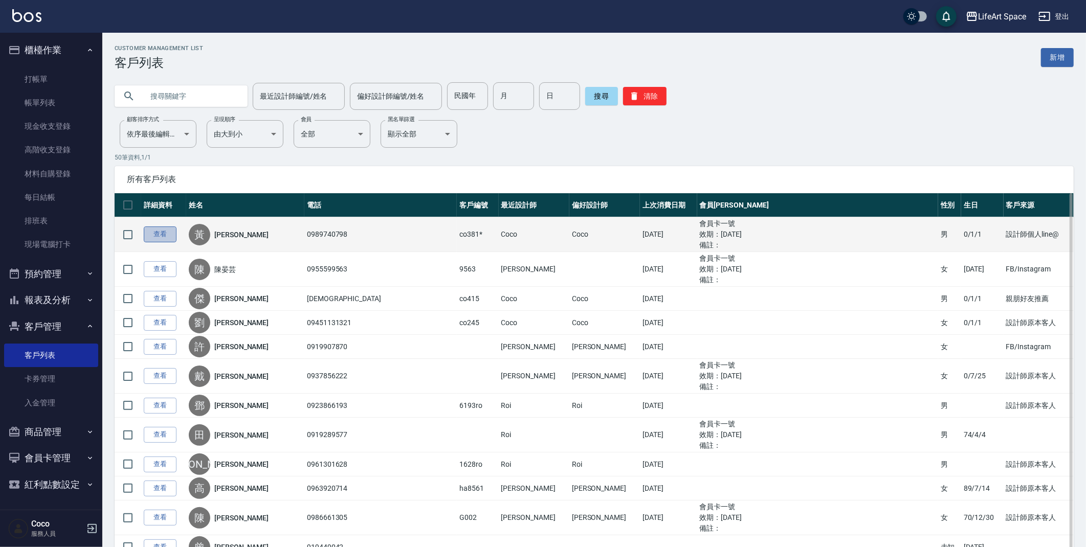
click at [160, 237] on link "查看" at bounding box center [160, 235] width 33 height 16
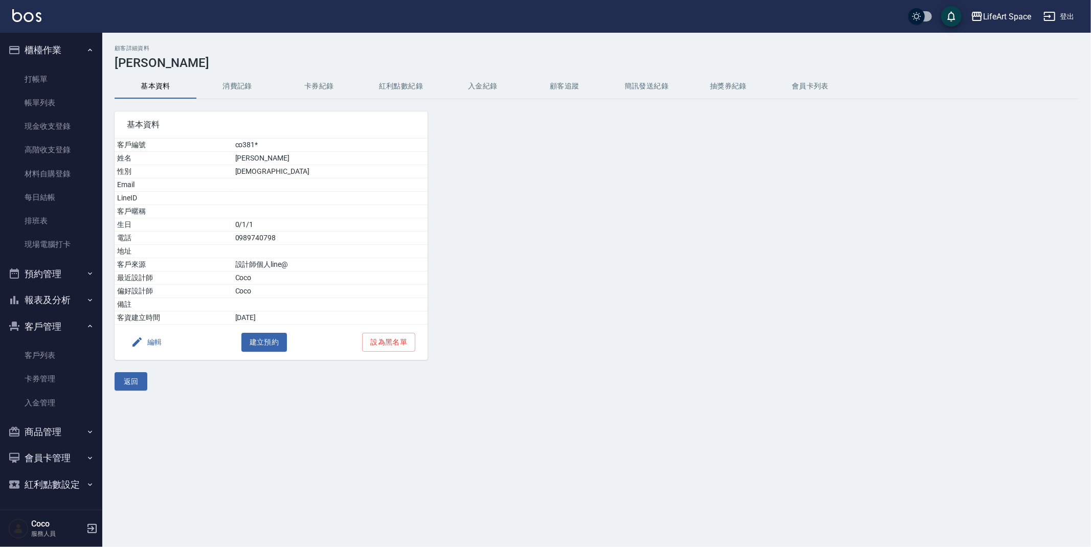
click at [162, 342] on button "編輯" at bounding box center [146, 342] width 39 height 19
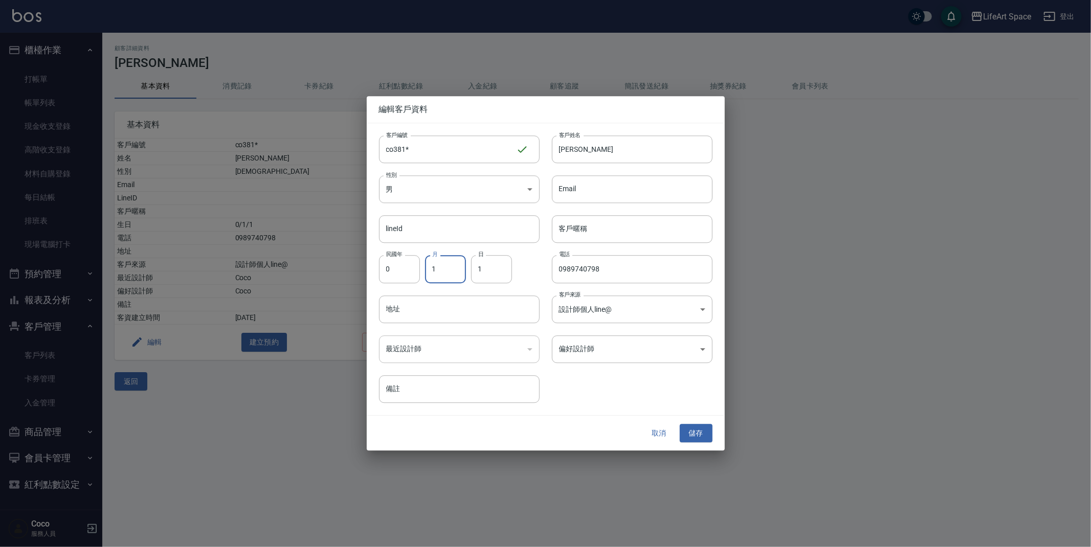
click at [438, 272] on input "1" at bounding box center [445, 270] width 41 height 28
type input "1"
type input "8"
click at [481, 273] on input "1" at bounding box center [491, 270] width 41 height 28
type input "23"
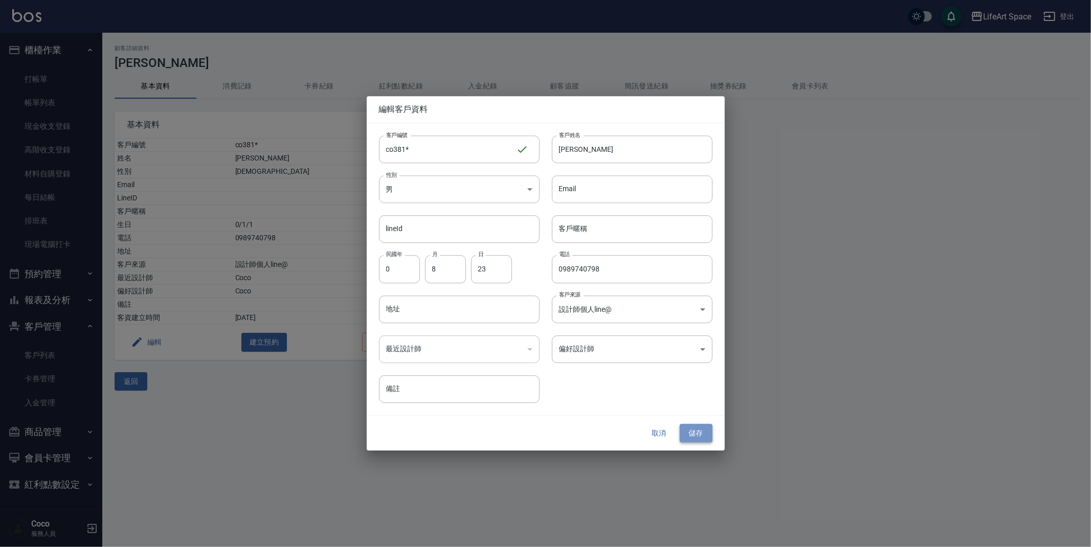
click at [702, 431] on button "儲存" at bounding box center [696, 433] width 33 height 19
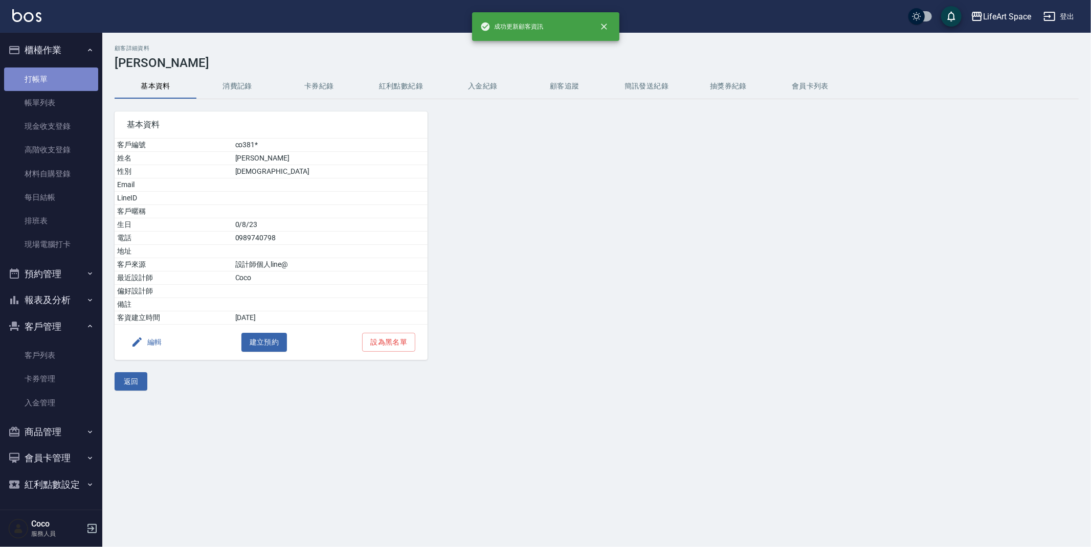
click at [78, 78] on link "打帳單" at bounding box center [51, 79] width 94 height 24
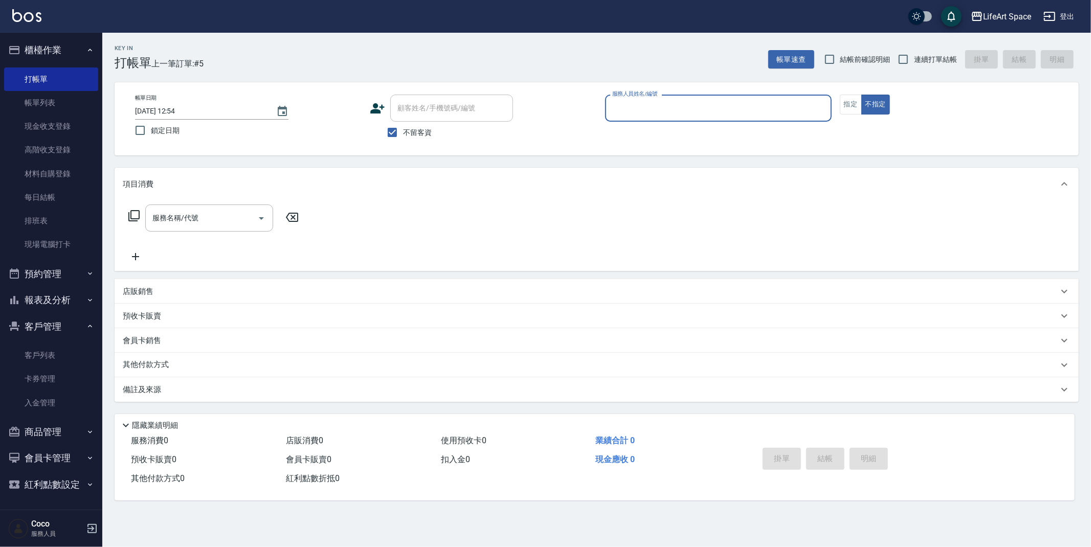
click at [399, 135] on input "不留客資" at bounding box center [391, 132] width 21 height 21
checkbox input "false"
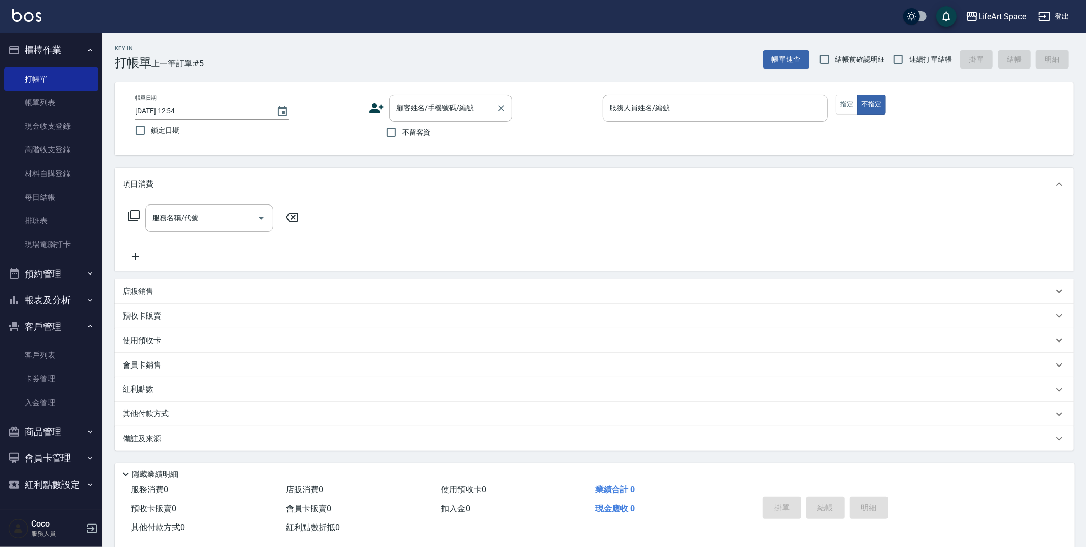
click at [423, 110] on div "顧客姓名/手機號碼/編號 顧客姓名/手機號碼/編號" at bounding box center [450, 108] width 123 height 27
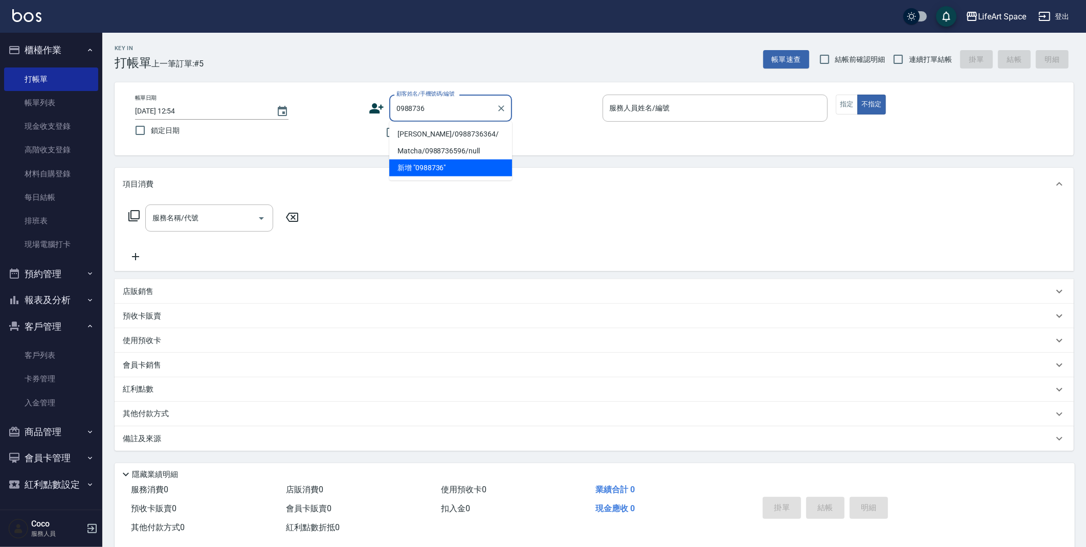
click at [409, 133] on li "[PERSON_NAME]/0988736364/" at bounding box center [450, 134] width 123 height 17
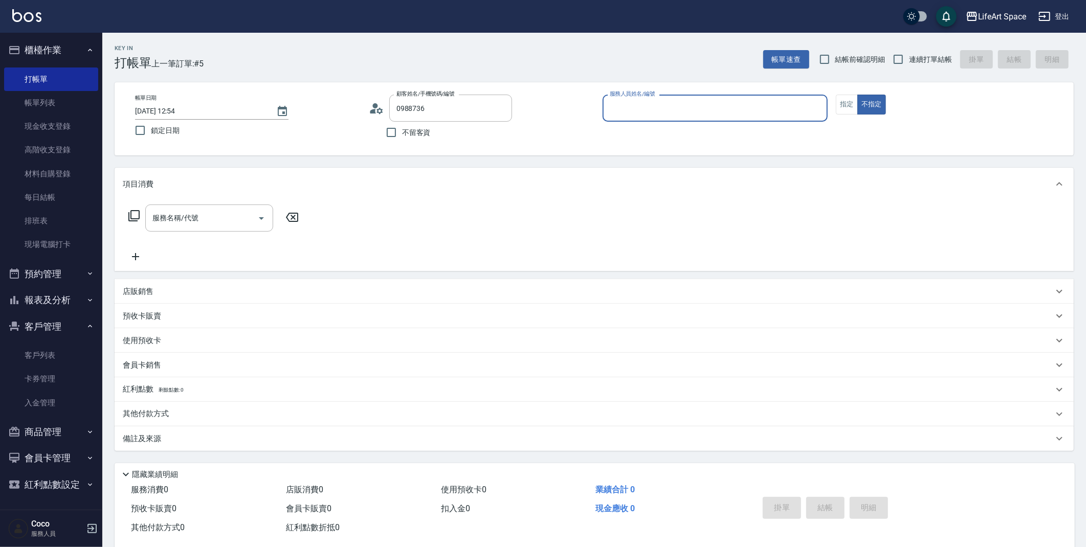
type input "[PERSON_NAME]/0988736364/"
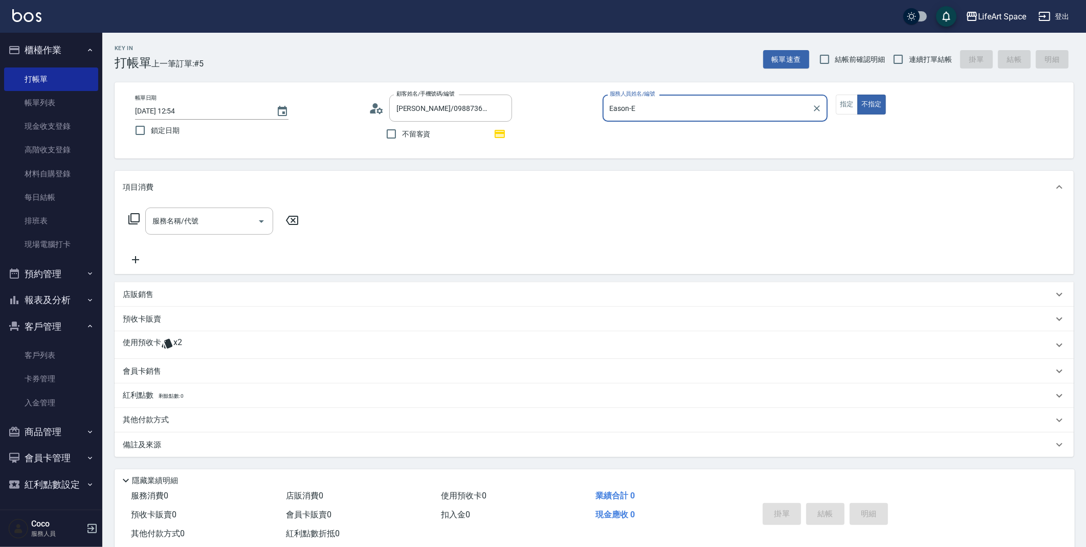
type input "Eason-E"
click at [225, 394] on div "紅利點數 剩餘點數: 82" at bounding box center [588, 395] width 930 height 11
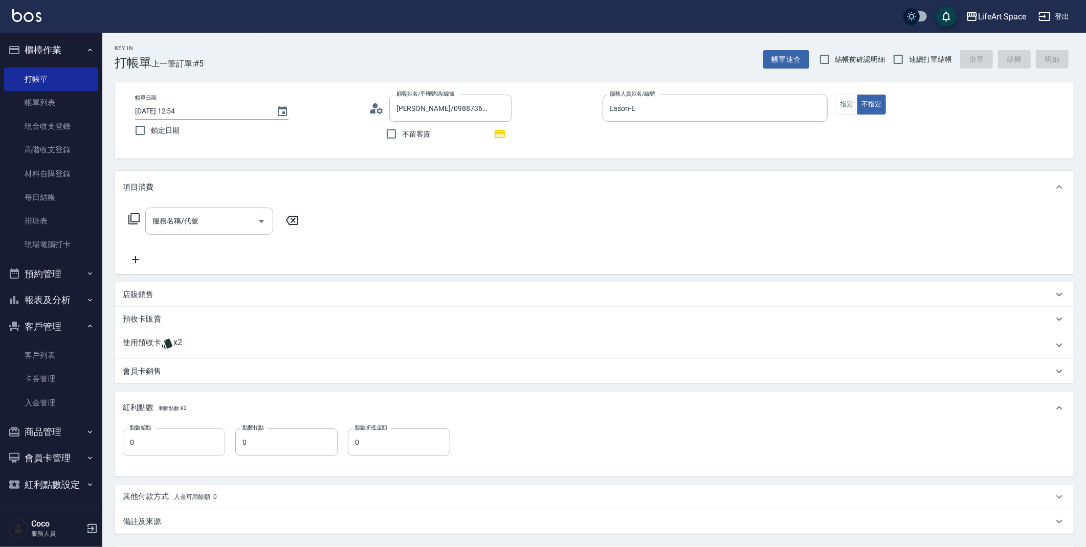
click at [190, 453] on input "0" at bounding box center [174, 442] width 102 height 28
type input "9"
click at [205, 222] on input "服務名稱/代號" at bounding box center [201, 221] width 103 height 18
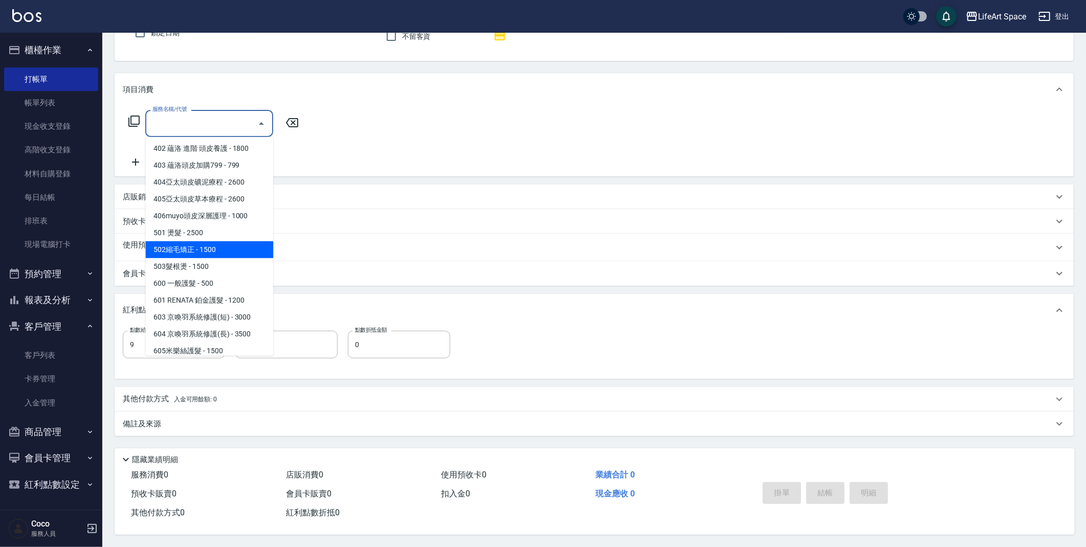
scroll to position [160, 0]
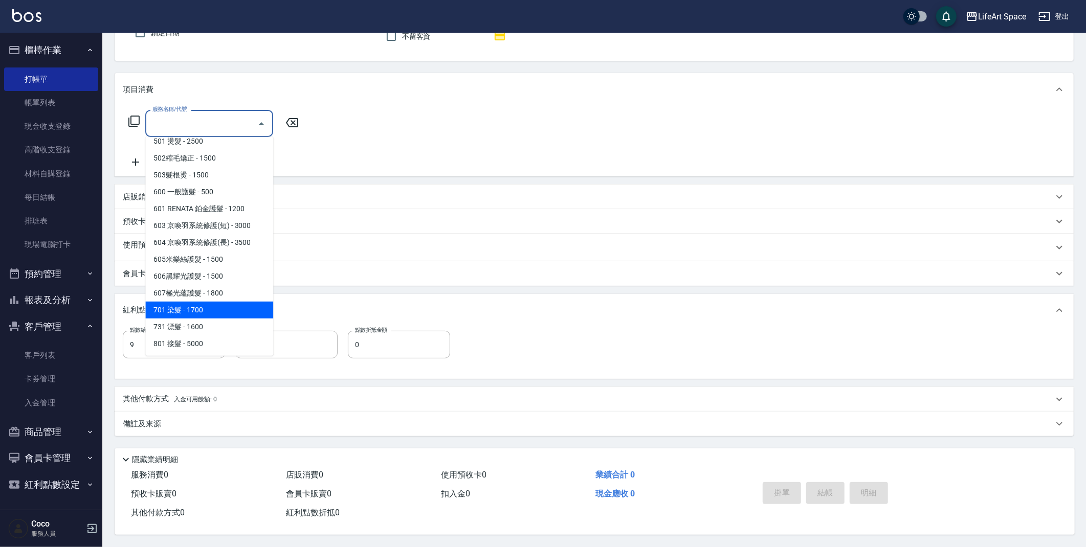
click at [201, 303] on span "701 染髮 - 1700" at bounding box center [209, 310] width 128 height 17
type input "701 染髮(701)"
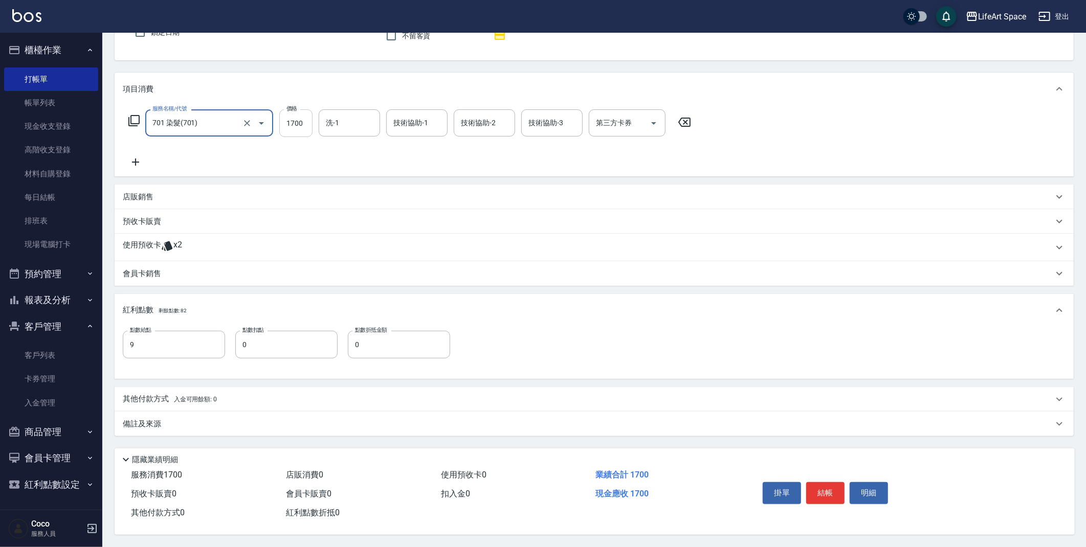
click at [303, 122] on input "1700" at bounding box center [295, 123] width 33 height 28
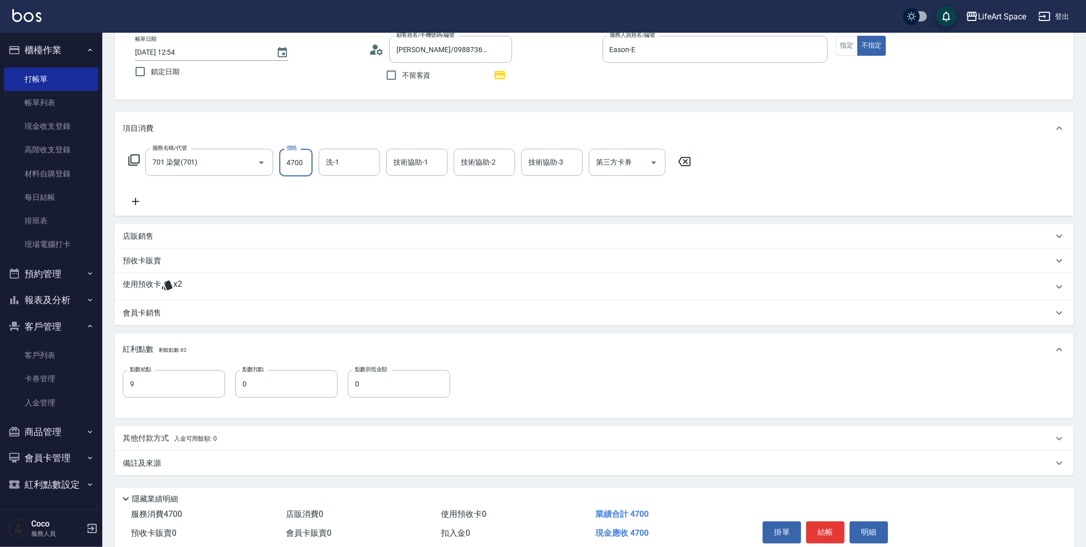
scroll to position [40, 0]
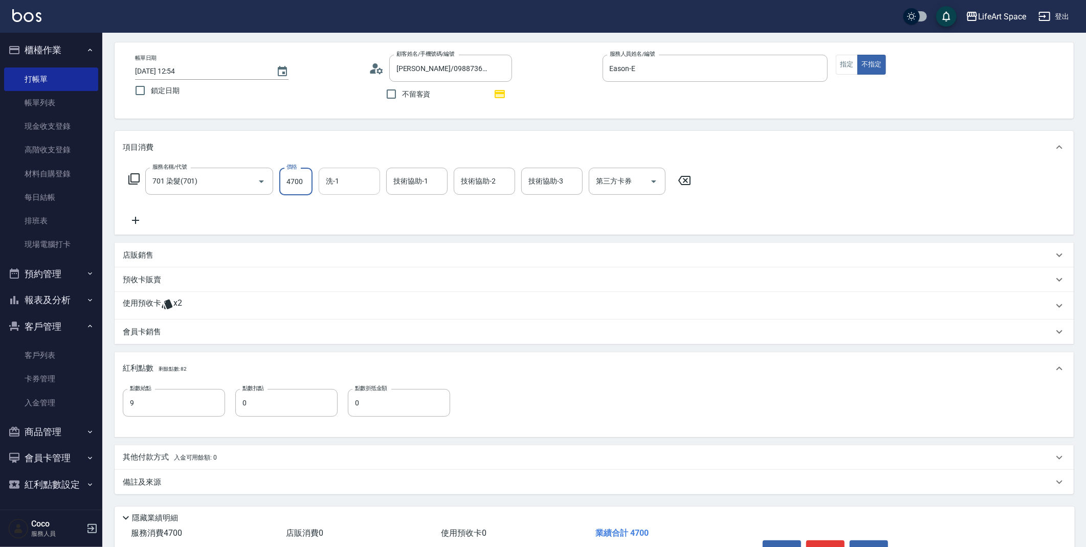
type input "4700"
click at [363, 179] on input "洗-1" at bounding box center [349, 181] width 52 height 18
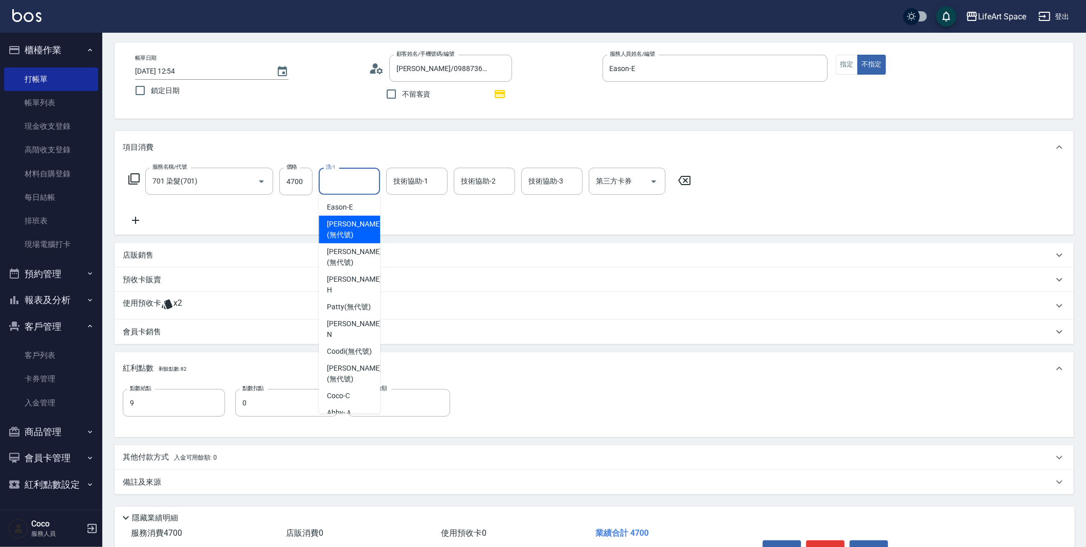
click at [345, 230] on span "[PERSON_NAME] (無代號)" at bounding box center [354, 229] width 54 height 21
type input "[PERSON_NAME](無代號)"
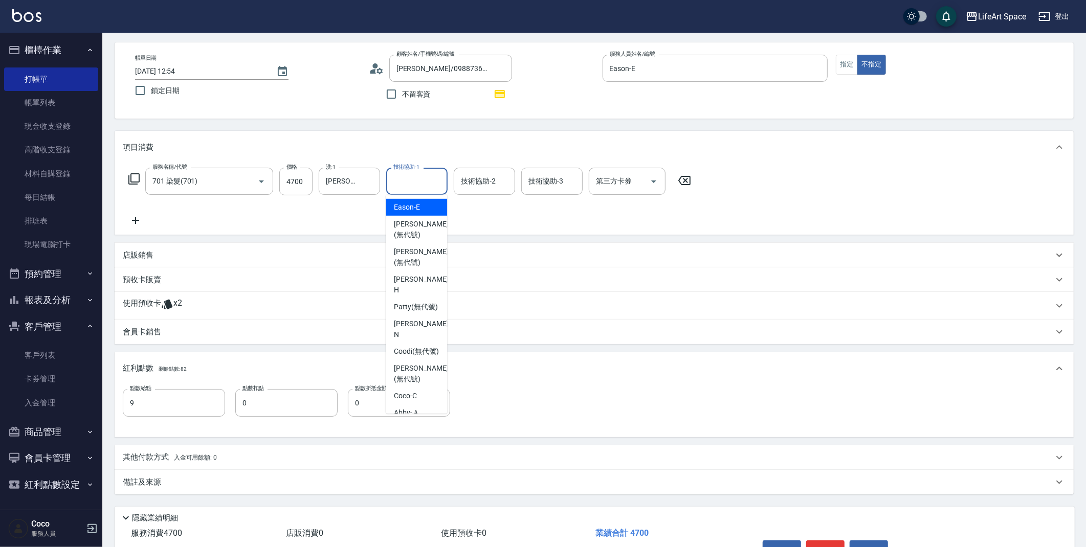
click at [406, 181] on div "技術協助-1 技術協助-1" at bounding box center [416, 181] width 61 height 27
click at [412, 225] on span "[PERSON_NAME] (無代號)" at bounding box center [421, 229] width 54 height 21
type input "[PERSON_NAME](無代號)"
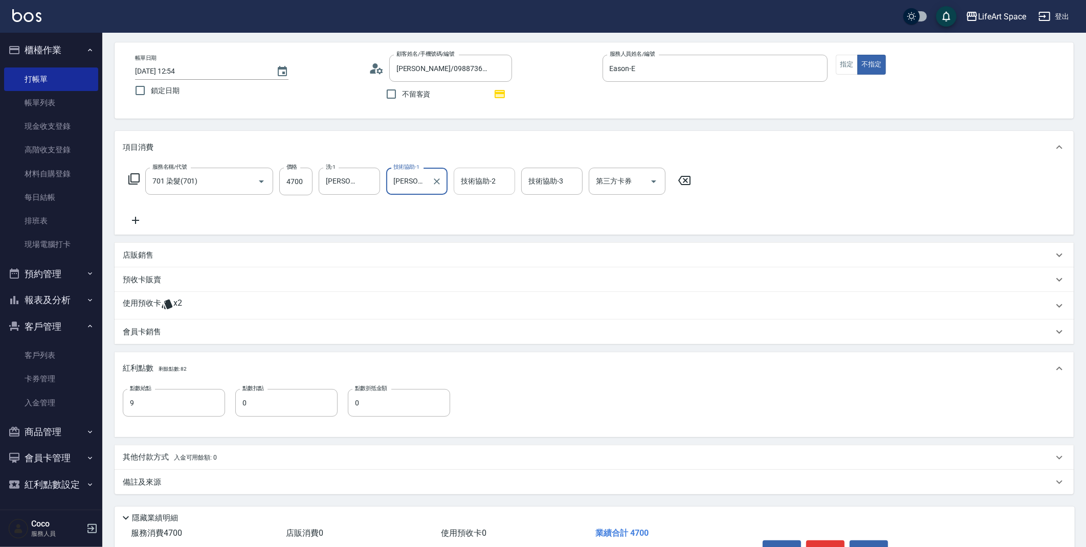
click at [497, 180] on input "技術協助-2" at bounding box center [484, 181] width 52 height 18
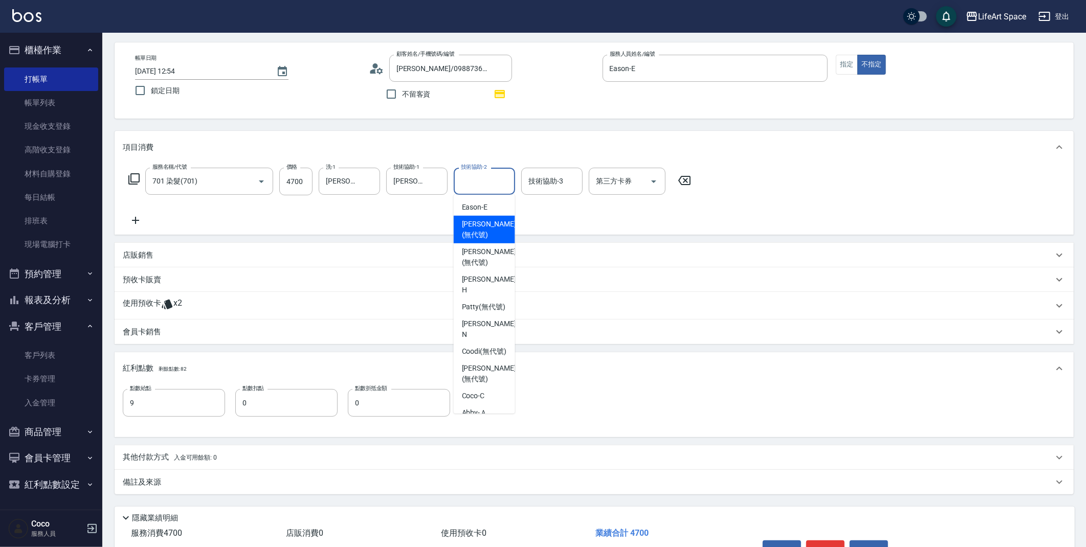
drag, startPoint x: 481, startPoint y: 228, endPoint x: 469, endPoint y: 232, distance: 12.5
click at [481, 228] on span "[PERSON_NAME] (無代號)" at bounding box center [489, 229] width 54 height 21
type input "[PERSON_NAME](無代號)"
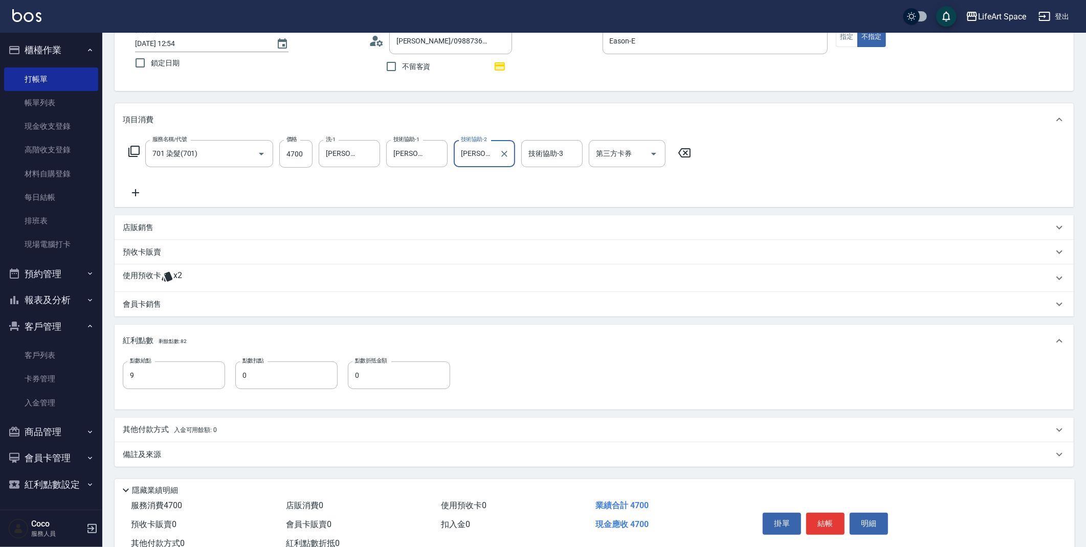
scroll to position [101, 0]
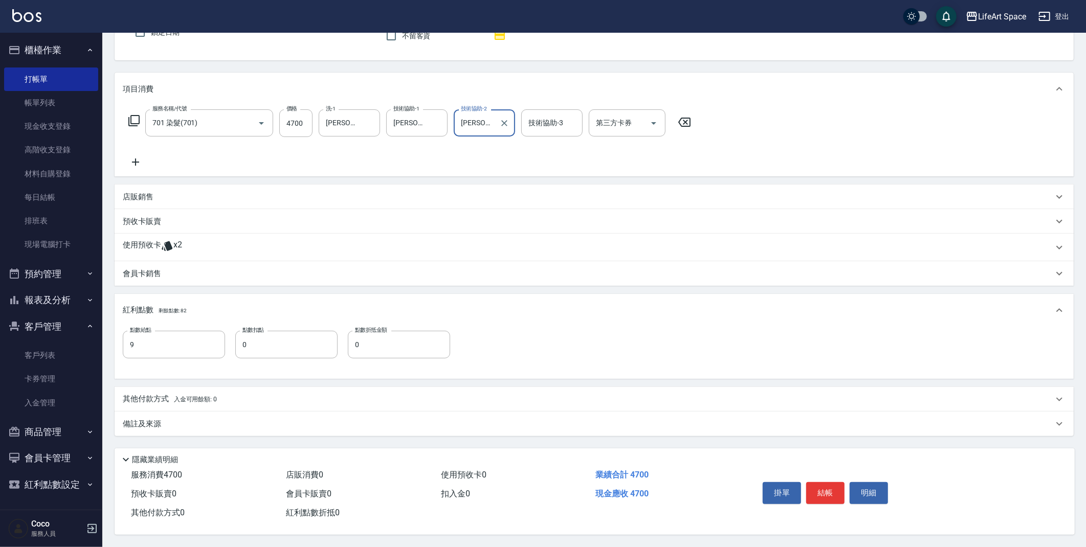
click at [163, 419] on div "備註及來源" at bounding box center [588, 424] width 930 height 11
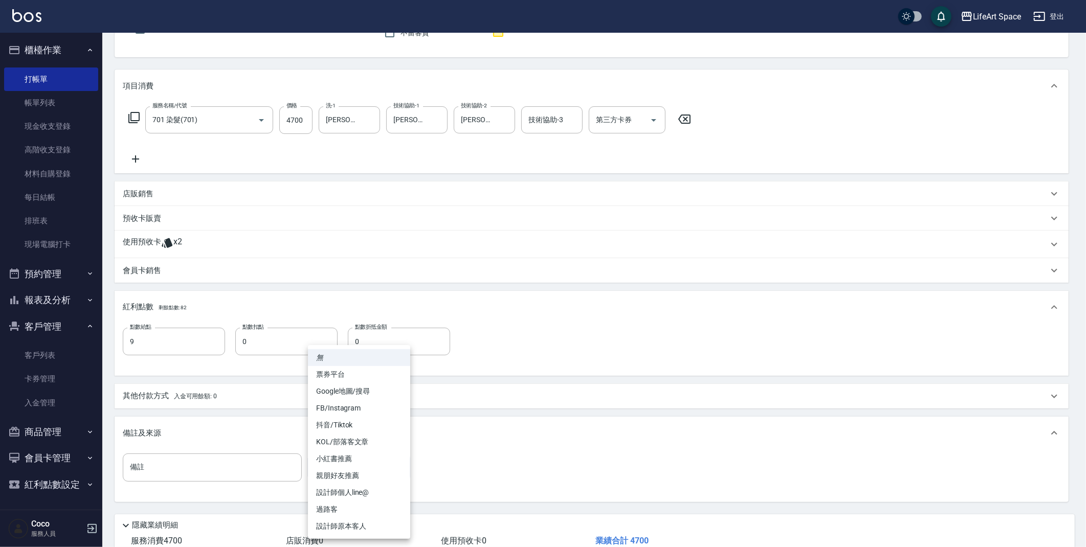
drag, startPoint x: 332, startPoint y: 470, endPoint x: 355, endPoint y: 525, distance: 59.2
click at [332, 470] on body "LifeArt Space 登出 櫃檯作業 打帳單 帳單列表 現金收支登錄 高階收支登錄 材料自購登錄 每日結帳 排班表 現場電腦打卡 預約管理 預約管理 單…" at bounding box center [543, 256] width 1086 height 714
drag, startPoint x: 357, startPoint y: 532, endPoint x: 276, endPoint y: 481, distance: 96.0
click at [357, 532] on li "設計師原本客人" at bounding box center [359, 526] width 102 height 17
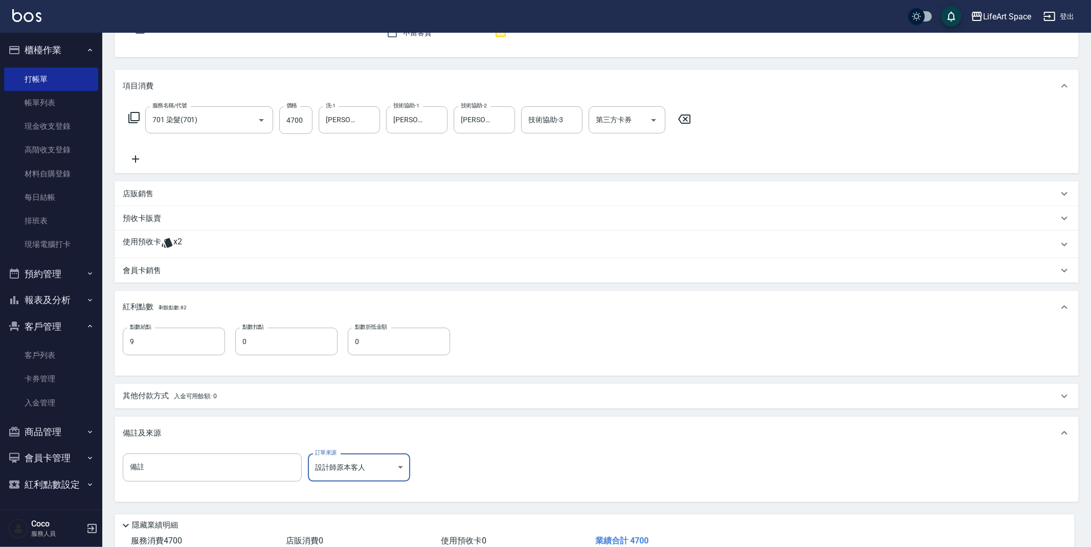
type input "設計師原本客人"
click at [187, 398] on span "入金可用餘額: 0" at bounding box center [195, 396] width 43 height 7
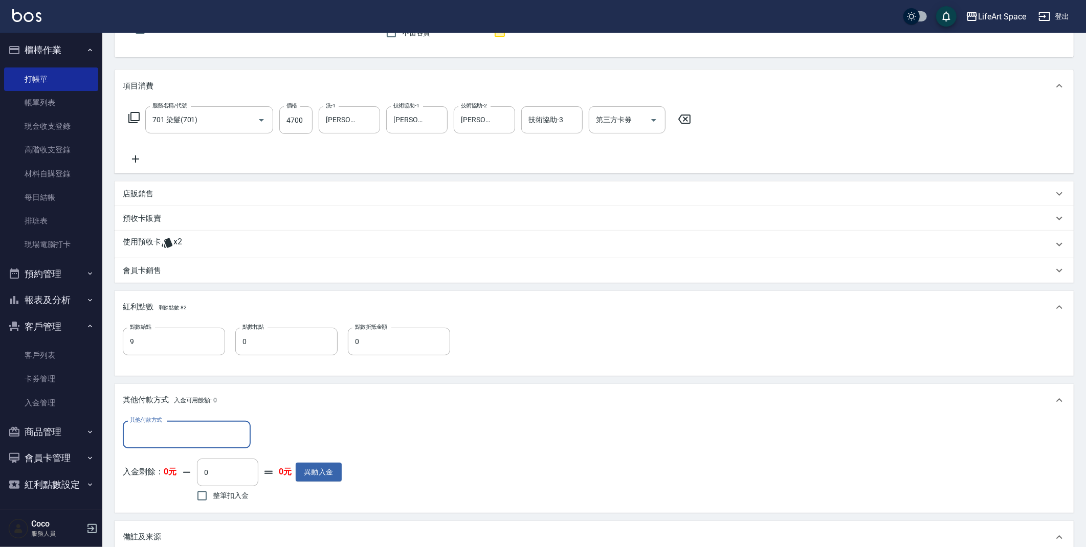
scroll to position [0, 0]
click at [171, 432] on input "其他付款方式" at bounding box center [186, 434] width 119 height 18
click at [163, 481] on span "Linepay" at bounding box center [187, 476] width 128 height 17
type input "Linepay"
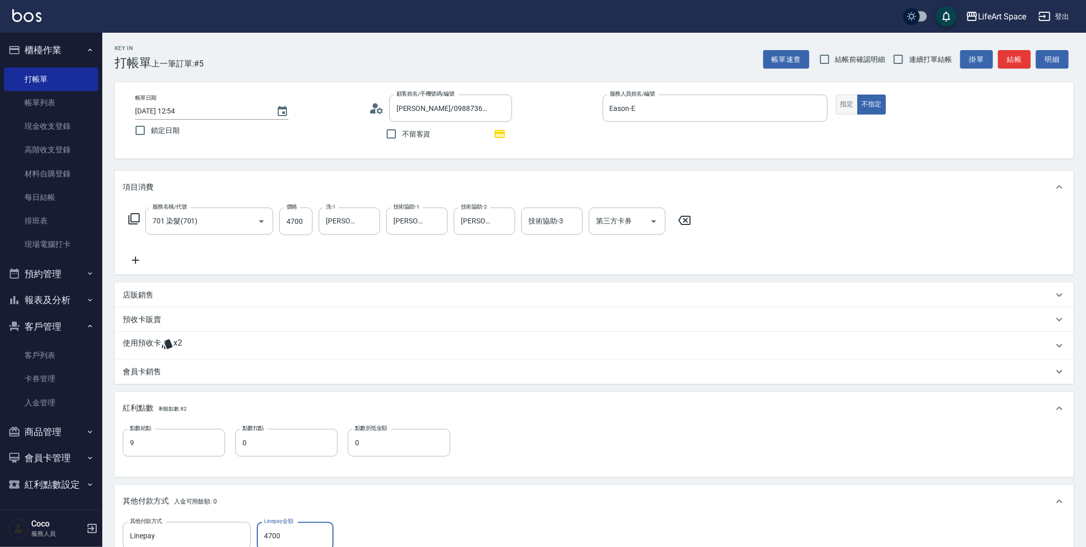
type input "4700"
click at [846, 108] on button "指定" at bounding box center [847, 105] width 22 height 20
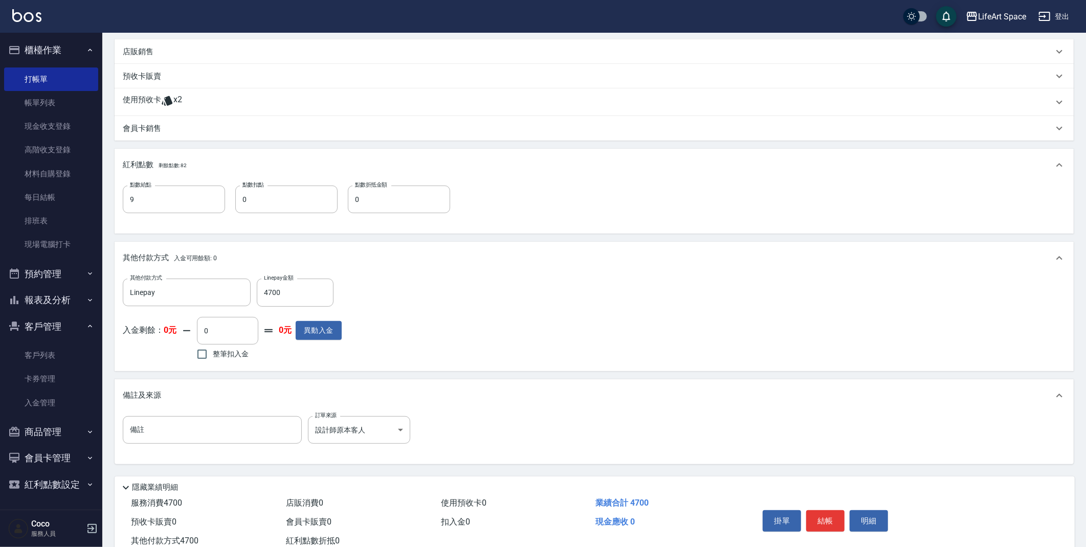
scroll to position [274, 0]
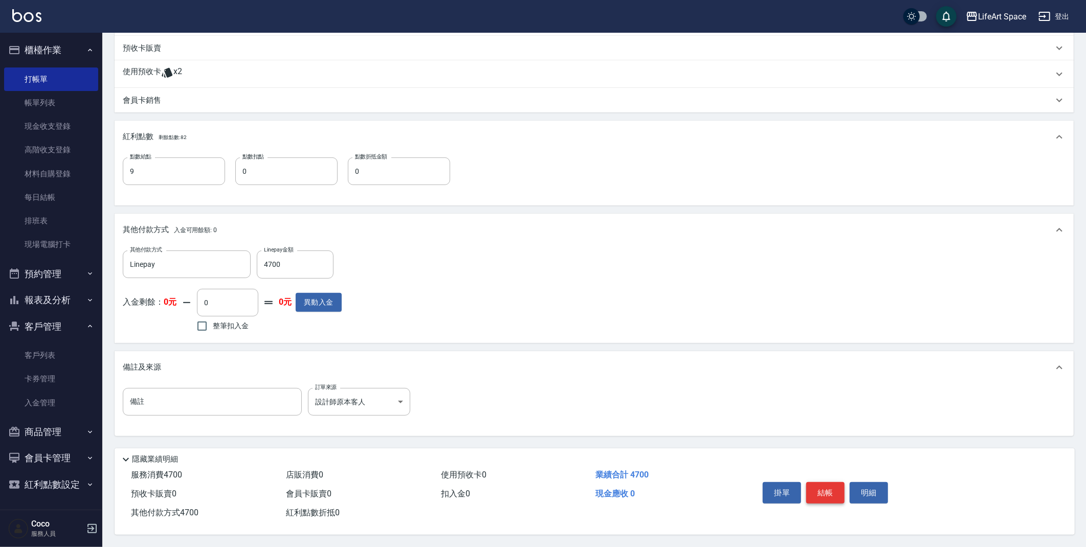
click at [830, 487] on button "結帳" at bounding box center [825, 492] width 38 height 21
